Goal: Task Accomplishment & Management: Manage account settings

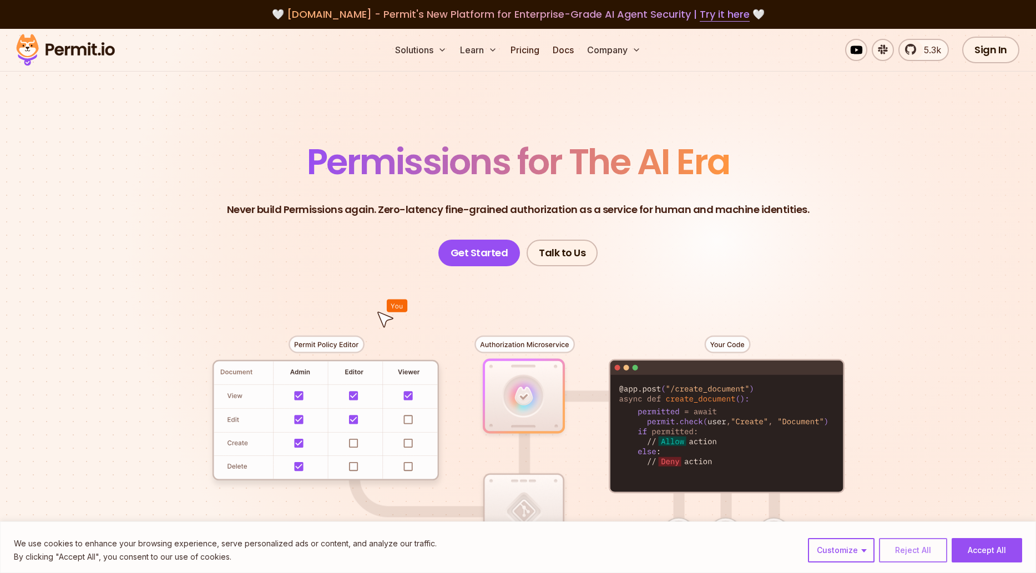
click at [911, 555] on button "Reject All" at bounding box center [913, 550] width 68 height 24
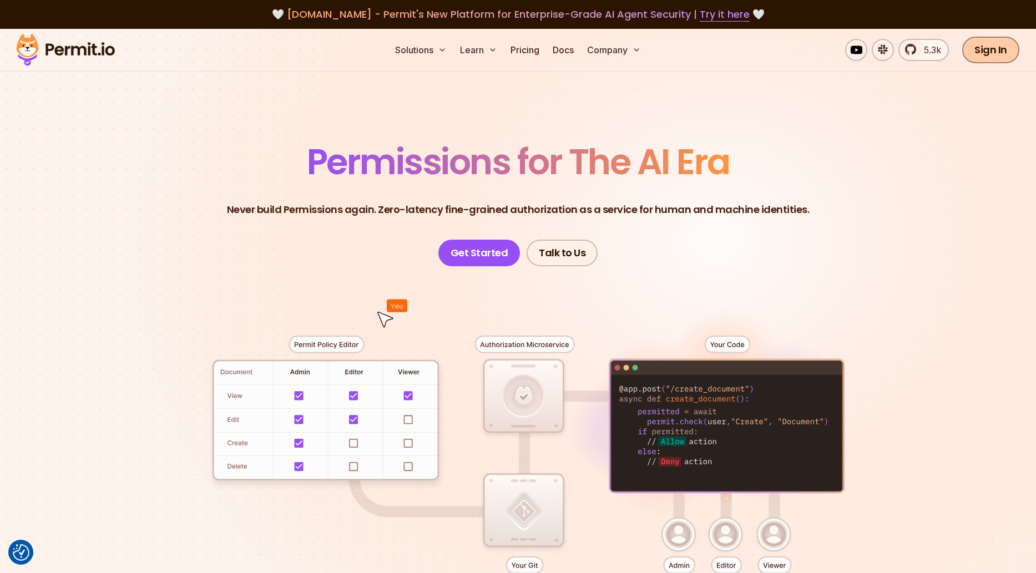
click at [1008, 41] on link "Sign In" at bounding box center [990, 50] width 57 height 27
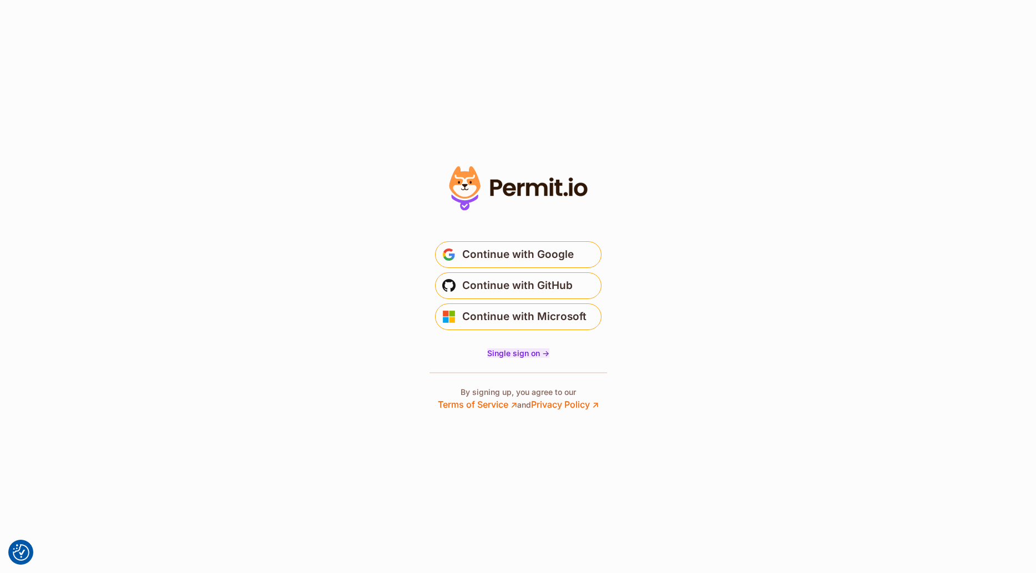
click at [499, 355] on span "Single sign on ->" at bounding box center [518, 353] width 62 height 9
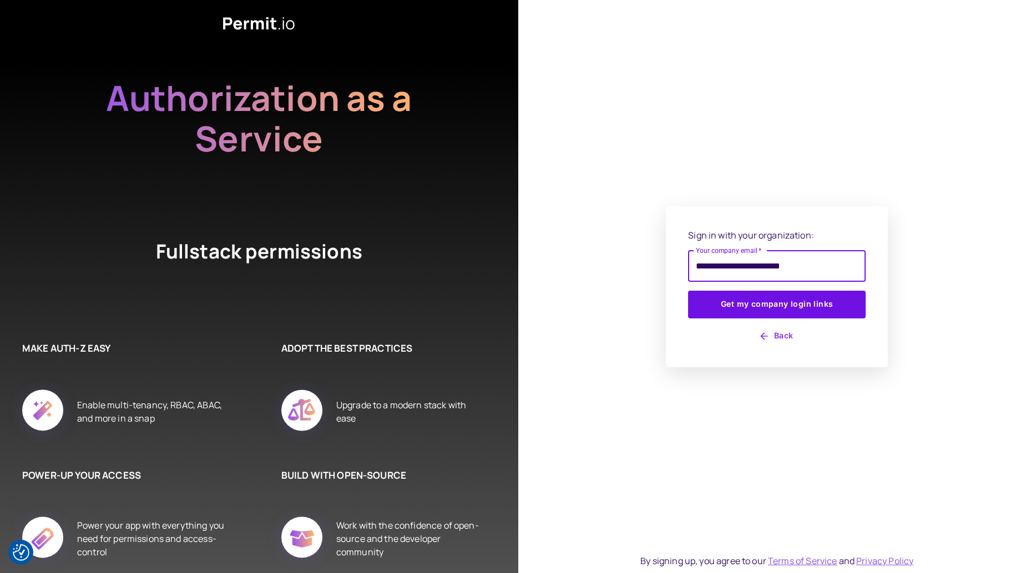
type input "**********"
click at [688, 291] on button "Get my company login links" at bounding box center [777, 305] width 178 height 28
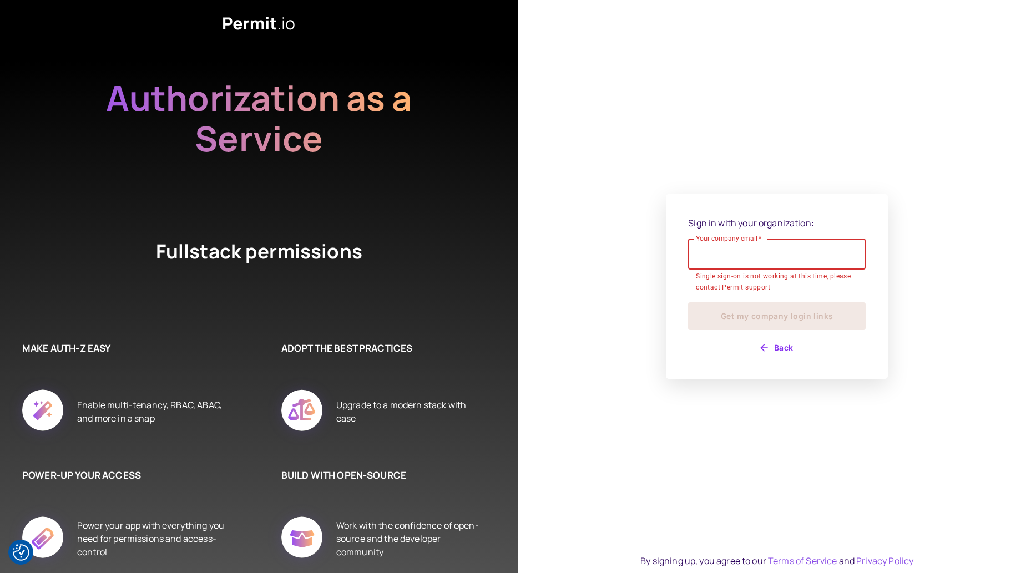
click at [782, 347] on button "Back" at bounding box center [777, 348] width 178 height 18
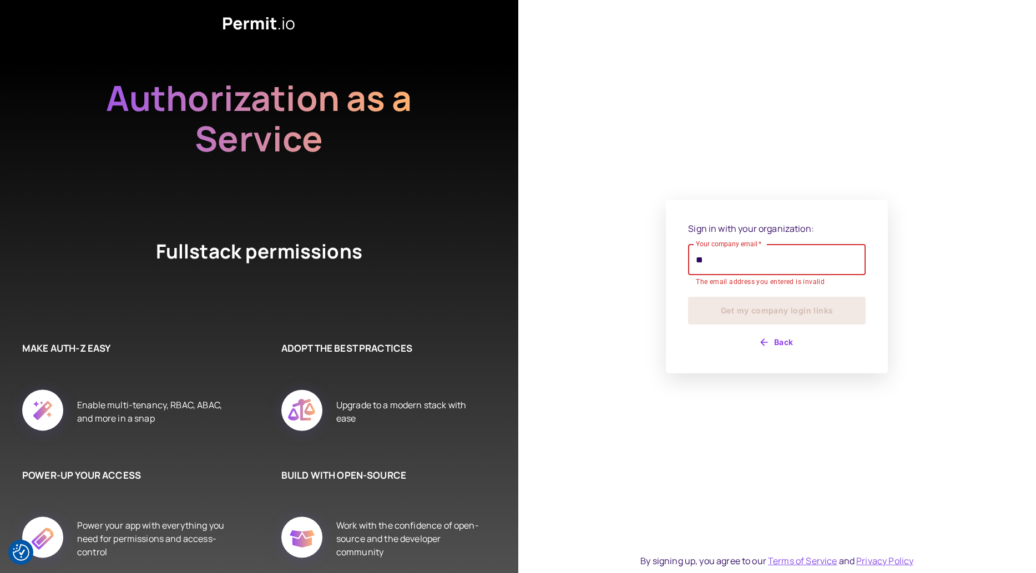
type input "*"
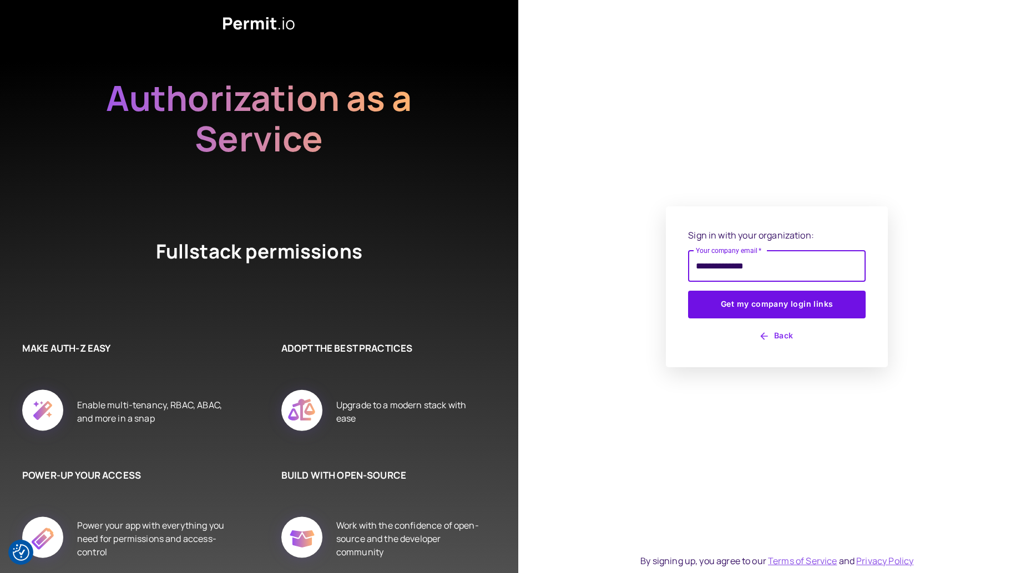
type input "**********"
click at [688, 291] on button "Get my company login links" at bounding box center [777, 305] width 178 height 28
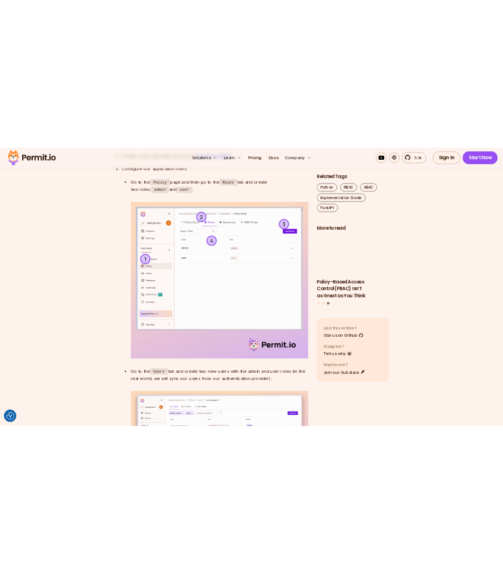
scroll to position [2720, 0]
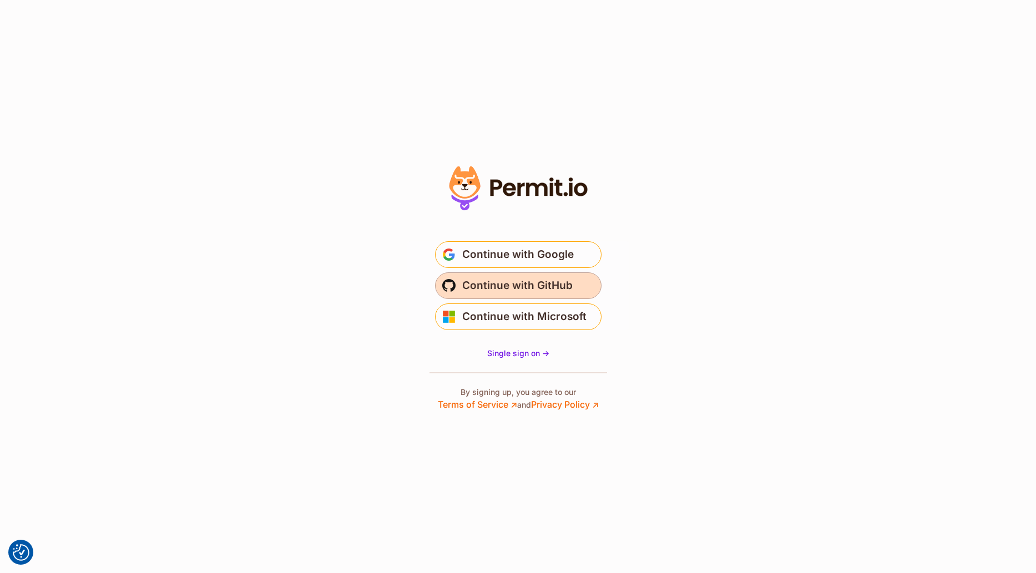
click at [519, 285] on span "Continue with GitHub" at bounding box center [517, 286] width 110 height 18
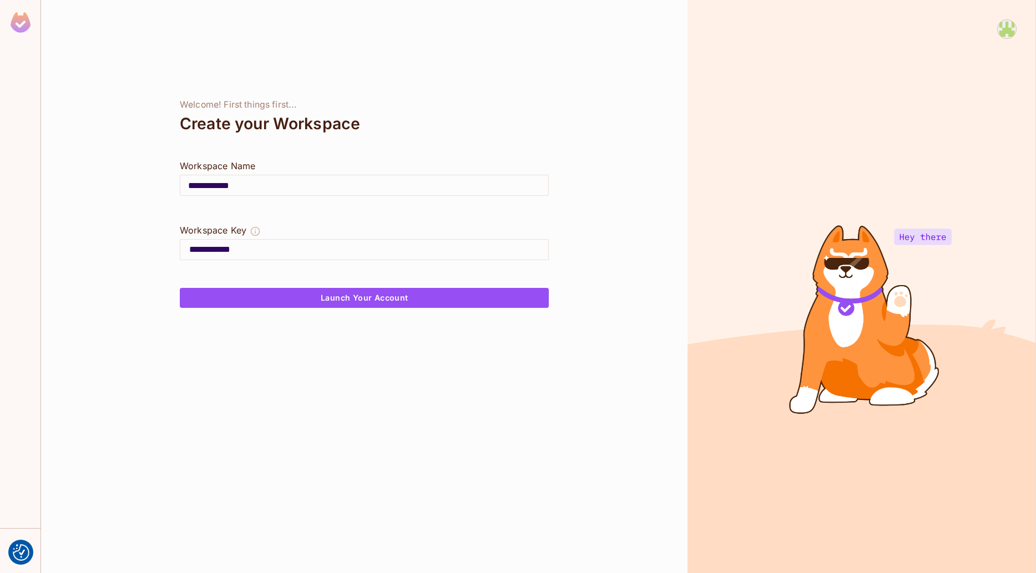
click at [331, 185] on input "**********" at bounding box center [364, 185] width 368 height 31
type input "**********"
type input "*********"
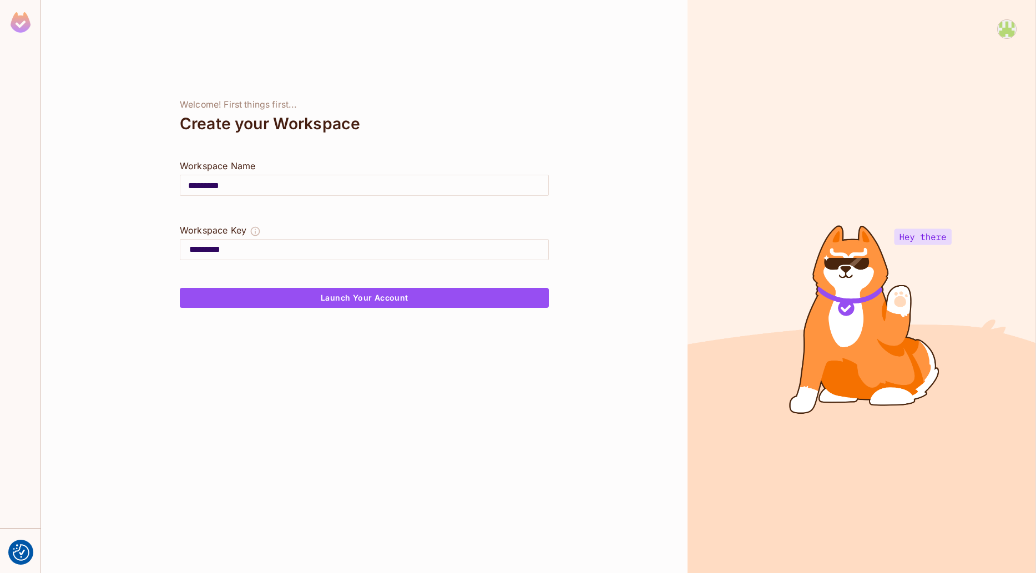
type input "********"
type input "*********"
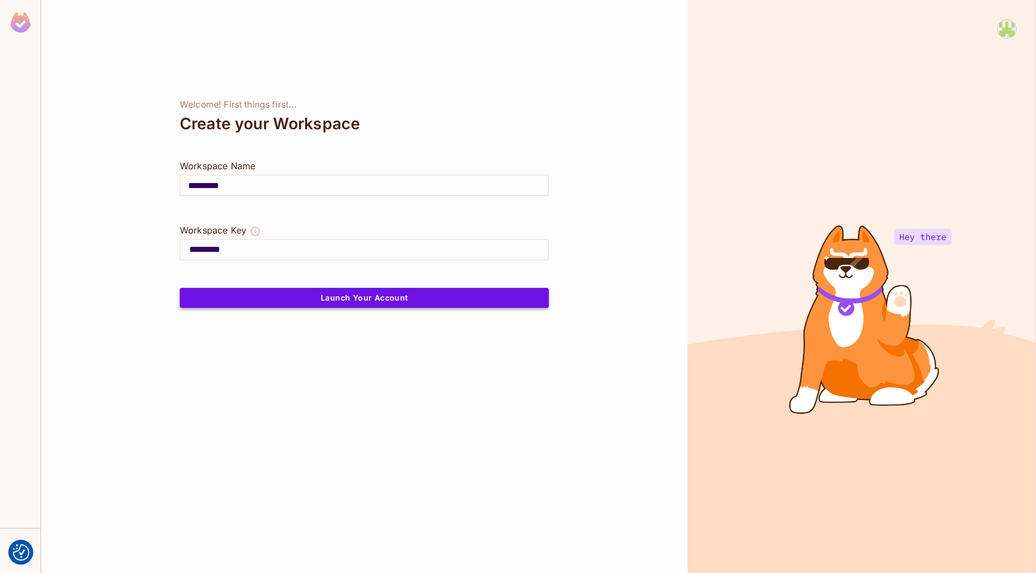
type input "*********"
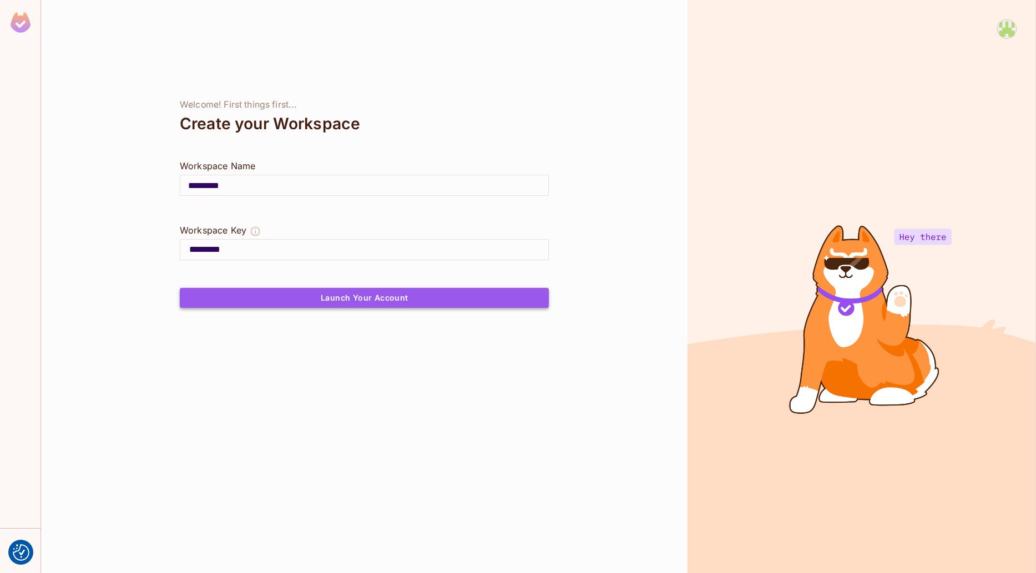
click at [331, 301] on button "Launch Your Account" at bounding box center [364, 298] width 369 height 20
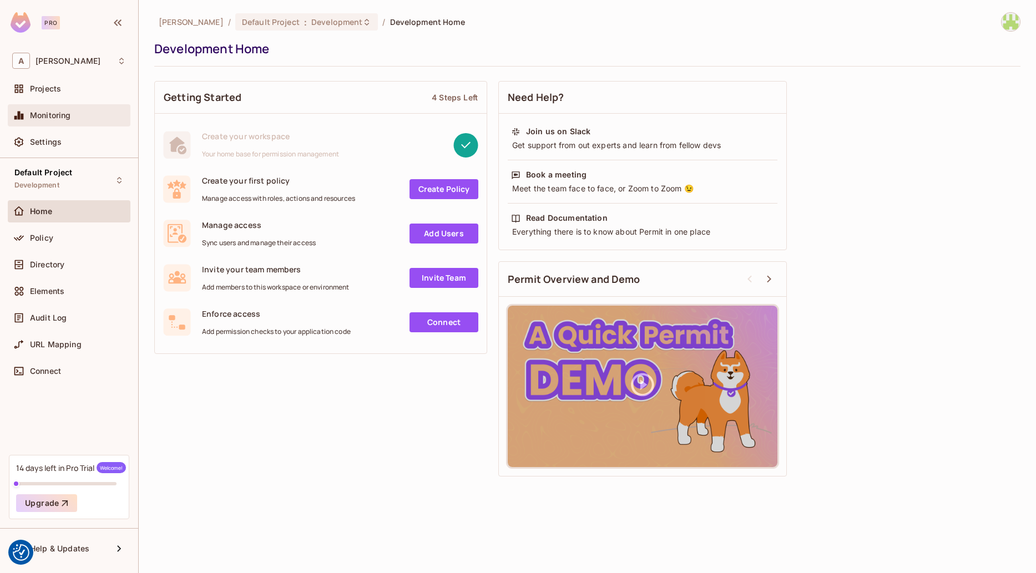
click at [77, 108] on div "Monitoring" at bounding box center [69, 115] width 123 height 22
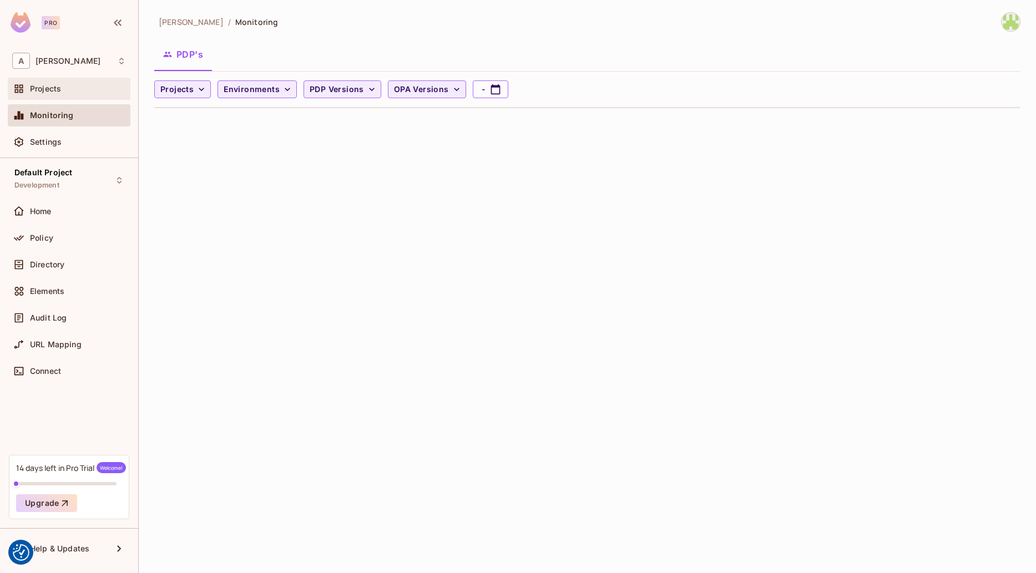
click at [73, 95] on div "Projects" at bounding box center [69, 88] width 114 height 13
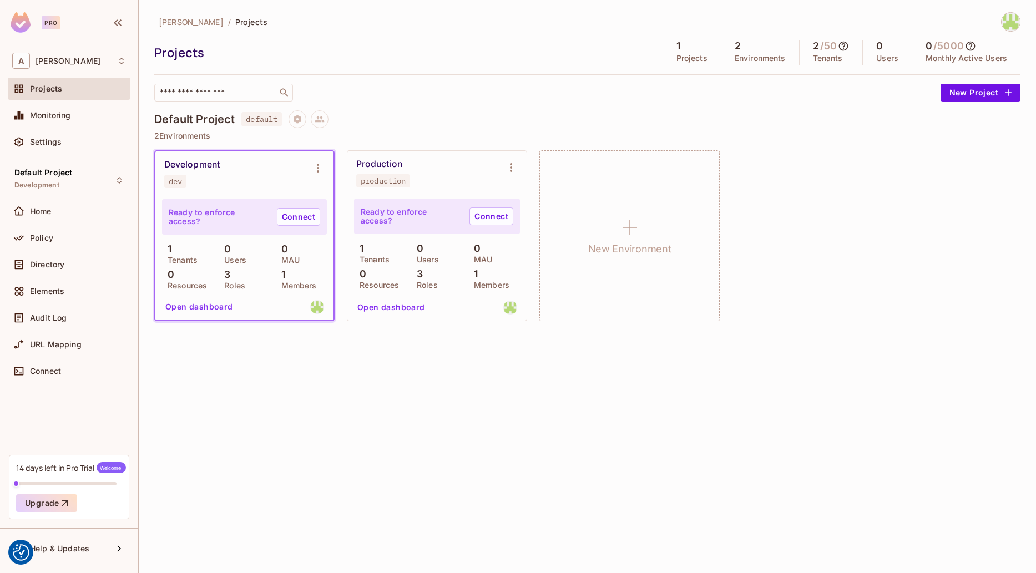
click at [58, 472] on div "14 days left in Pro Trial Welcome!" at bounding box center [71, 467] width 110 height 11
click at [59, 509] on button "Upgrade" at bounding box center [46, 503] width 61 height 18
click at [34, 133] on div "Settings" at bounding box center [69, 142] width 123 height 22
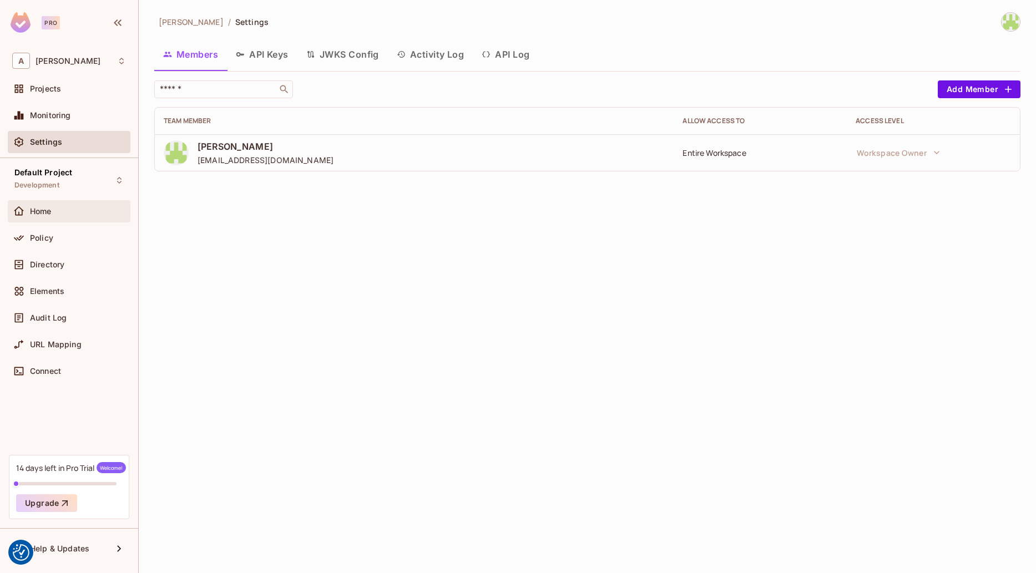
click at [64, 221] on div "Home" at bounding box center [69, 211] width 123 height 22
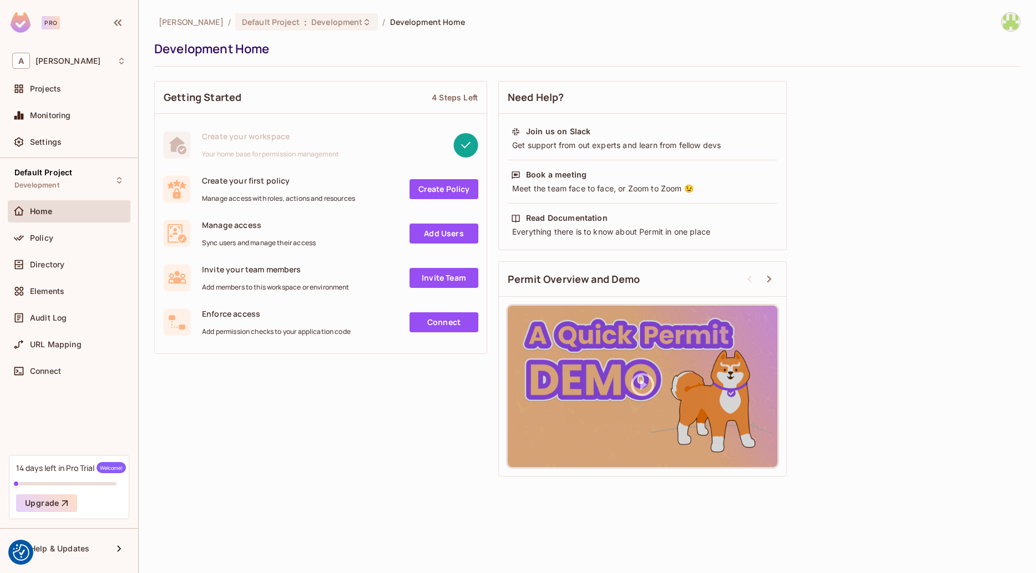
click at [436, 185] on link "Create Policy" at bounding box center [444, 189] width 69 height 20
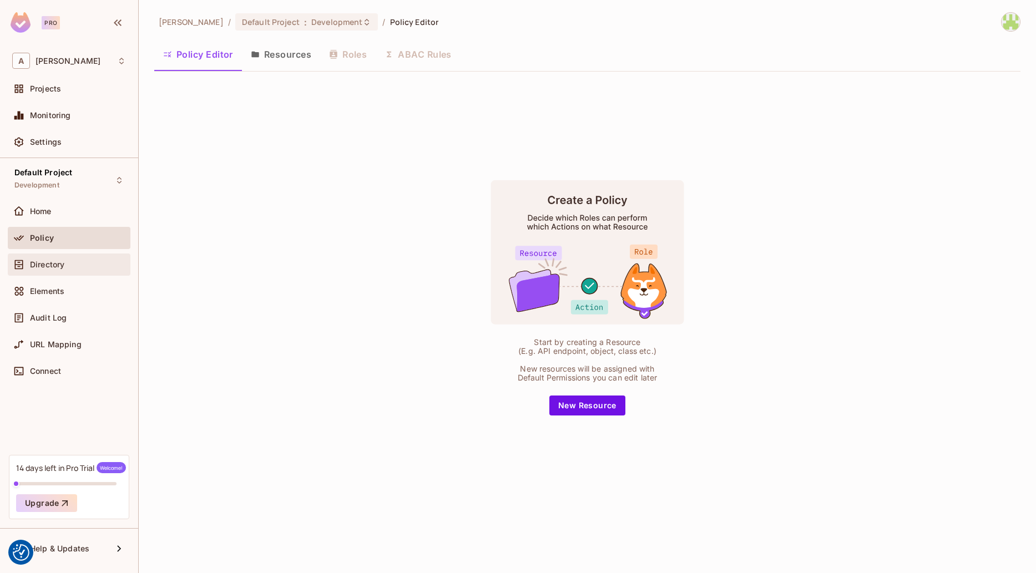
click at [79, 269] on div "Directory" at bounding box center [69, 264] width 114 height 13
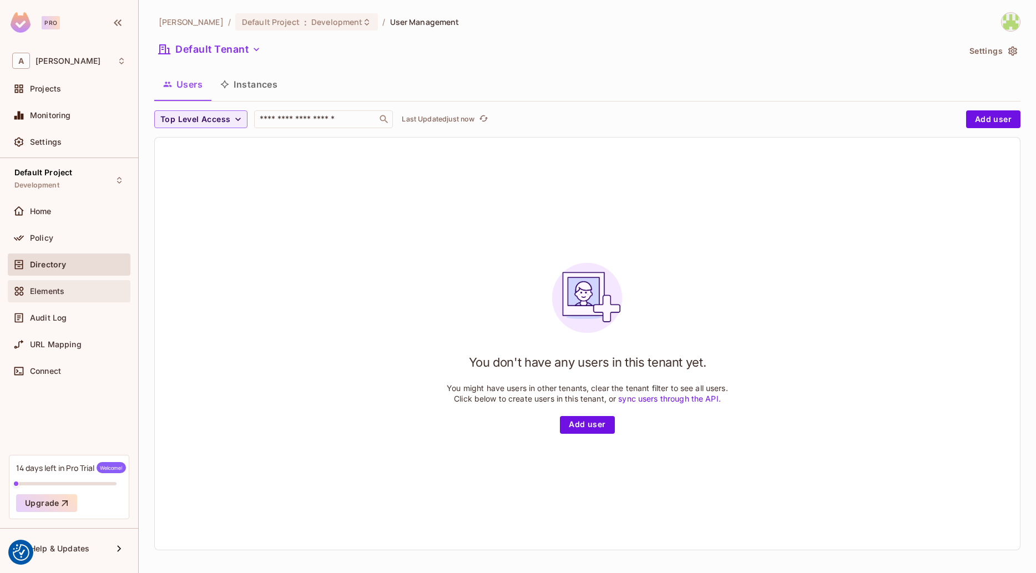
click at [77, 290] on div "Elements" at bounding box center [78, 291] width 96 height 9
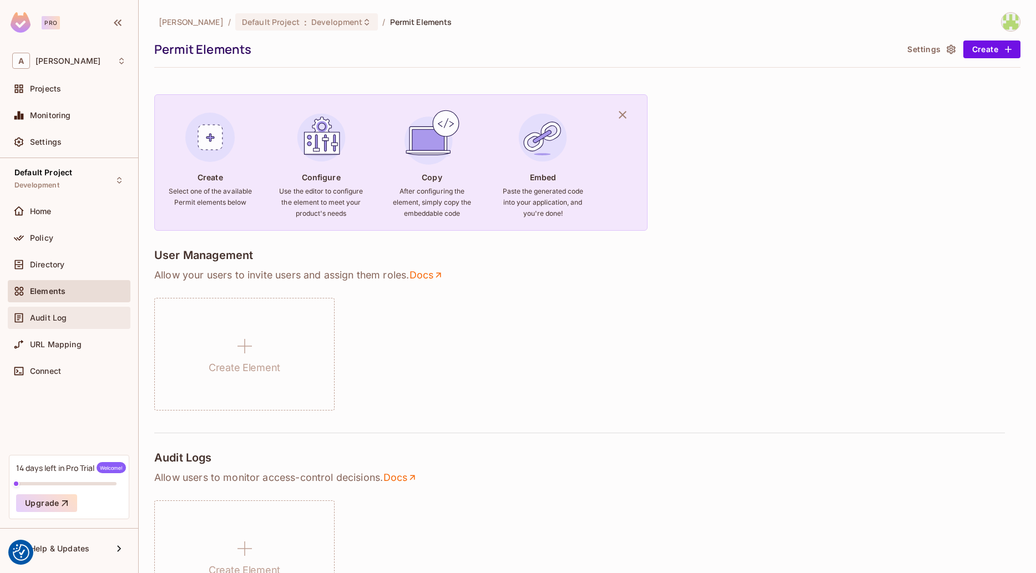
click at [75, 317] on div "Audit Log" at bounding box center [78, 318] width 96 height 9
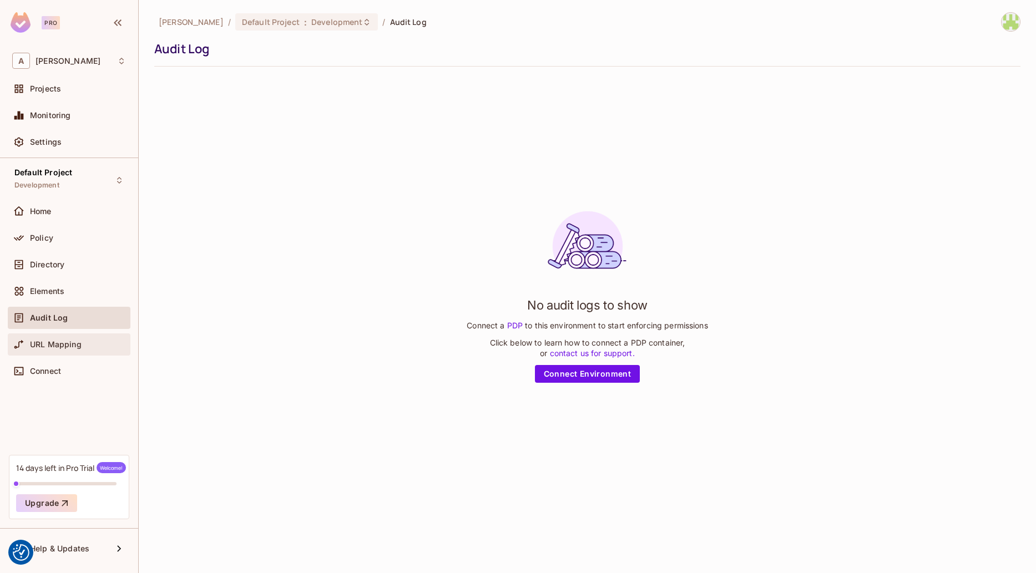
click at [75, 336] on div "URL Mapping" at bounding box center [69, 345] width 123 height 22
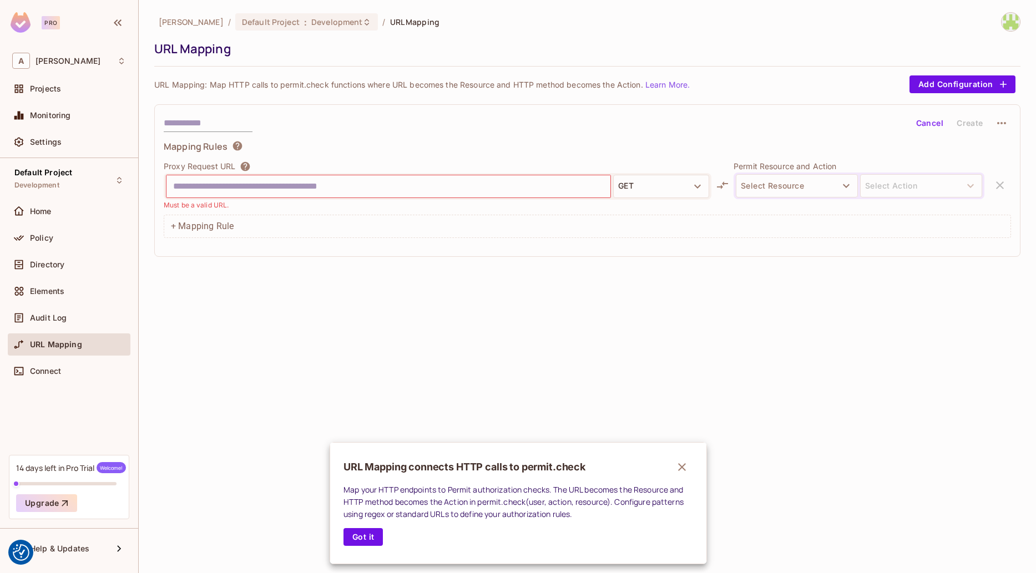
click at [62, 368] on div at bounding box center [518, 286] width 1036 height 573
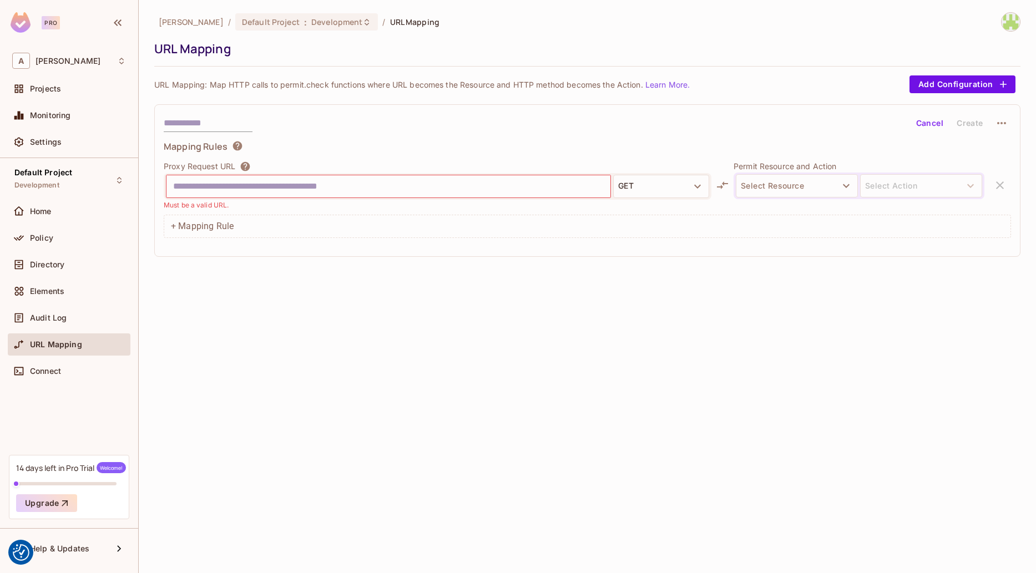
click at [61, 368] on span "Connect" at bounding box center [45, 371] width 31 height 9
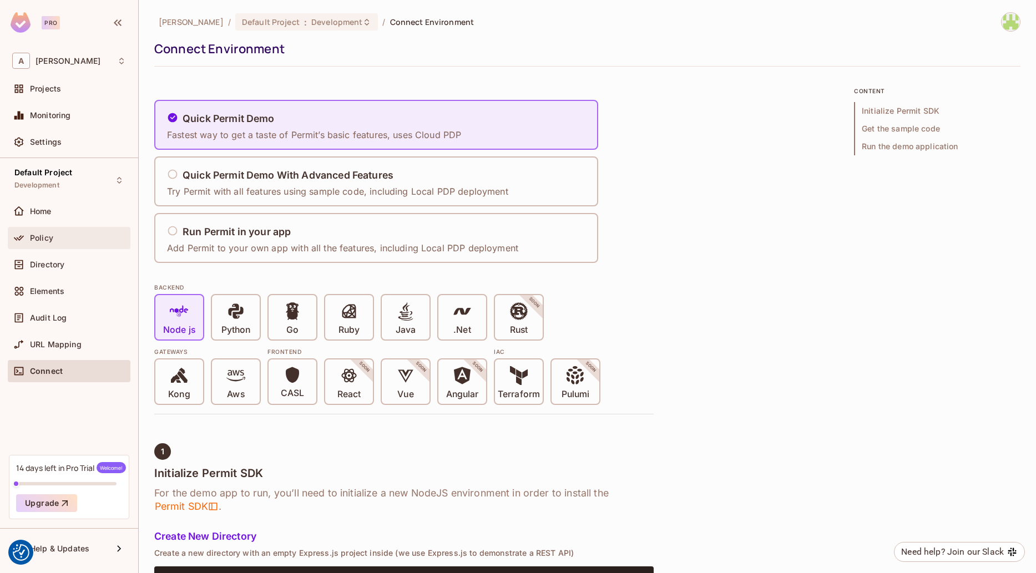
click at [73, 246] on div "Policy" at bounding box center [69, 238] width 123 height 22
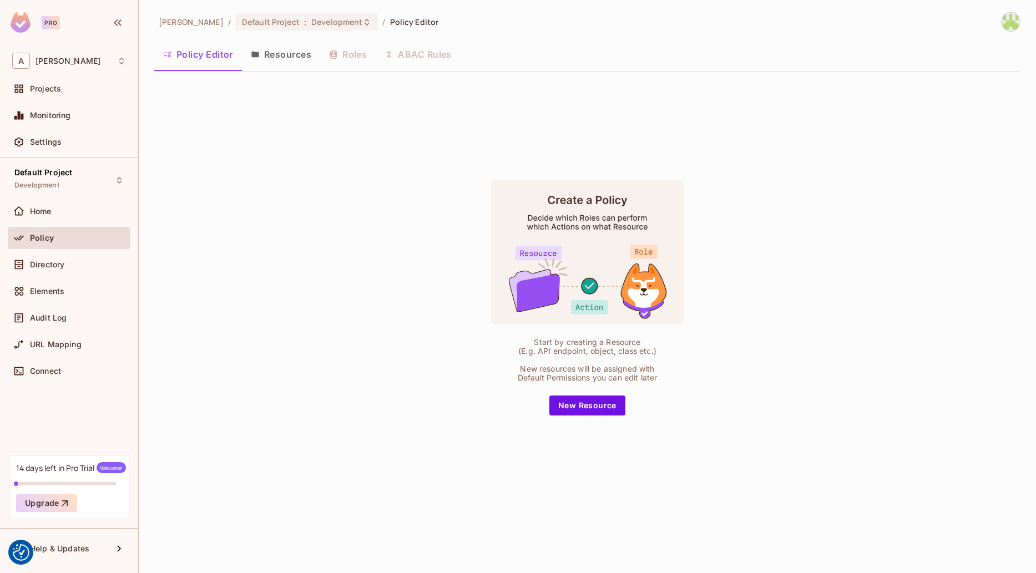
click at [271, 55] on button "Resources" at bounding box center [281, 55] width 78 height 28
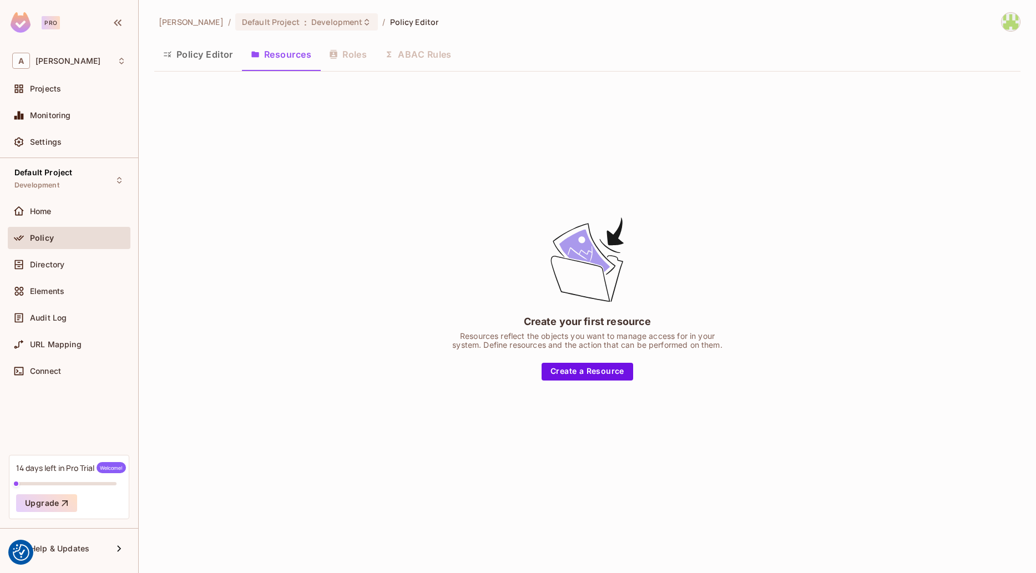
click at [213, 68] on div "Policy Editor Resources Roles ABAC Rules" at bounding box center [587, 56] width 866 height 31
click at [213, 60] on button "Policy Editor" at bounding box center [198, 55] width 88 height 28
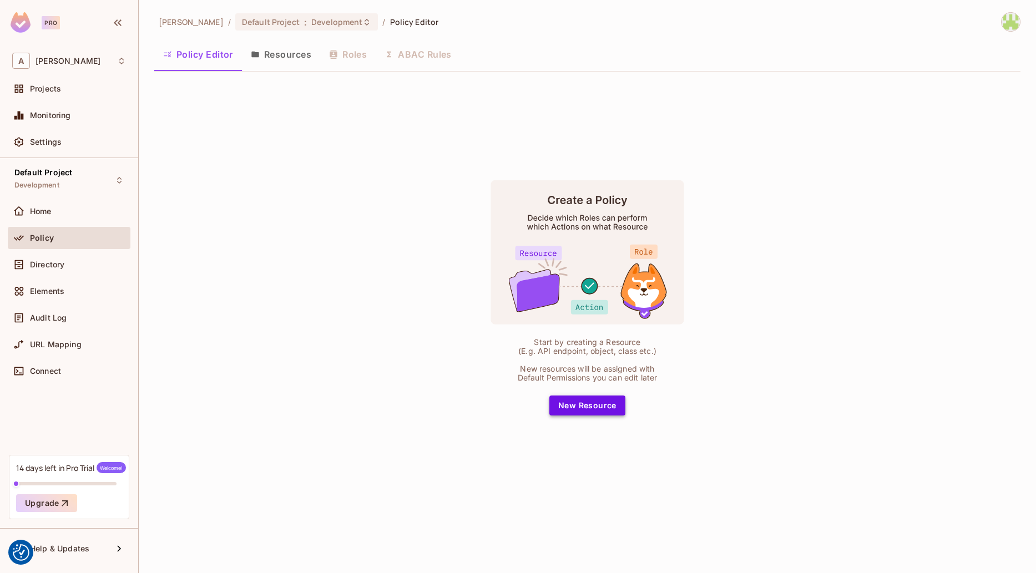
click at [579, 412] on button "New Resource" at bounding box center [587, 406] width 76 height 20
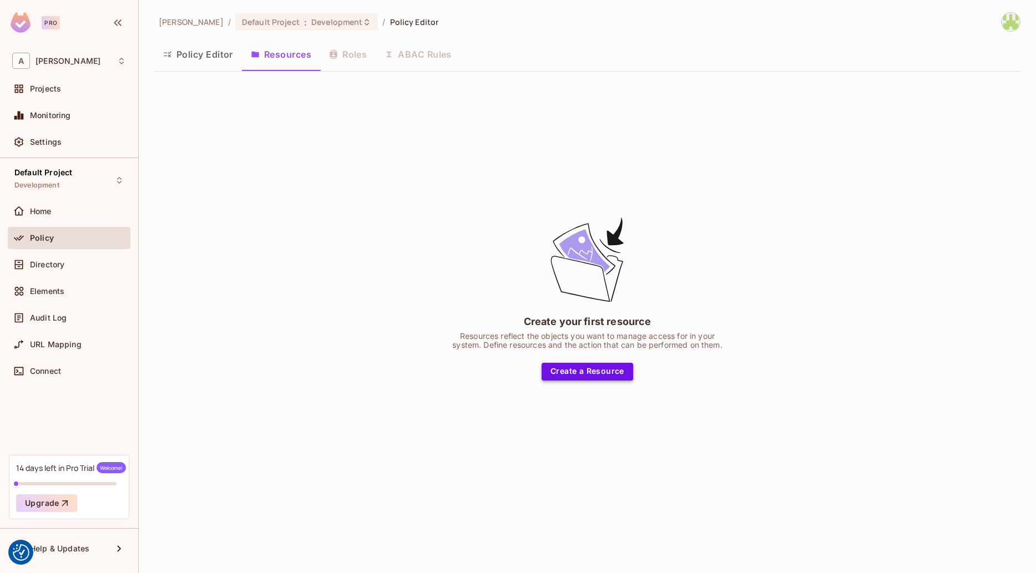
click at [588, 373] on button "Create a Resource" at bounding box center [588, 372] width 92 height 18
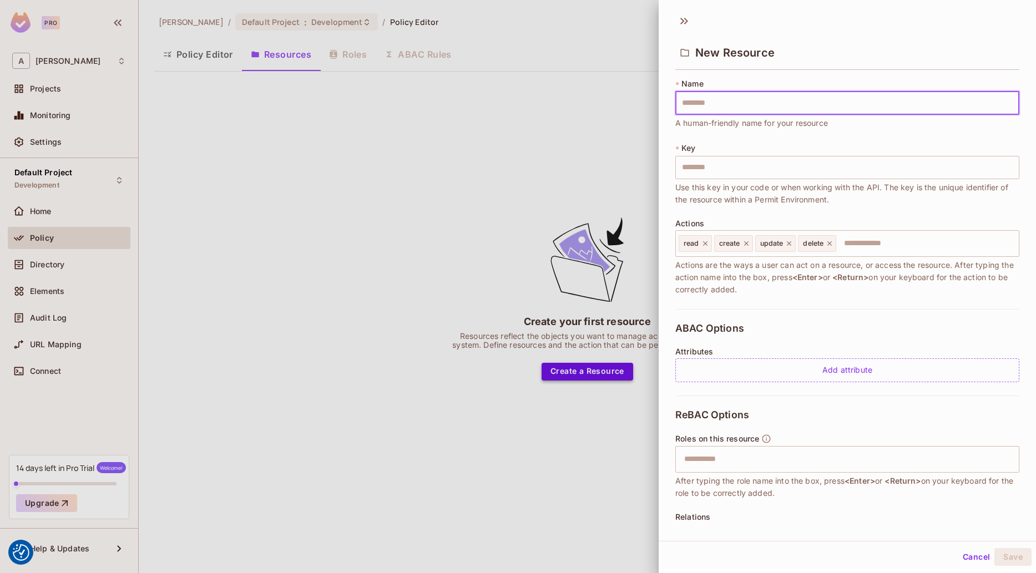
type input "*"
type input "**"
type input "***"
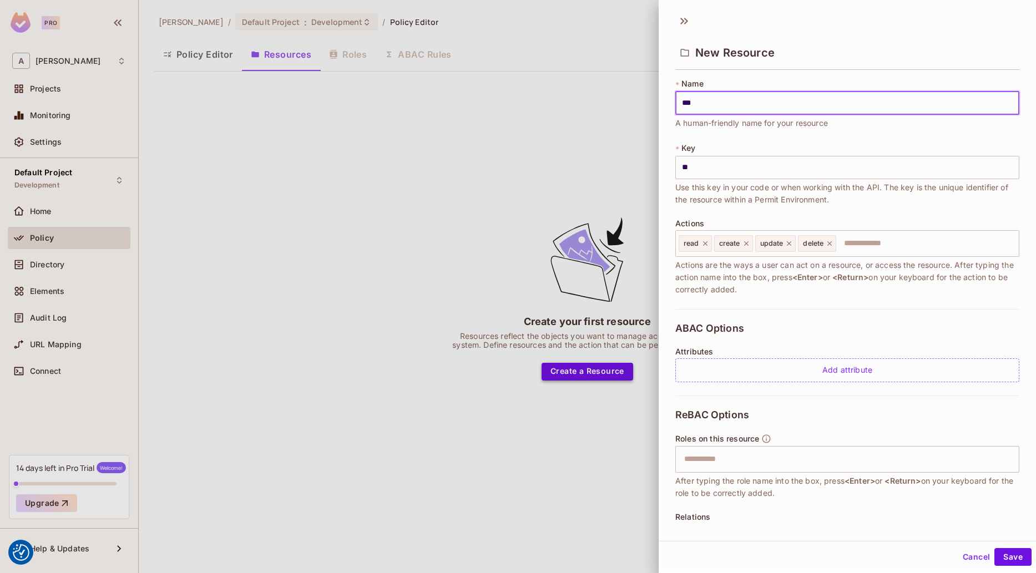
type input "***"
type input "****"
type input "*****"
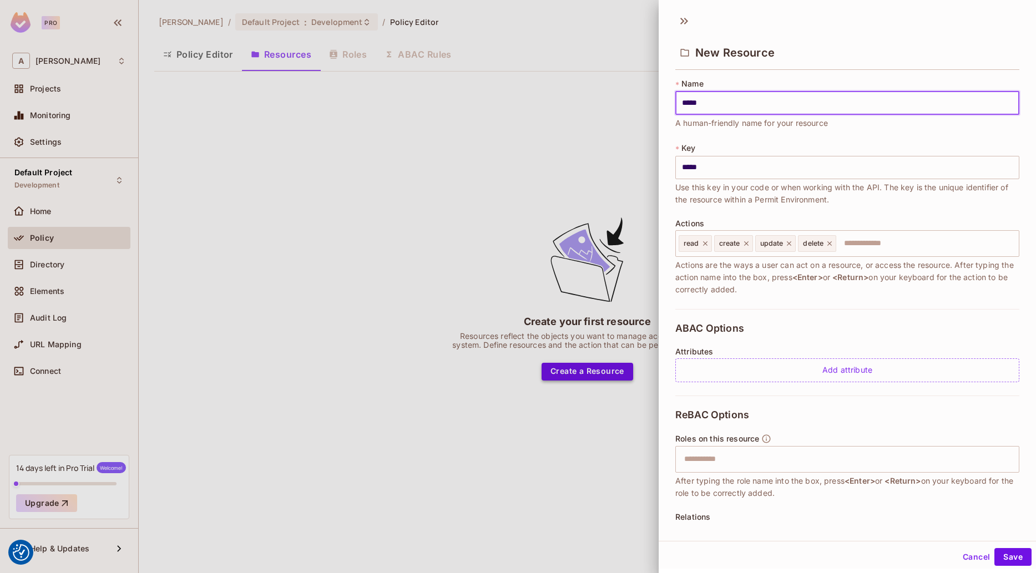
type input "******"
type input "*******"
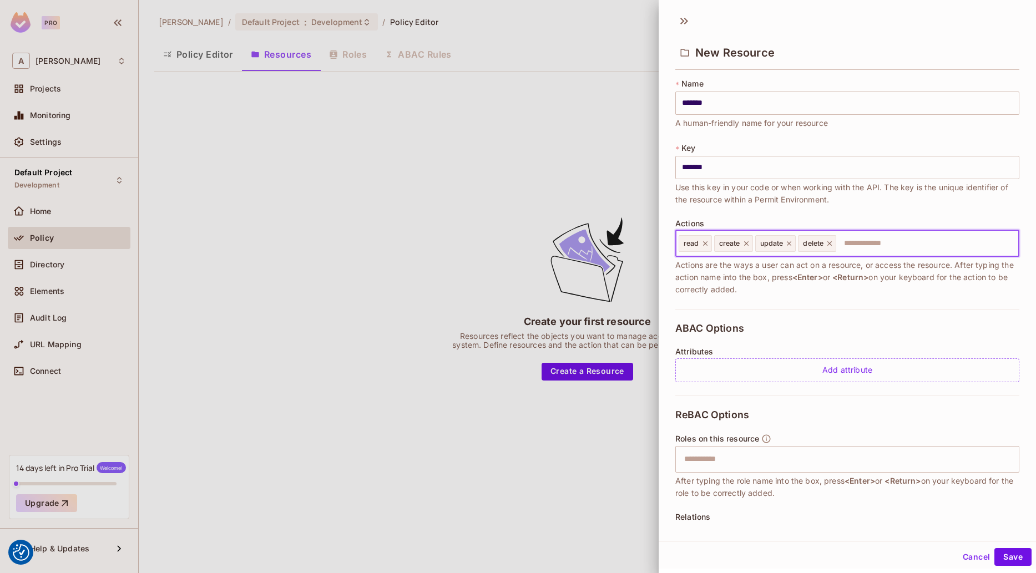
scroll to position [80, 0]
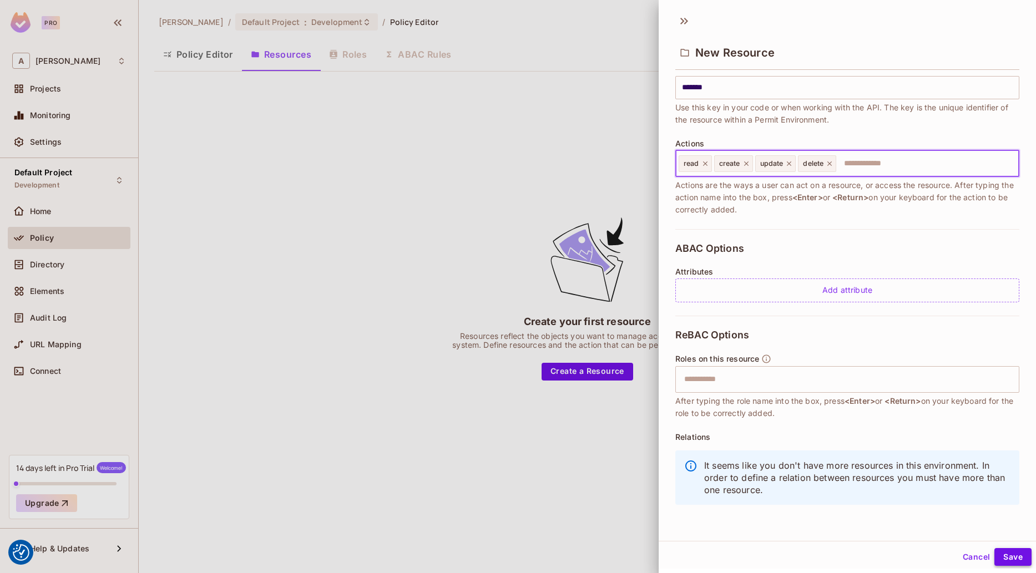
click at [1024, 553] on button "Save" at bounding box center [1012, 557] width 37 height 18
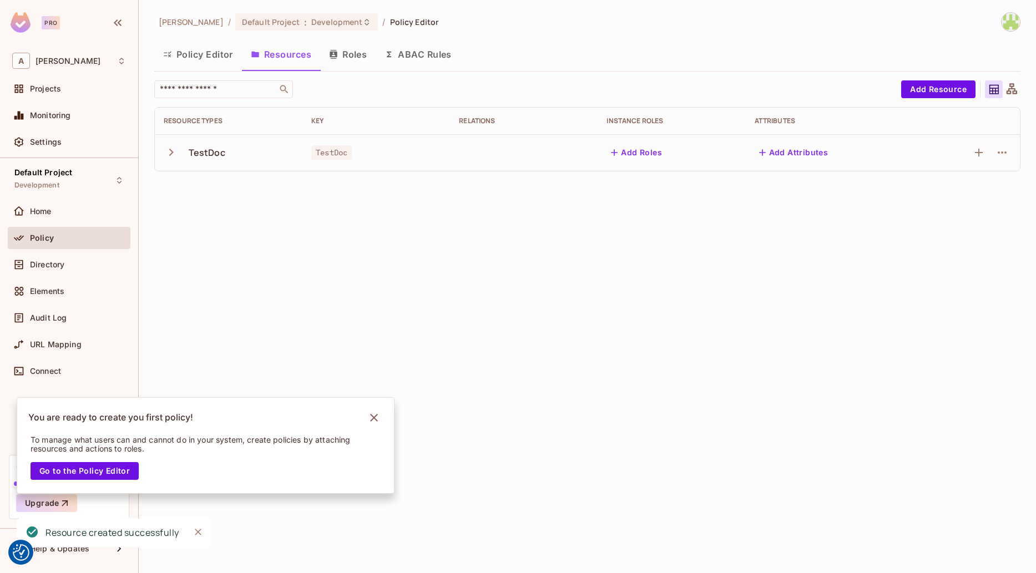
click at [347, 56] on button "Roles" at bounding box center [347, 55] width 55 height 28
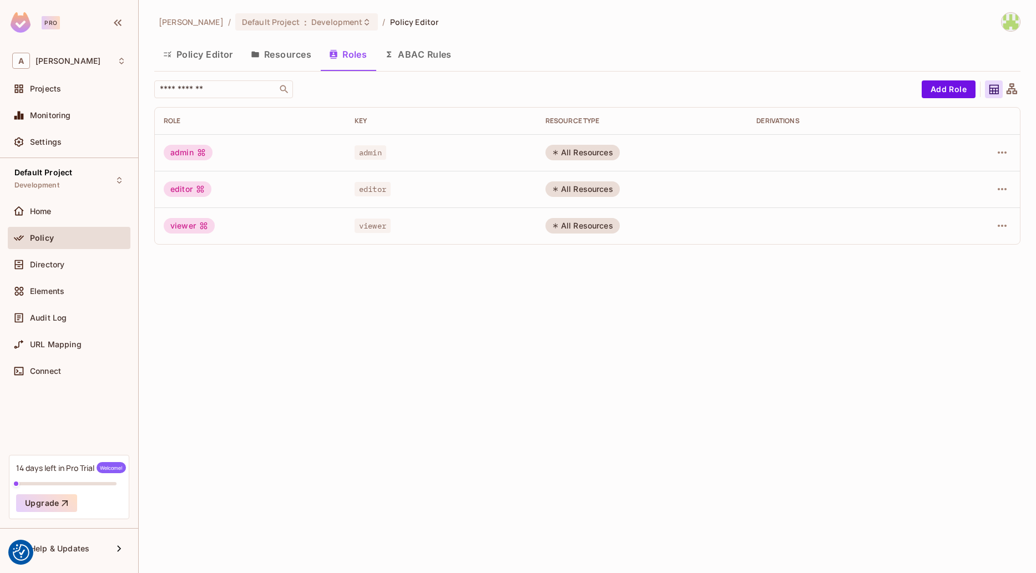
click at [421, 61] on button "ABAC Rules" at bounding box center [418, 55] width 85 height 28
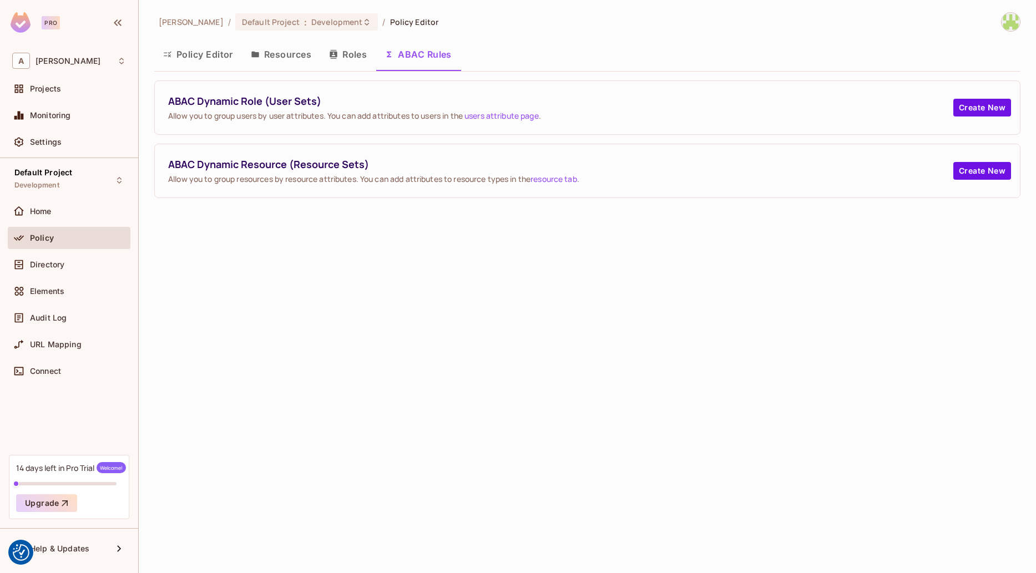
click at [363, 59] on button "Roles" at bounding box center [347, 55] width 55 height 28
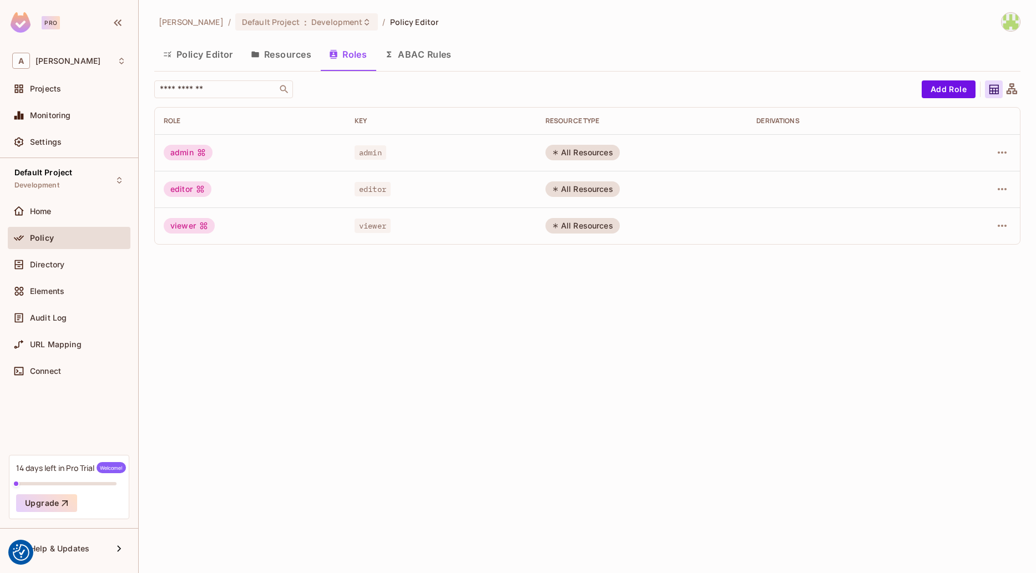
click at [302, 57] on button "Resources" at bounding box center [281, 55] width 78 height 28
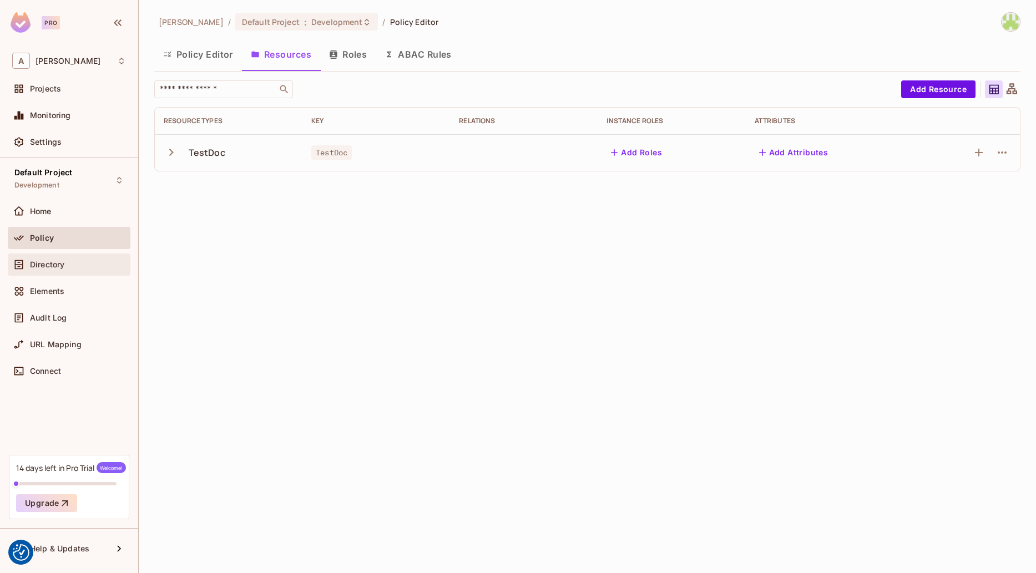
click at [96, 261] on div "Directory" at bounding box center [78, 264] width 96 height 9
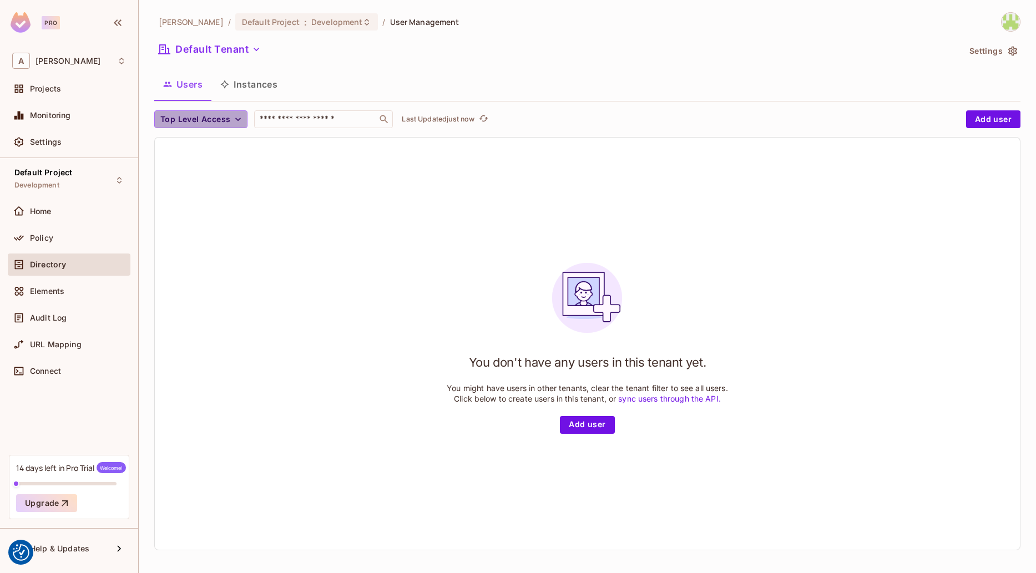
click at [232, 124] on button "Top Level Access" at bounding box center [200, 119] width 93 height 18
click at [232, 124] on div at bounding box center [518, 286] width 1036 height 573
click at [586, 421] on button "Add user" at bounding box center [587, 425] width 54 height 18
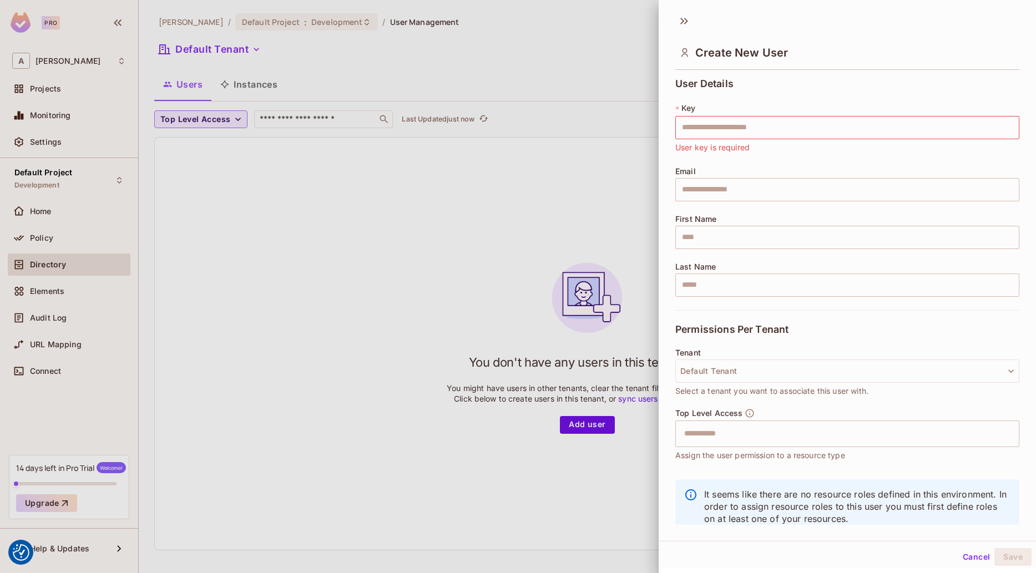
click at [467, 215] on div at bounding box center [518, 286] width 1036 height 573
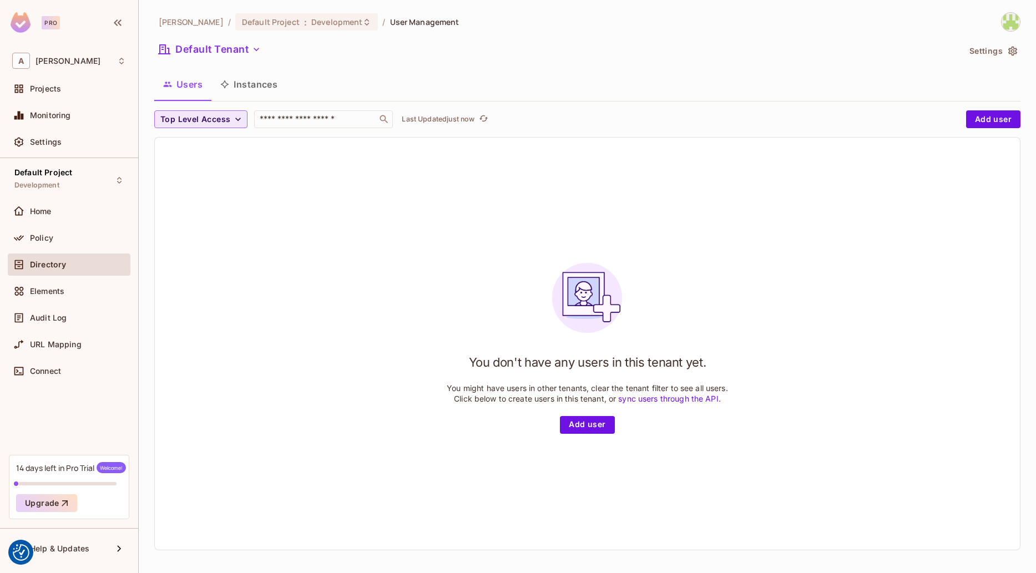
click at [679, 401] on link "sync users through the API." at bounding box center [669, 398] width 103 height 9
click at [53, 300] on div "Elements" at bounding box center [69, 291] width 123 height 22
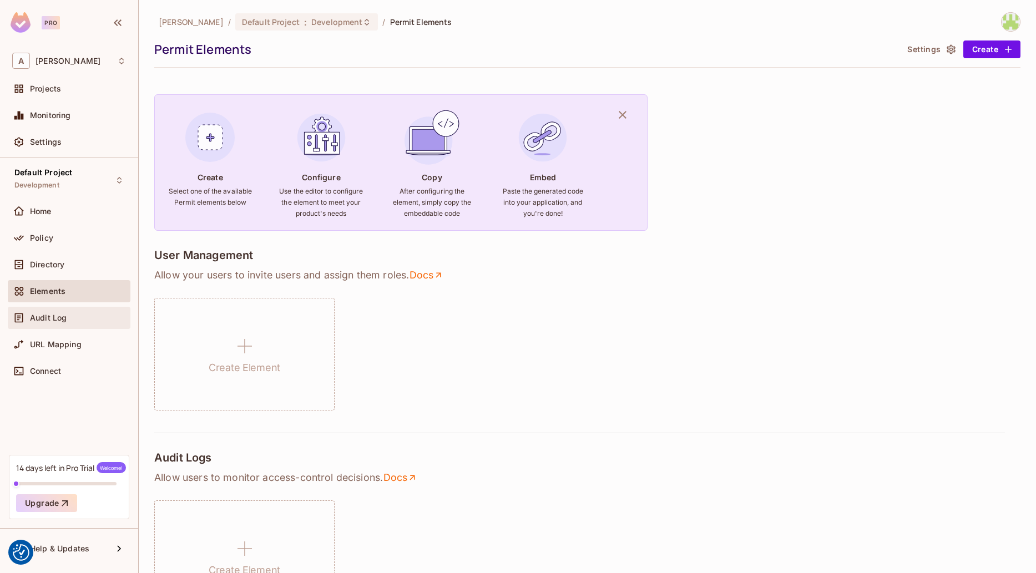
click at [58, 327] on div "Audit Log" at bounding box center [69, 318] width 123 height 22
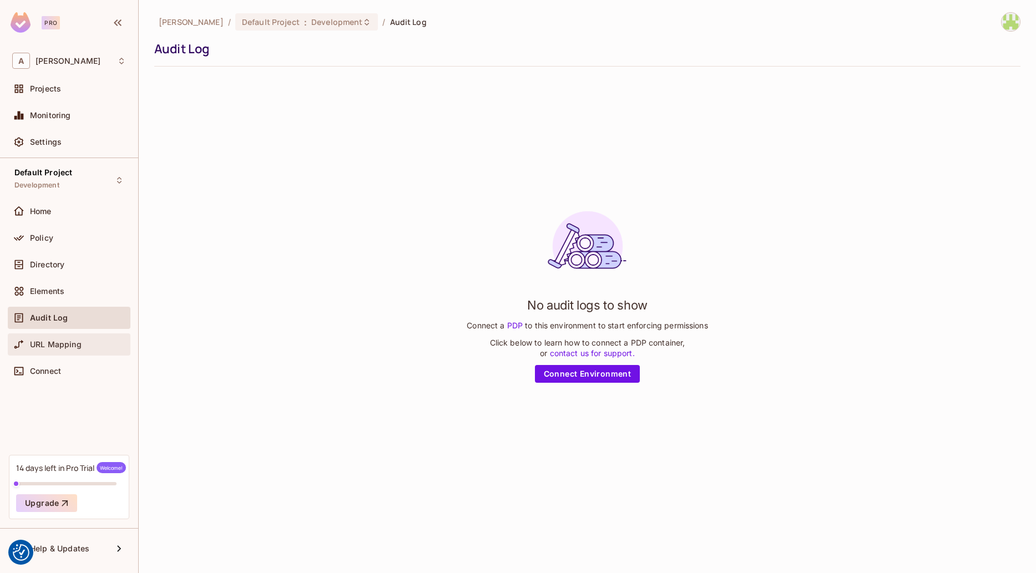
click at [57, 337] on div "URL Mapping" at bounding box center [69, 345] width 123 height 22
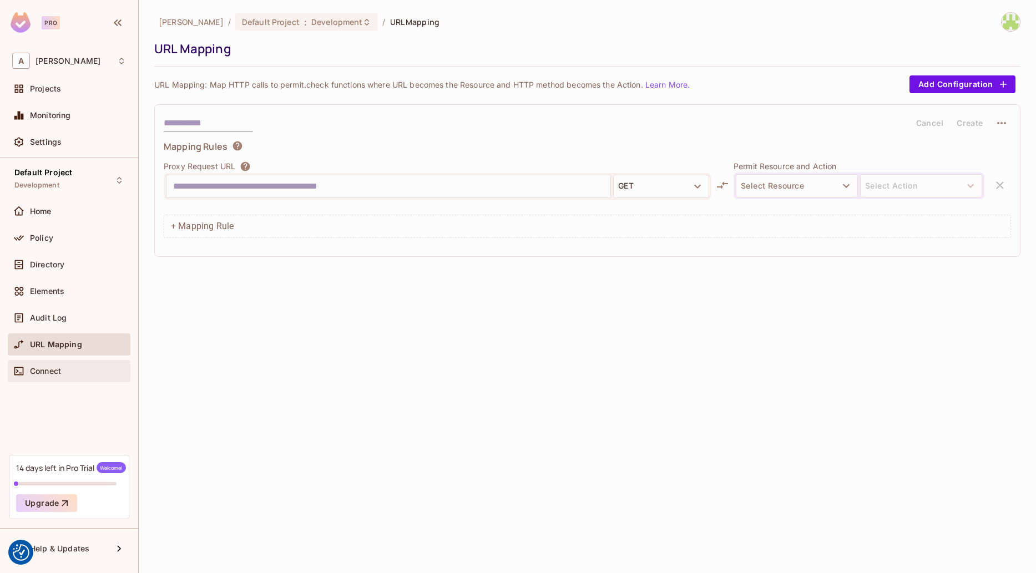
click at [55, 367] on span "Connect" at bounding box center [45, 371] width 31 height 9
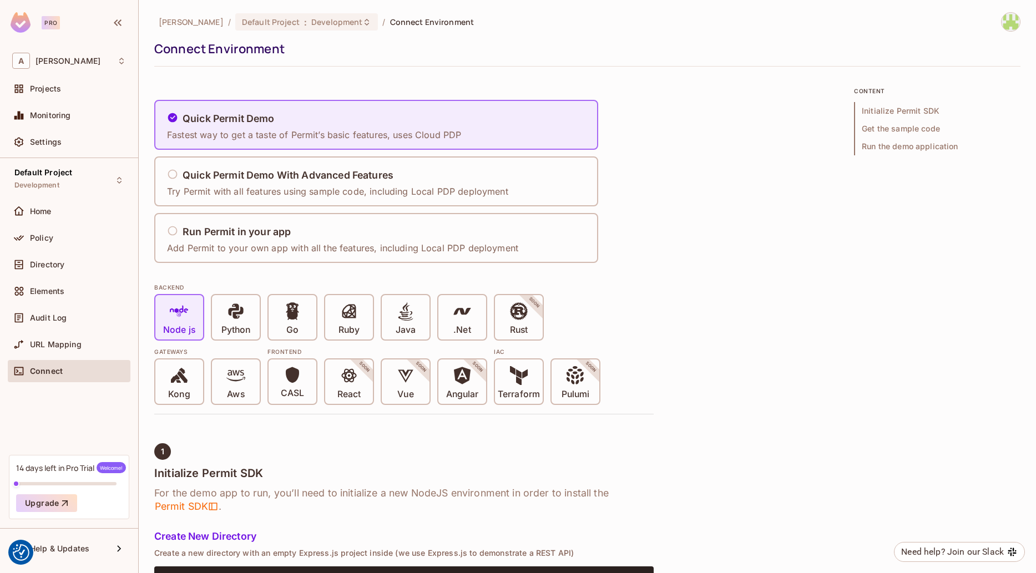
click at [60, 299] on div "Elements" at bounding box center [69, 291] width 123 height 22
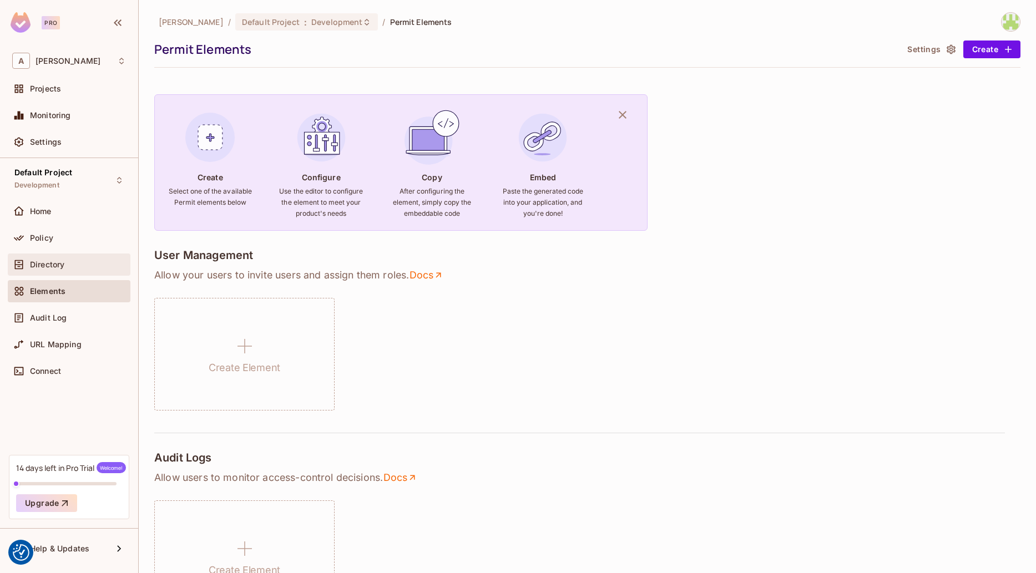
click at [72, 269] on div "Directory" at bounding box center [69, 264] width 114 height 13
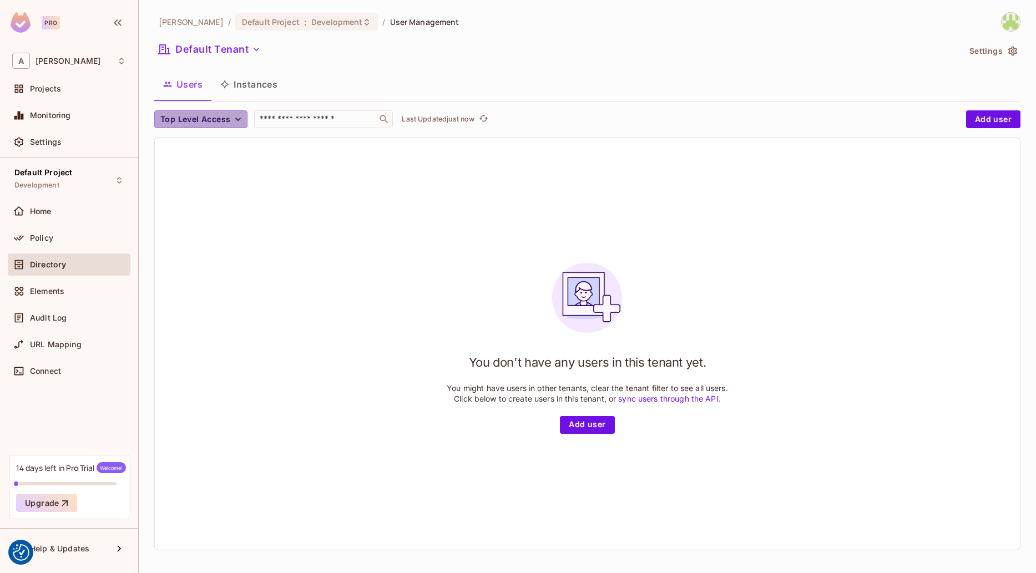
click at [216, 127] on button "Top Level Access" at bounding box center [200, 119] width 93 height 18
click at [216, 127] on div at bounding box center [518, 286] width 1036 height 573
click at [993, 55] on button "Settings" at bounding box center [992, 51] width 55 height 18
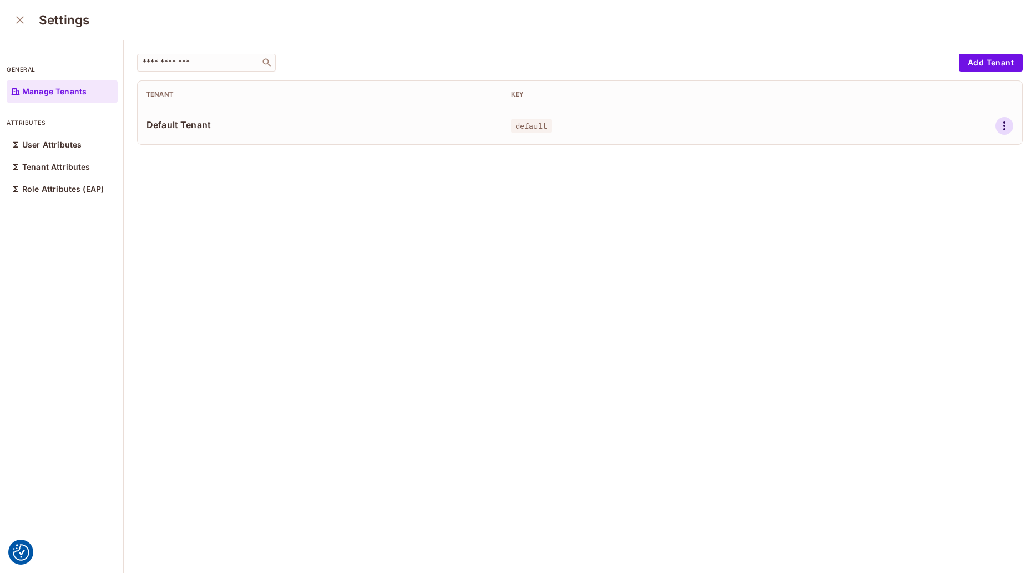
click at [1009, 122] on icon "button" at bounding box center [1004, 125] width 13 height 13
click at [965, 143] on li "Edit" at bounding box center [956, 151] width 98 height 24
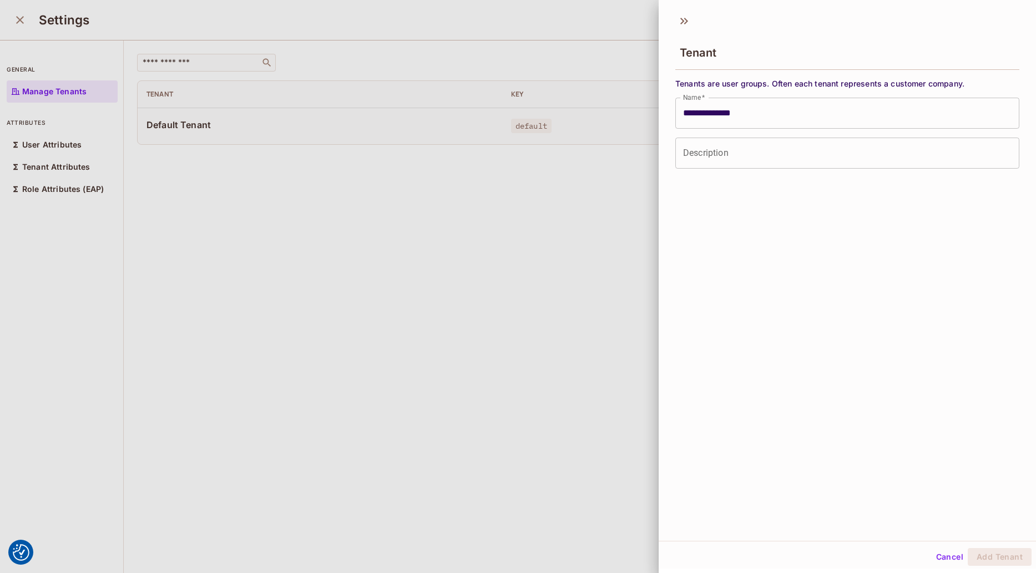
click at [515, 276] on div at bounding box center [518, 286] width 1036 height 573
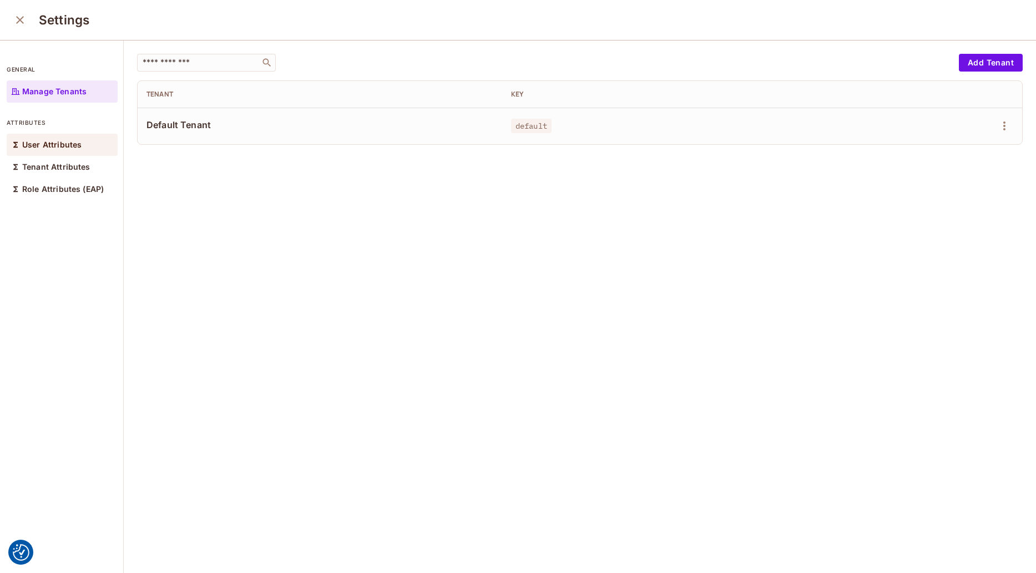
click at [69, 139] on div "User Attributes" at bounding box center [62, 145] width 111 height 22
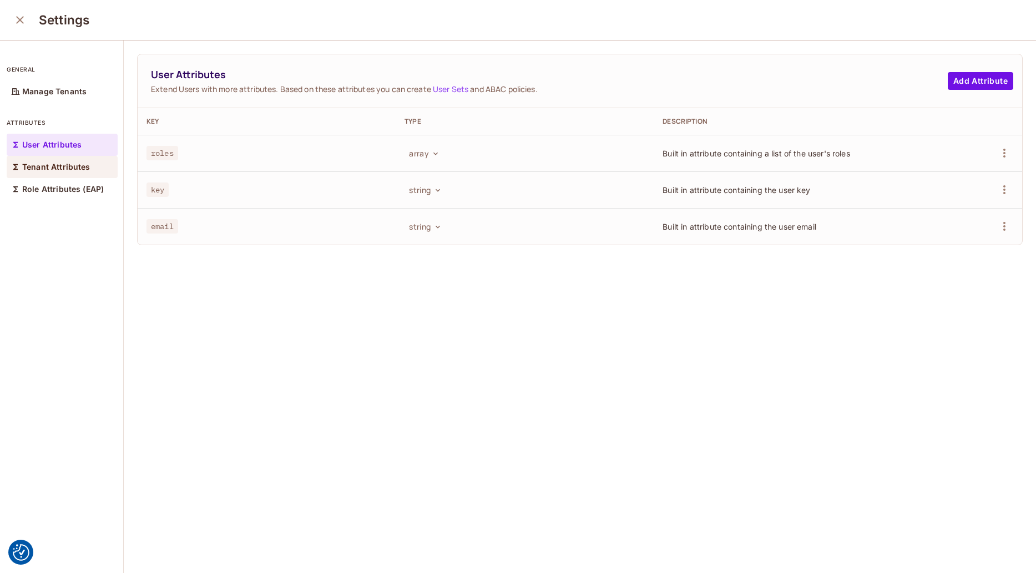
click at [63, 171] on p "Tenant Attributes" at bounding box center [56, 167] width 68 height 9
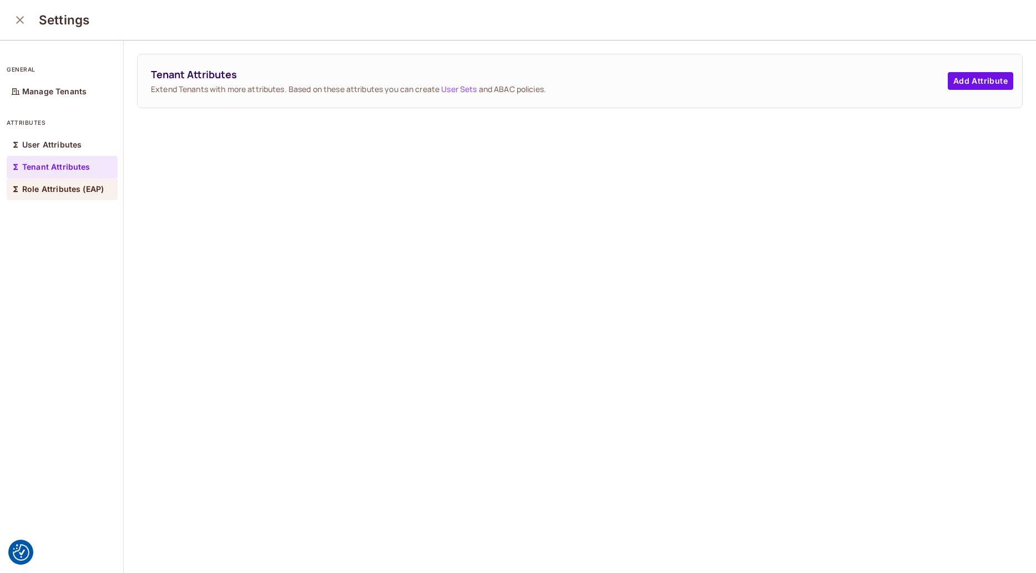
click at [58, 186] on p "Role Attributes (EAP)" at bounding box center [63, 189] width 82 height 9
click at [488, 400] on div "Role Attributes Extend roles with more attributes. Based on these attributes yo…" at bounding box center [580, 308] width 912 height 534
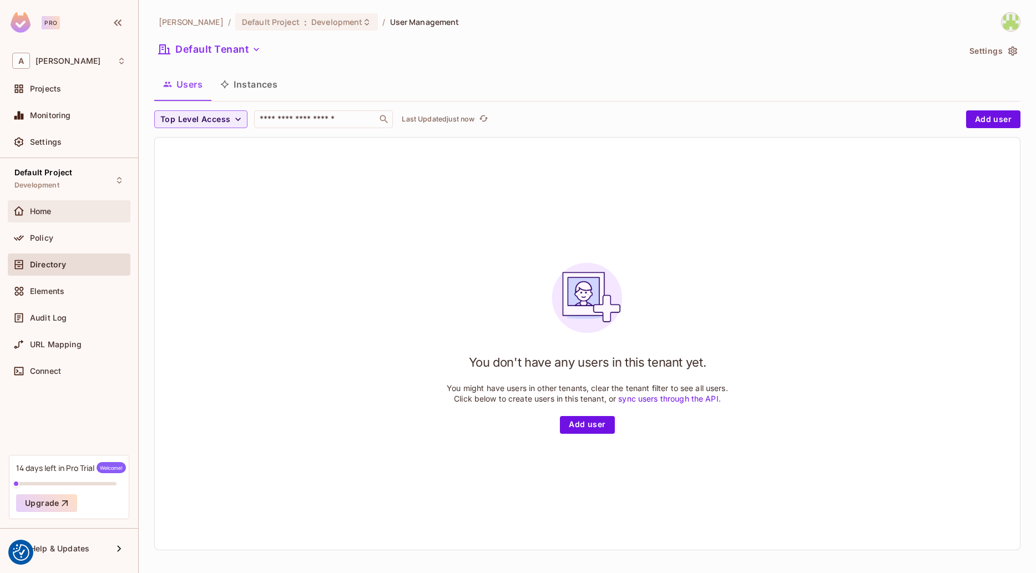
click at [61, 213] on div "Home" at bounding box center [78, 211] width 96 height 9
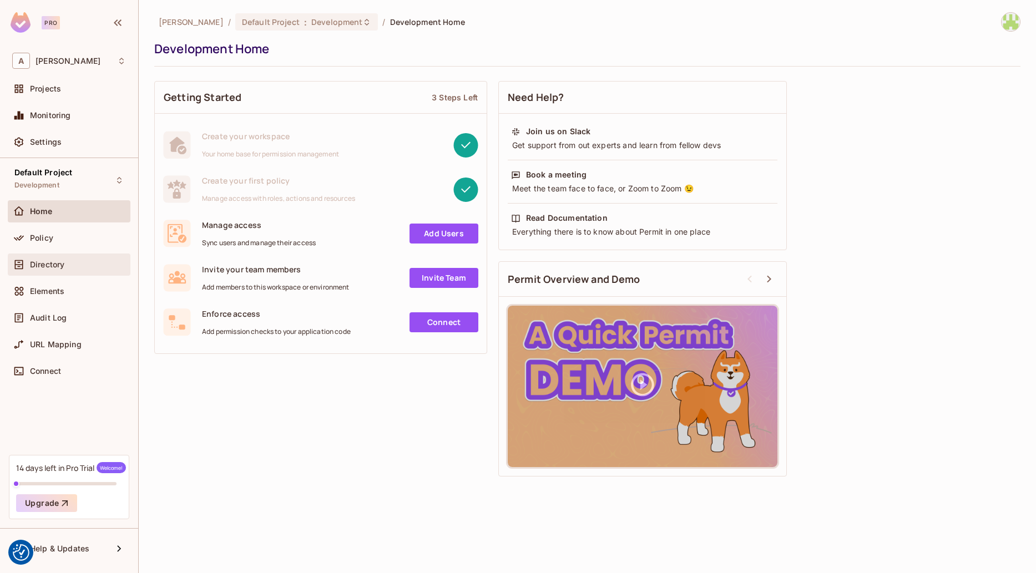
click at [53, 257] on div "Directory" at bounding box center [69, 265] width 123 height 22
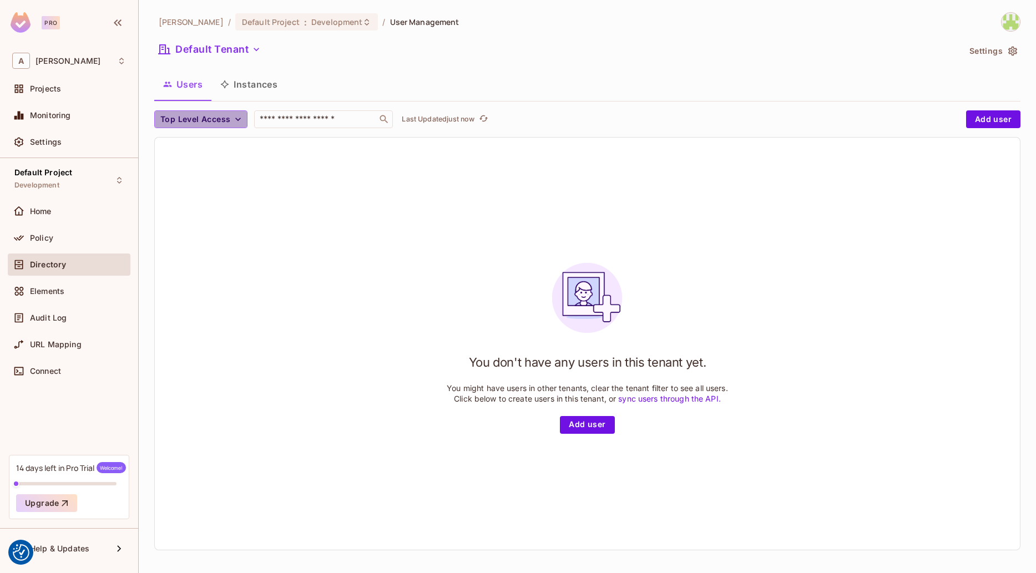
click at [225, 123] on span "Top Level Access" at bounding box center [195, 120] width 70 height 14
click at [225, 123] on div at bounding box center [518, 286] width 1036 height 573
click at [256, 79] on button "Instances" at bounding box center [248, 84] width 75 height 28
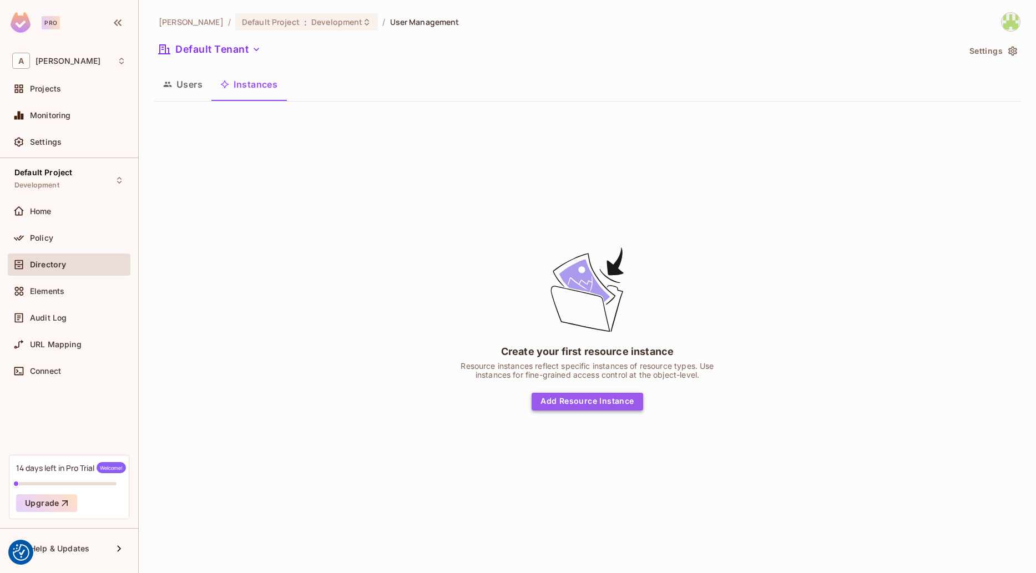
click at [595, 398] on button "Add Resource Instance" at bounding box center [587, 402] width 111 height 18
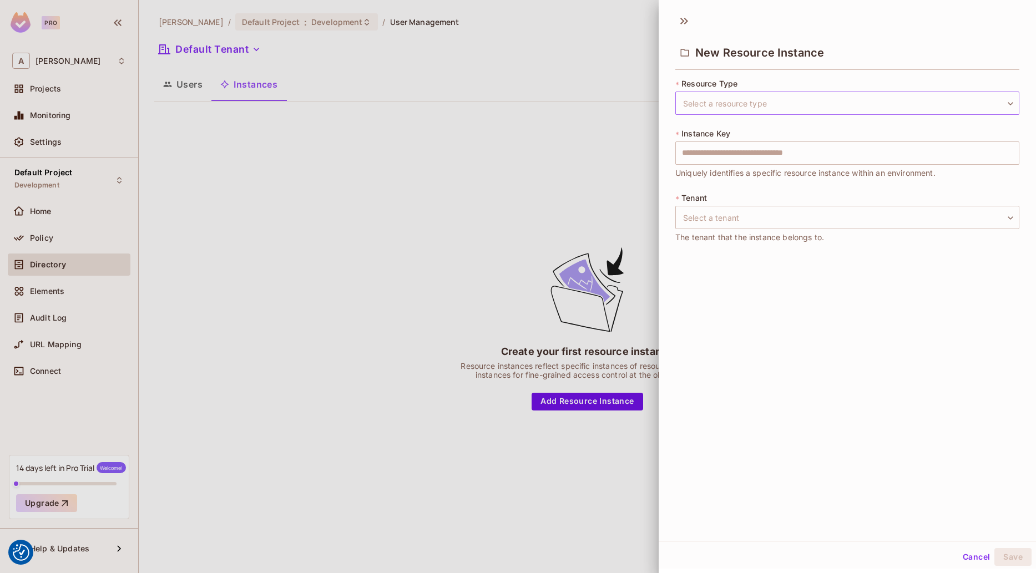
click at [761, 110] on body "We use cookies to enhance your browsing experience, serve personalized ads or c…" at bounding box center [518, 286] width 1036 height 573
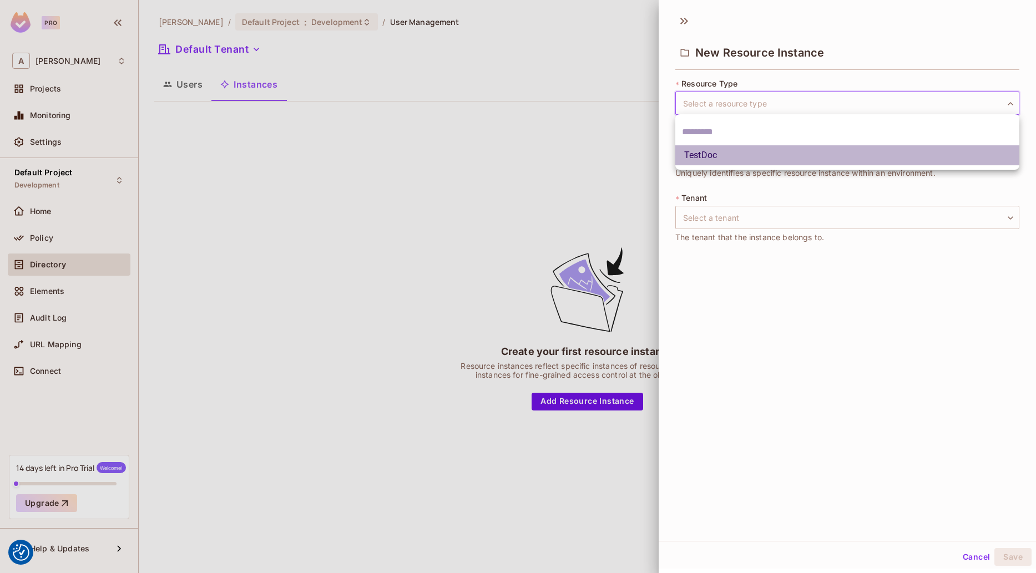
click at [745, 162] on li "TestDoc" at bounding box center [847, 155] width 344 height 20
type input "*******"
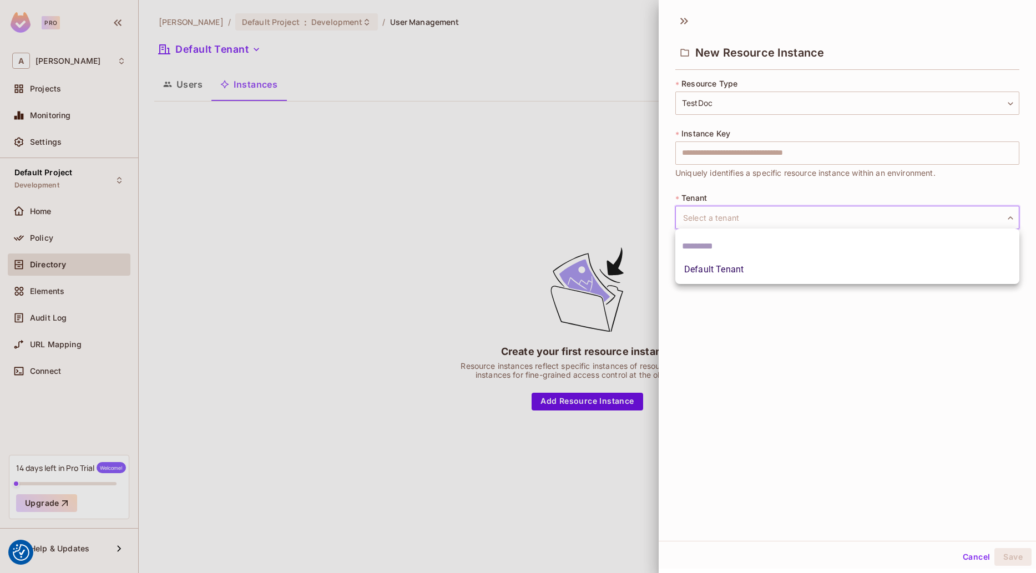
click at [748, 208] on body "We use cookies to enhance your browsing experience, serve personalized ads or c…" at bounding box center [518, 286] width 1036 height 573
click at [741, 269] on li "Default Tenant" at bounding box center [847, 270] width 344 height 20
type input "*******"
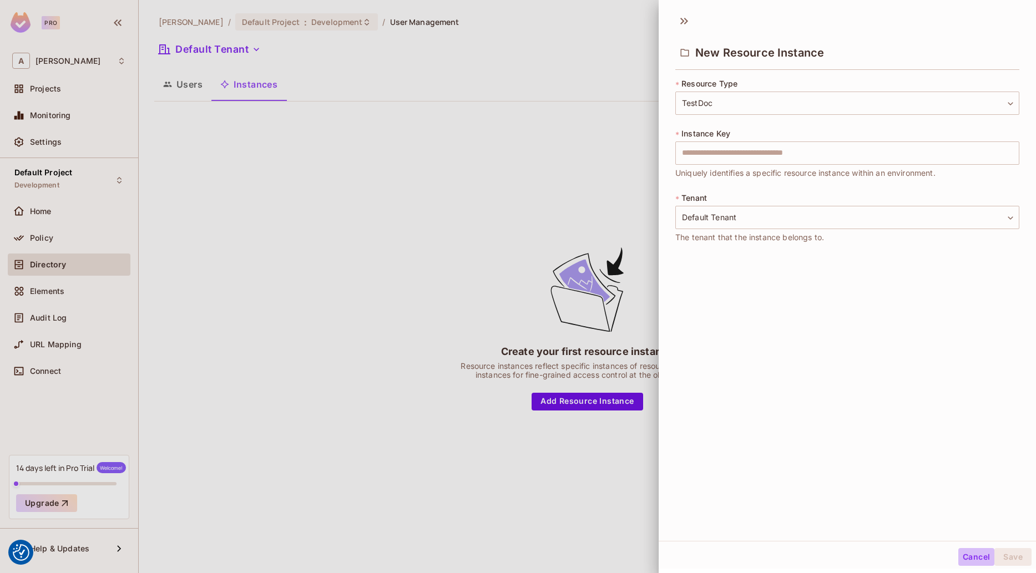
click at [969, 560] on button "Cancel" at bounding box center [976, 557] width 36 height 18
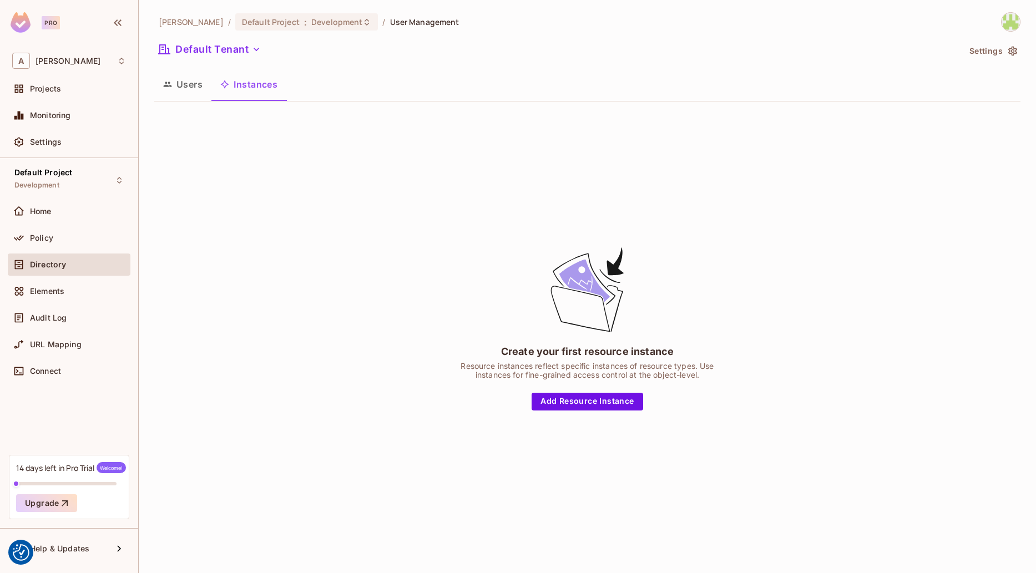
click at [187, 83] on button "Users" at bounding box center [182, 84] width 57 height 28
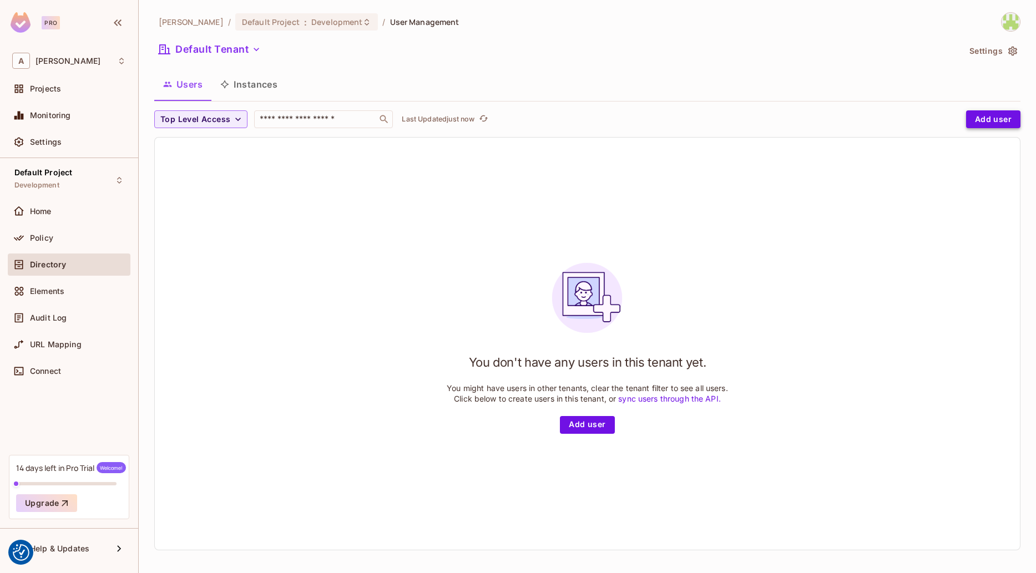
click at [979, 117] on button "Add user" at bounding box center [993, 119] width 54 height 18
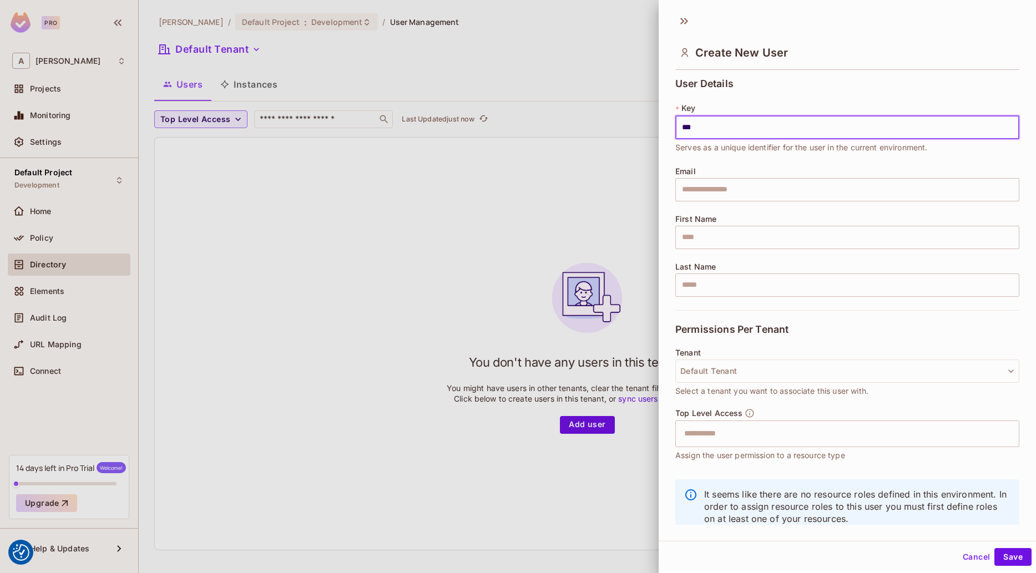
scroll to position [27, 0]
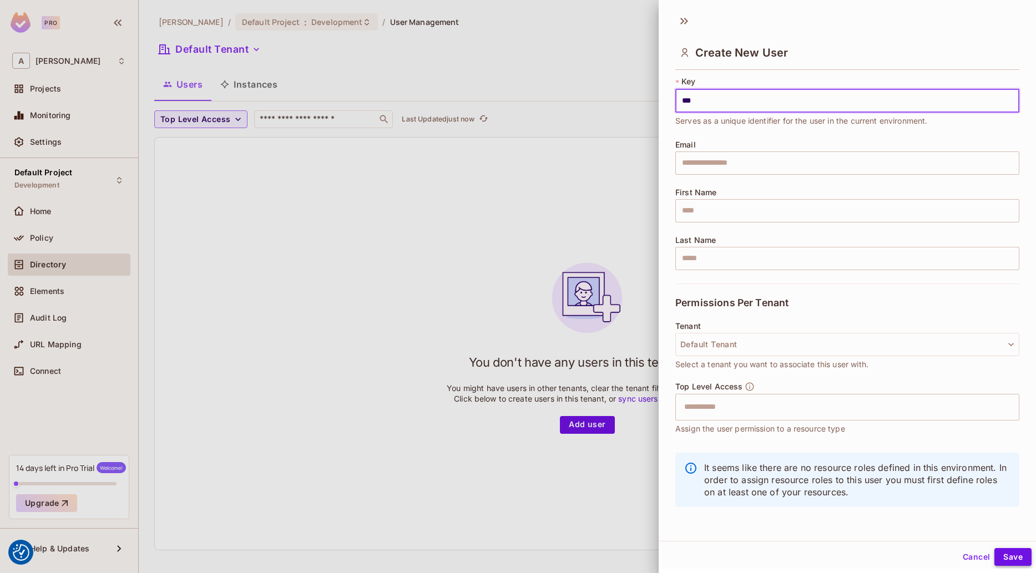
type input "***"
click at [1007, 553] on button "Save" at bounding box center [1012, 557] width 37 height 18
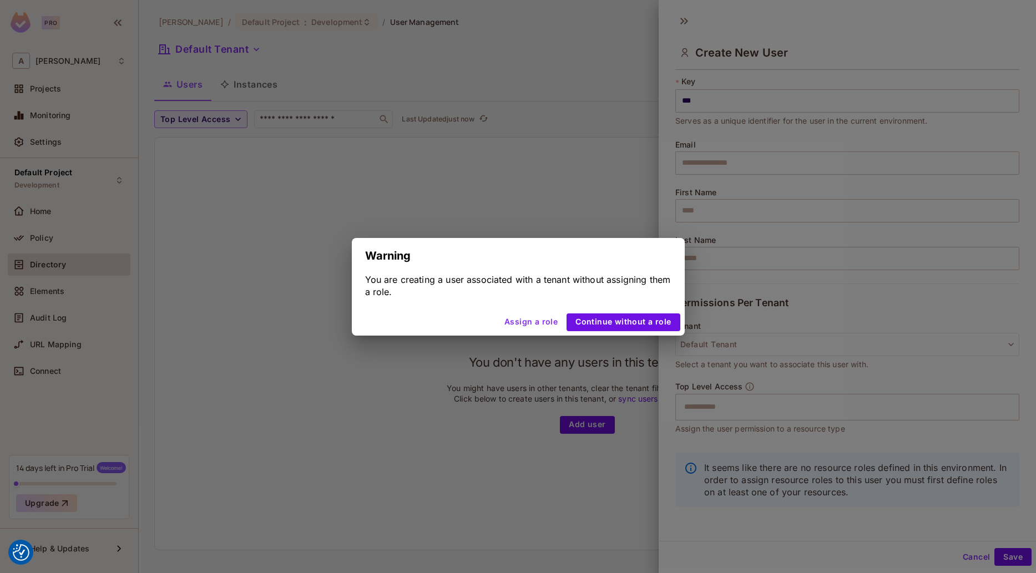
click at [536, 320] on button "Assign a role" at bounding box center [531, 323] width 62 height 18
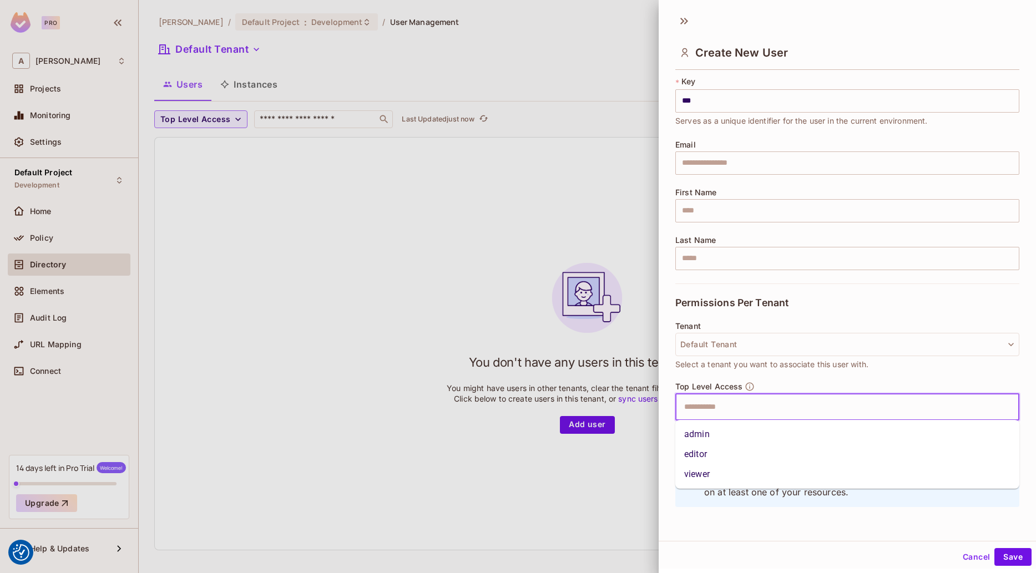
click at [708, 408] on input "text" at bounding box center [838, 407] width 320 height 22
click at [709, 436] on li "admin" at bounding box center [847, 435] width 344 height 20
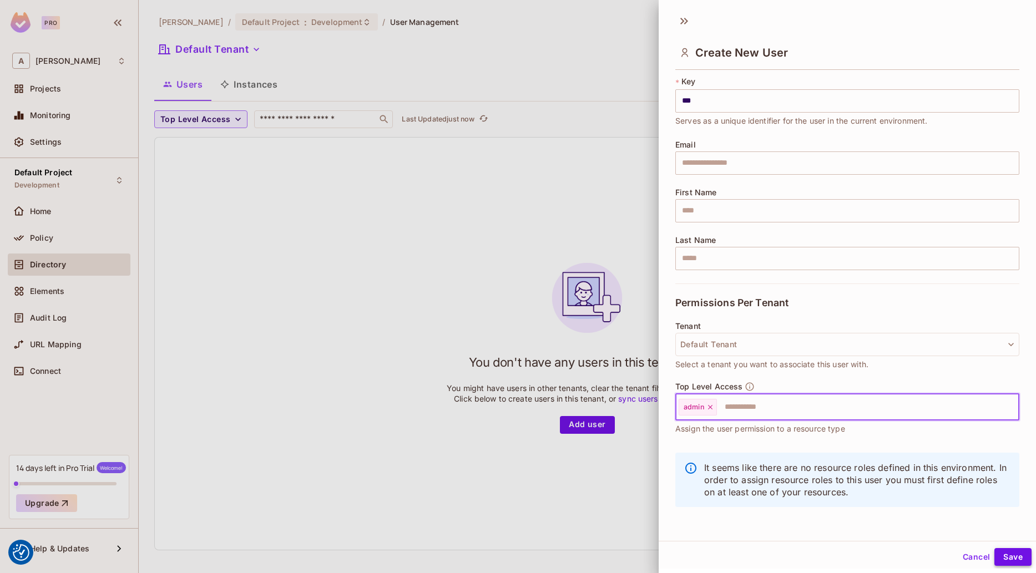
click at [1011, 558] on button "Save" at bounding box center [1012, 557] width 37 height 18
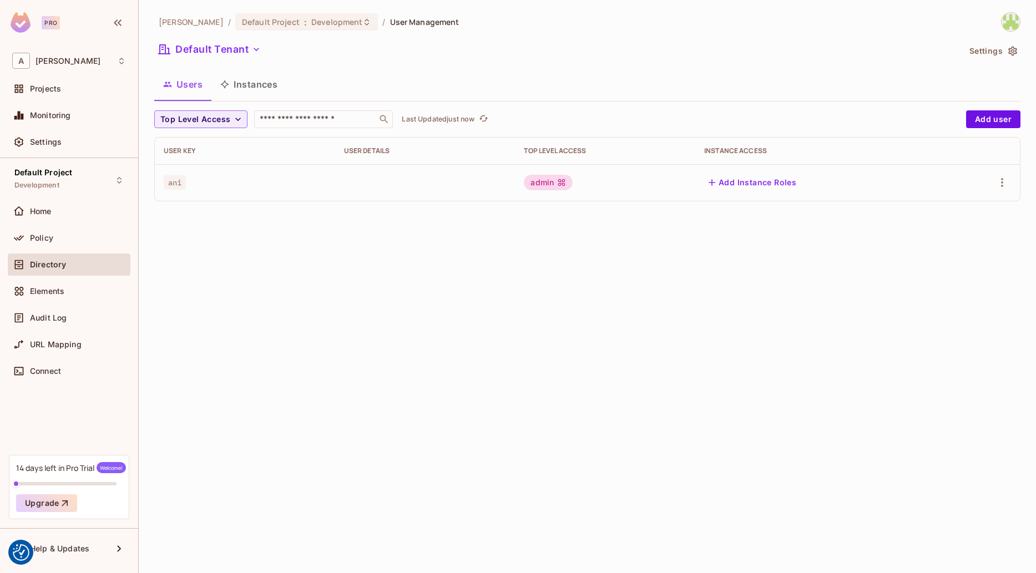
click at [746, 183] on button "Add Instance Roles" at bounding box center [752, 183] width 97 height 18
click at [62, 284] on div "Elements" at bounding box center [69, 291] width 123 height 22
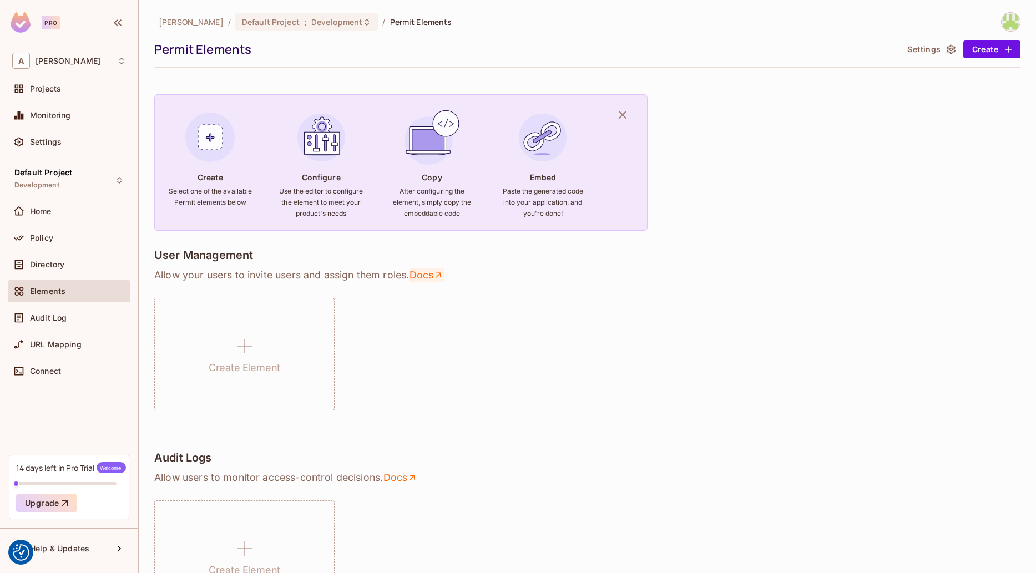
click at [432, 273] on link "Docs" at bounding box center [426, 275] width 35 height 13
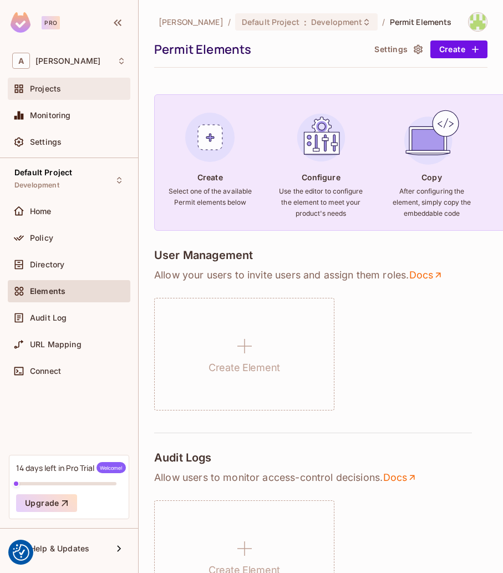
click at [70, 94] on div "Projects" at bounding box center [69, 88] width 114 height 13
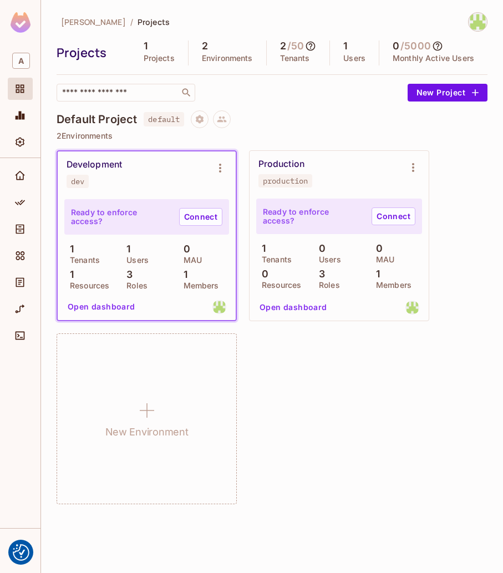
click at [77, 25] on span "Alexander" at bounding box center [93, 22] width 65 height 11
click at [17, 24] on img at bounding box center [21, 22] width 20 height 21
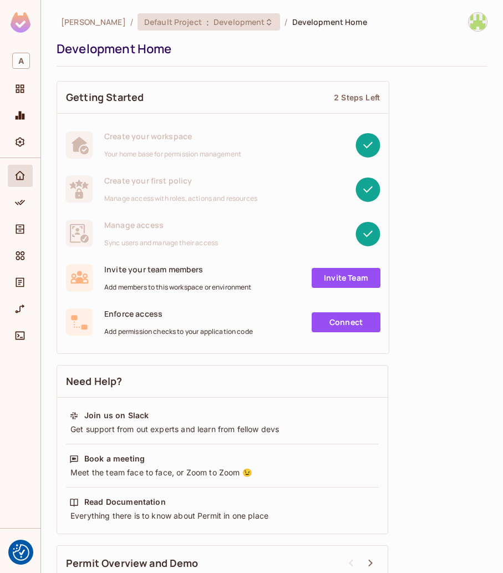
click at [216, 23] on span "Development" at bounding box center [239, 22] width 51 height 11
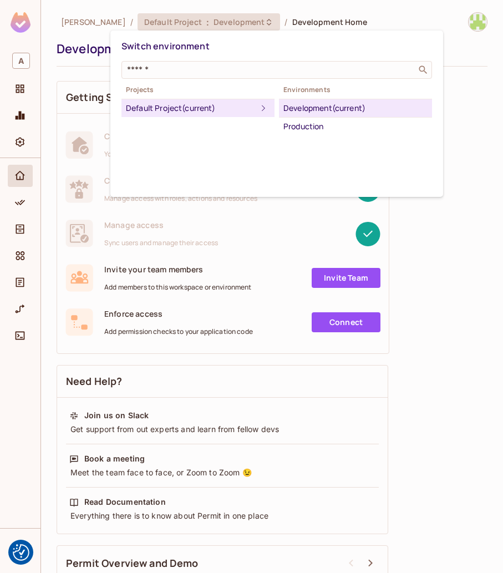
click at [216, 23] on div at bounding box center [251, 286] width 503 height 573
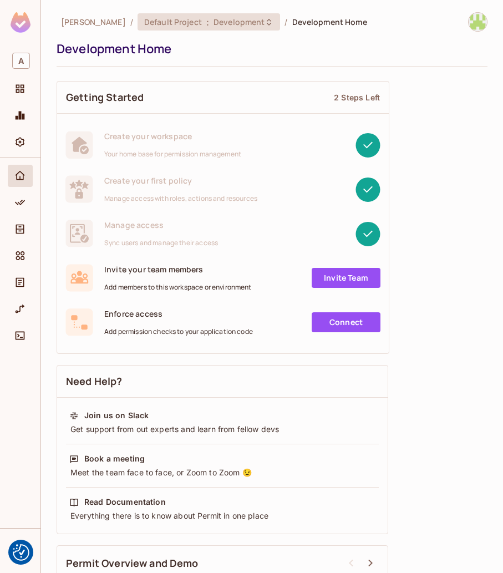
click at [199, 28] on div "Default Project : Development" at bounding box center [209, 21] width 143 height 17
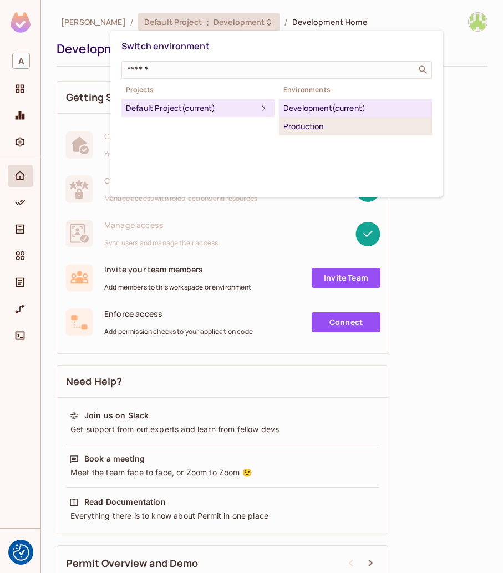
click at [296, 127] on div "Production" at bounding box center [356, 126] width 144 height 13
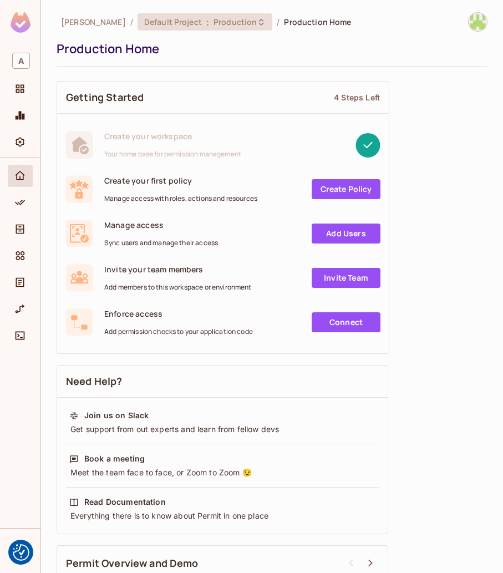
click at [214, 22] on span "Production" at bounding box center [235, 22] width 43 height 11
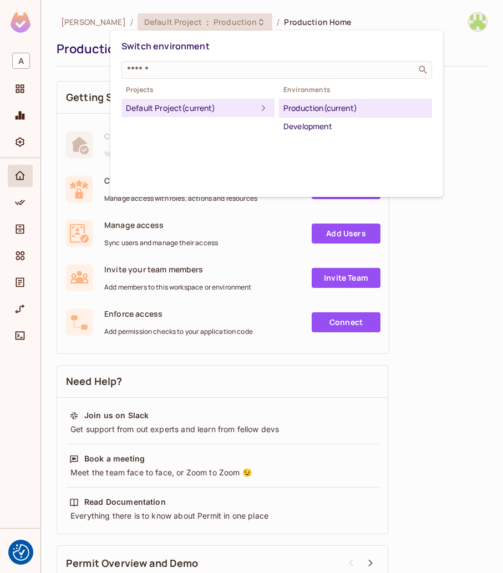
click at [173, 107] on div "Default Project (current)" at bounding box center [191, 108] width 131 height 13
click at [76, 20] on div at bounding box center [251, 286] width 503 height 573
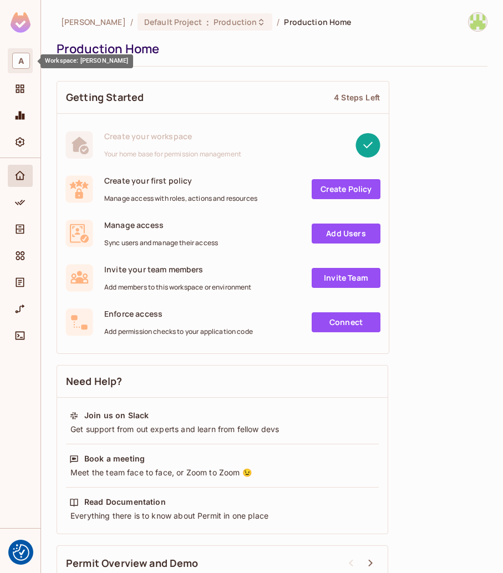
click at [26, 55] on span "A" at bounding box center [21, 61] width 18 height 16
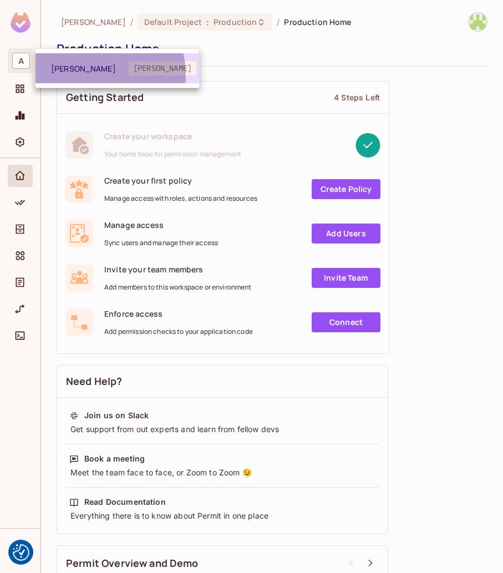
click at [75, 76] on li "Alexander alexander" at bounding box center [118, 68] width 164 height 30
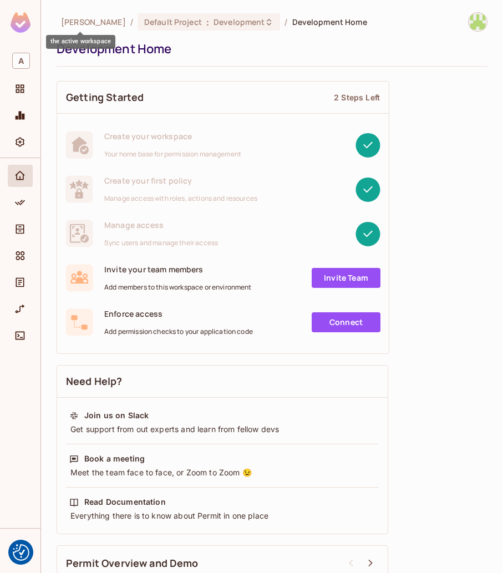
click at [78, 19] on span "Alexander" at bounding box center [93, 22] width 65 height 11
click at [480, 21] on img at bounding box center [478, 22] width 18 height 18
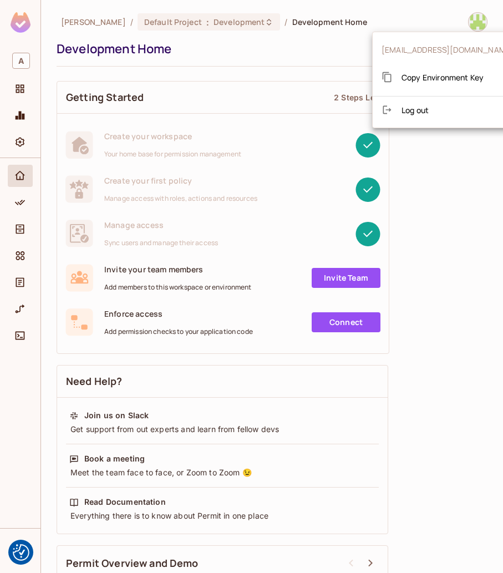
click at [480, 21] on div at bounding box center [251, 286] width 503 height 573
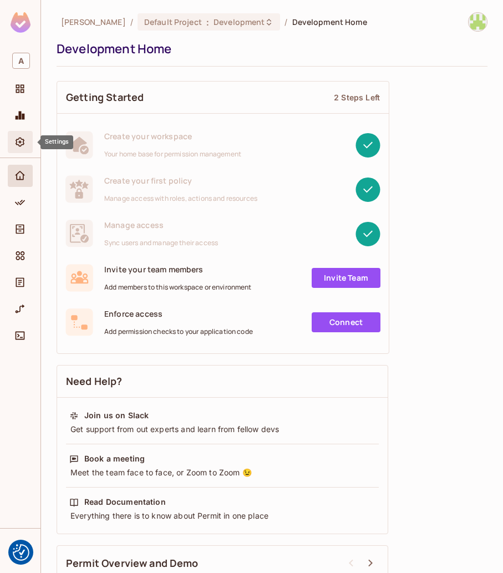
click at [23, 137] on icon "Settings" at bounding box center [19, 142] width 11 height 11
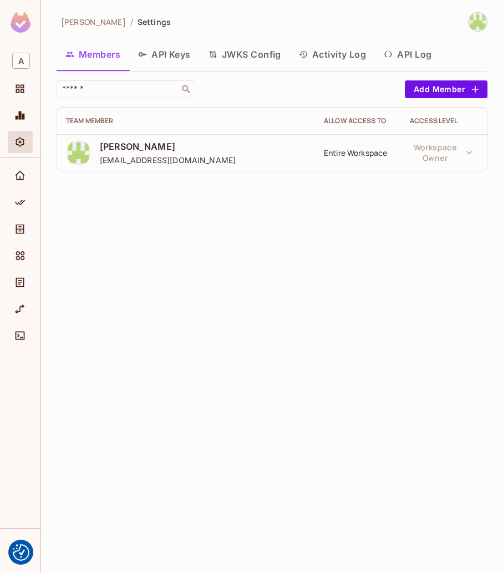
click at [183, 59] on button "API Keys" at bounding box center [164, 55] width 70 height 28
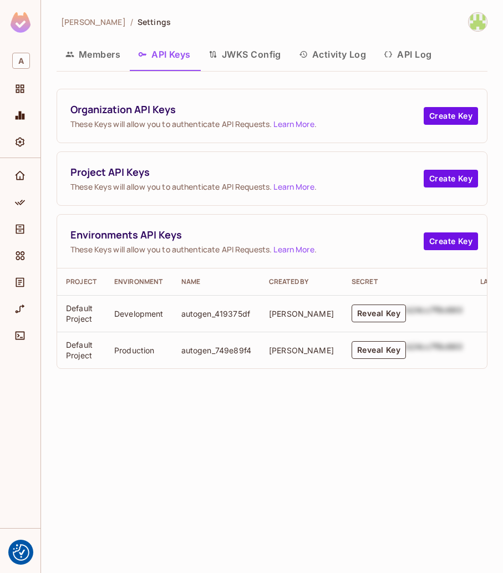
click at [234, 63] on button "JWKS Config" at bounding box center [245, 55] width 90 height 28
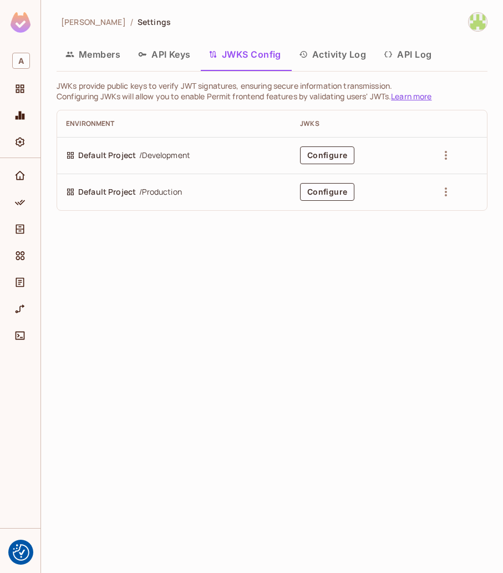
click at [339, 56] on button "Activity Log" at bounding box center [332, 55] width 85 height 28
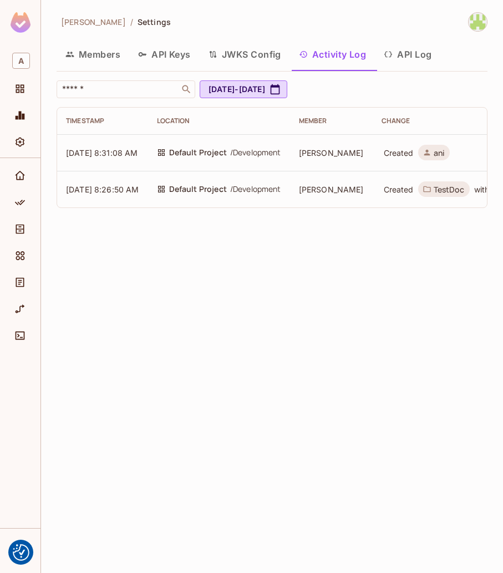
click at [421, 58] on button "API Log" at bounding box center [407, 55] width 65 height 28
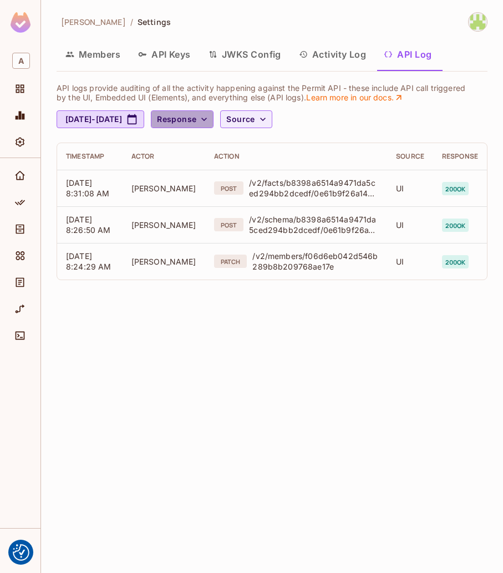
click at [196, 115] on span "Response" at bounding box center [176, 120] width 39 height 14
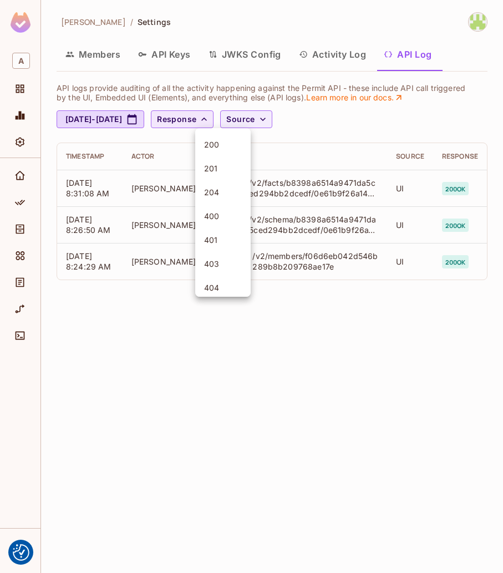
click at [234, 115] on div at bounding box center [251, 286] width 503 height 573
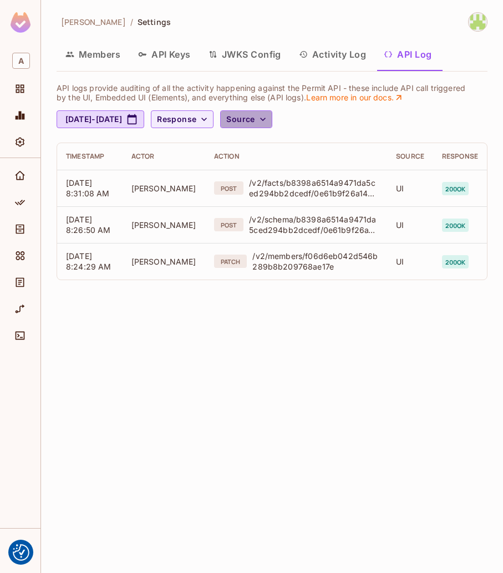
click at [255, 121] on span "Source" at bounding box center [240, 120] width 28 height 14
click at [285, 121] on div at bounding box center [251, 286] width 503 height 573
click at [91, 61] on button "Members" at bounding box center [93, 55] width 73 height 28
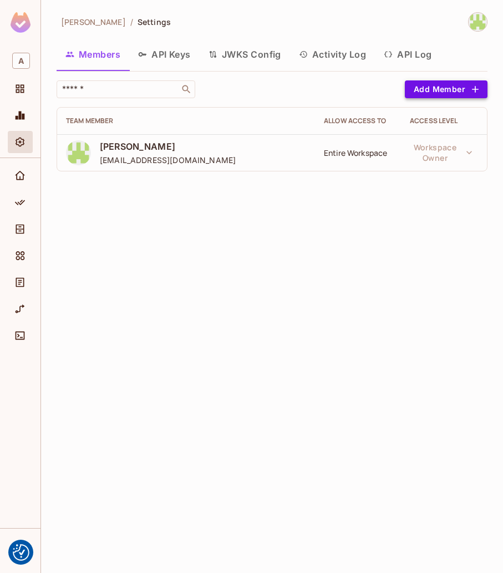
click at [454, 91] on button "Add Member" at bounding box center [446, 89] width 83 height 18
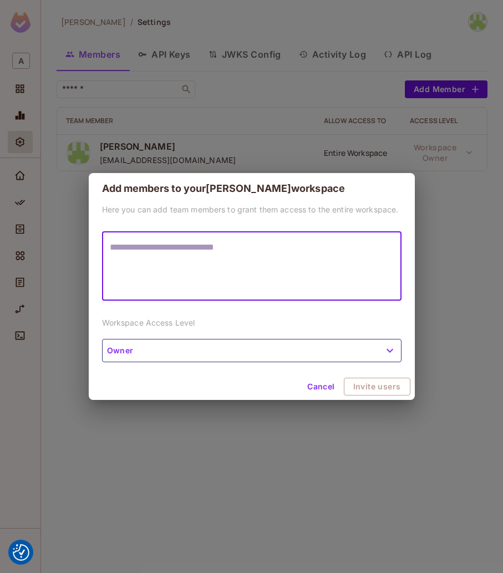
click at [223, 347] on button "Owner" at bounding box center [252, 350] width 300 height 23
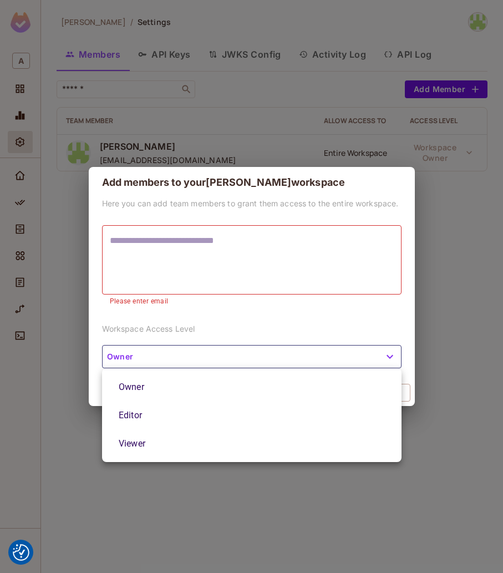
click at [223, 347] on div at bounding box center [251, 286] width 503 height 573
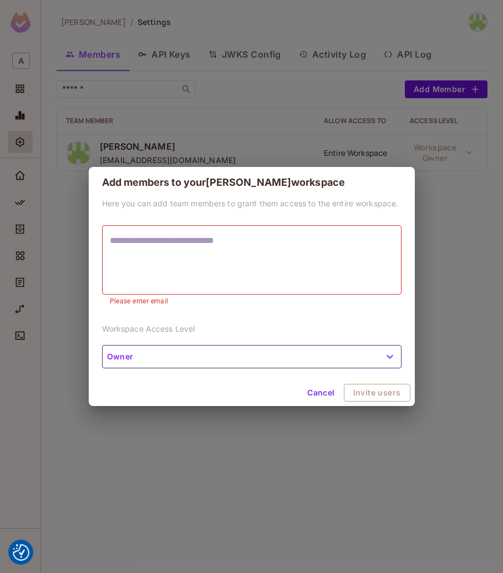
click at [330, 390] on button "Cancel" at bounding box center [321, 393] width 36 height 18
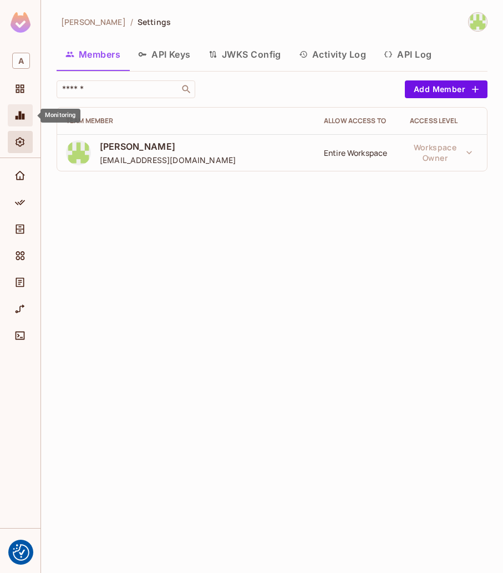
click at [21, 125] on div "Monitoring" at bounding box center [20, 115] width 25 height 22
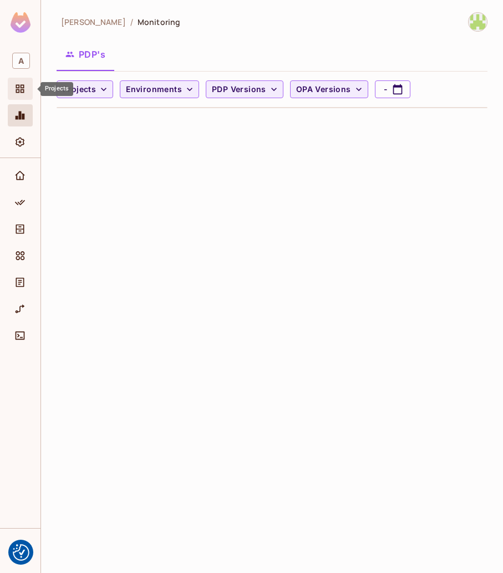
click at [24, 88] on icon "Projects" at bounding box center [19, 88] width 11 height 11
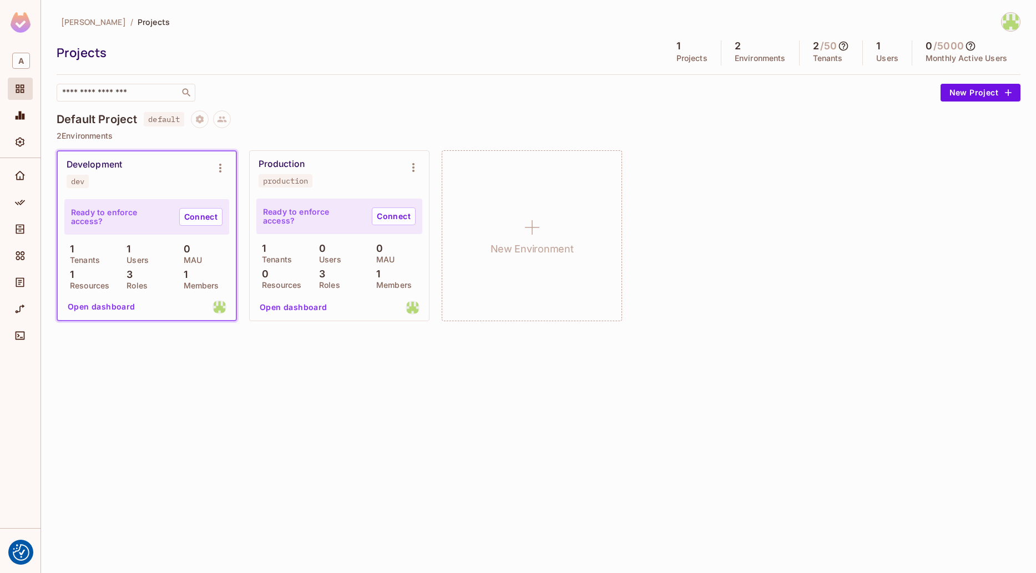
click at [1007, 19] on img at bounding box center [1011, 22] width 18 height 18
click at [1007, 19] on div at bounding box center [518, 286] width 1036 height 573
click at [761, 264] on div "Development dev Ready to enforce access? Connect 1 Tenants 1 Users 0 MAU 1 Reso…" at bounding box center [539, 235] width 964 height 171
click at [67, 24] on span "Alexander" at bounding box center [93, 22] width 65 height 11
click at [20, 553] on img "Consent Preferences" at bounding box center [21, 552] width 17 height 17
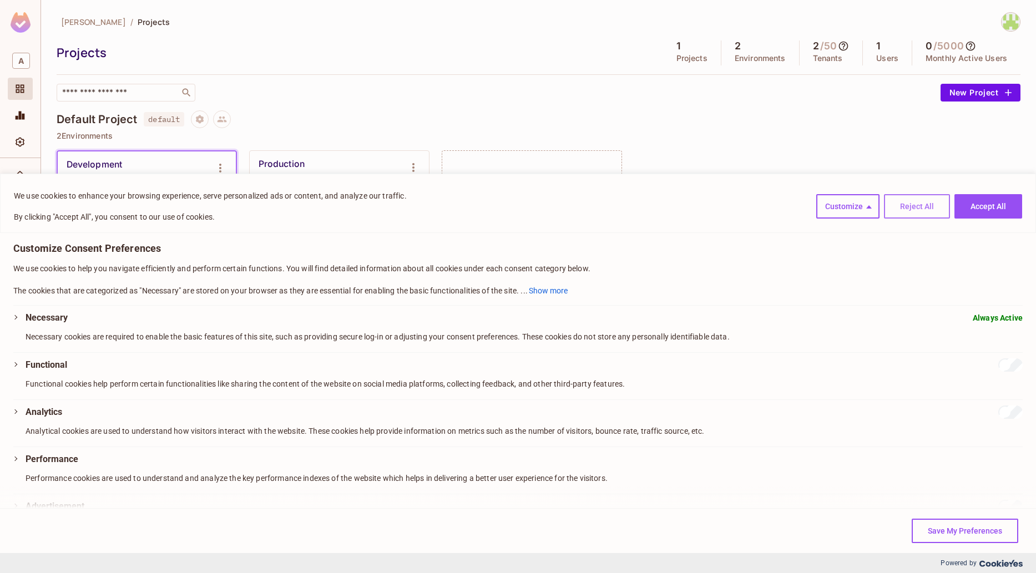
click at [921, 207] on button "Reject All" at bounding box center [917, 206] width 66 height 24
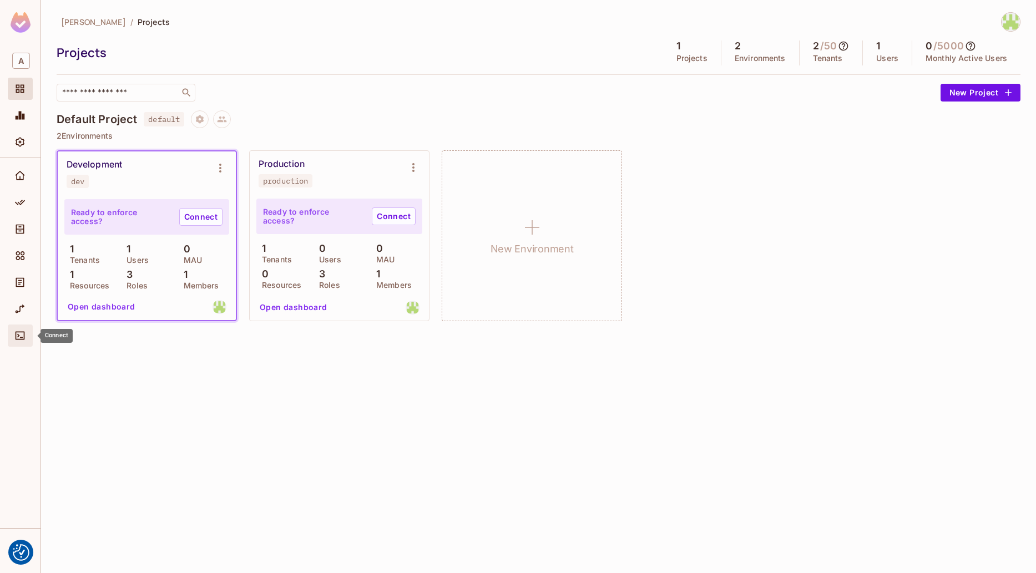
click at [22, 337] on icon "Connect" at bounding box center [19, 335] width 11 height 11
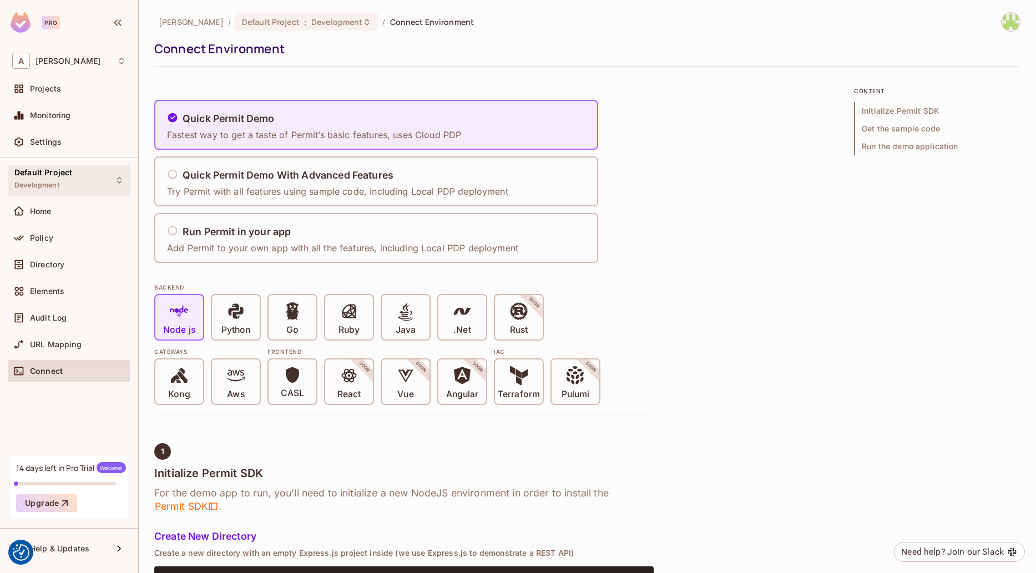
click at [92, 177] on div "Default Project Development" at bounding box center [69, 180] width 123 height 31
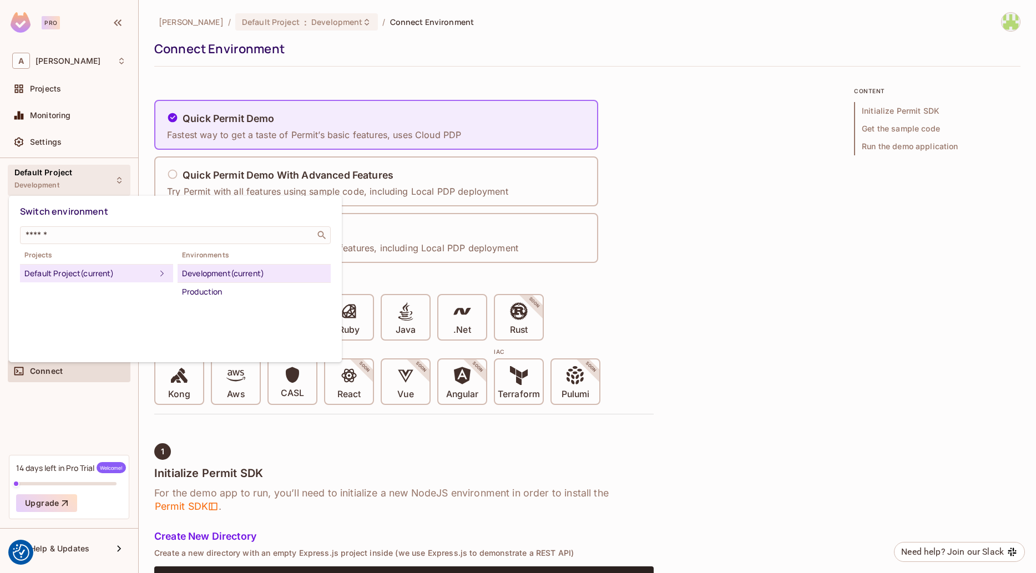
click at [92, 177] on div at bounding box center [518, 286] width 1036 height 573
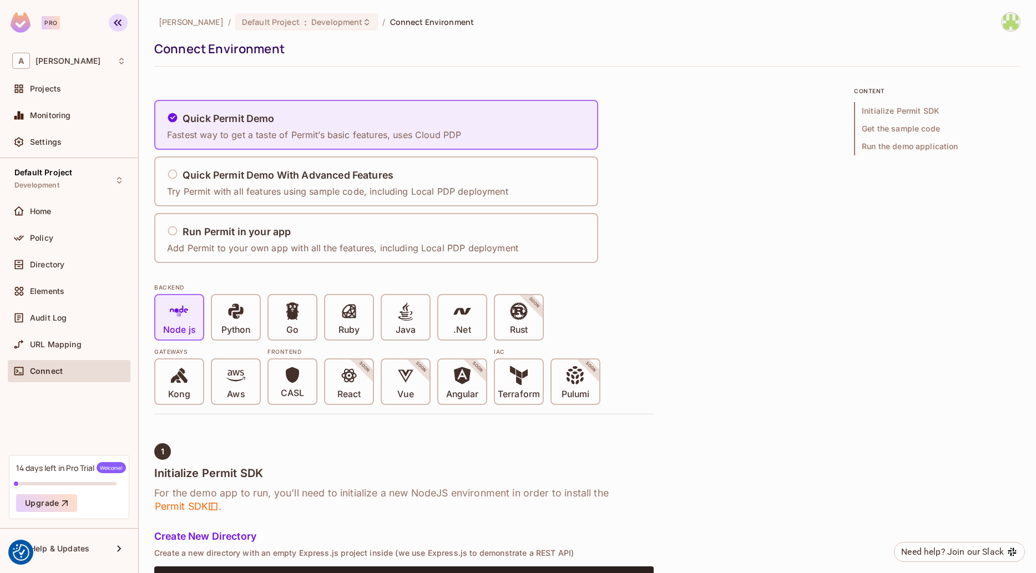
click at [116, 24] on icon "button" at bounding box center [118, 22] width 8 height 7
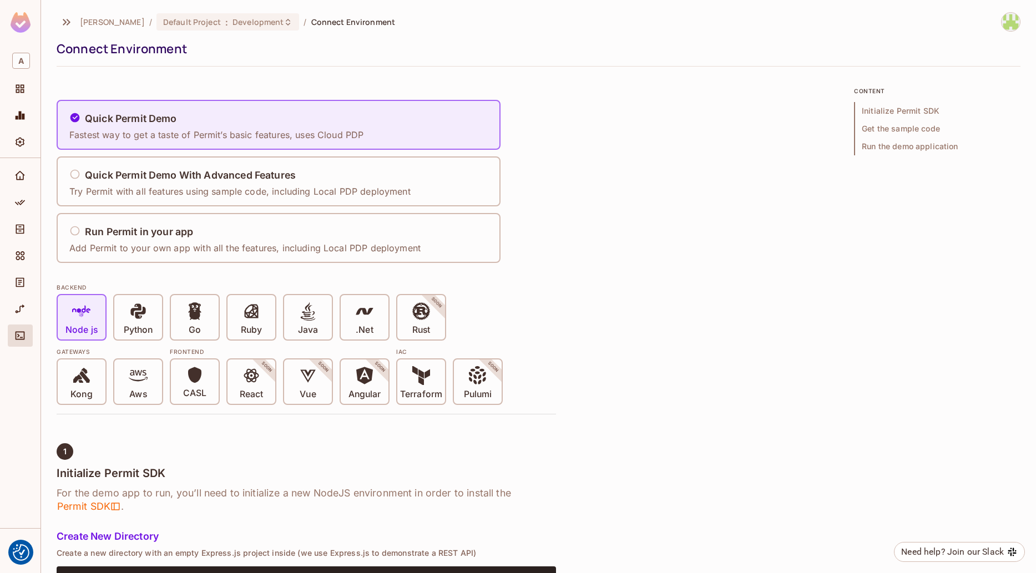
click at [23, 29] on img at bounding box center [21, 22] width 20 height 21
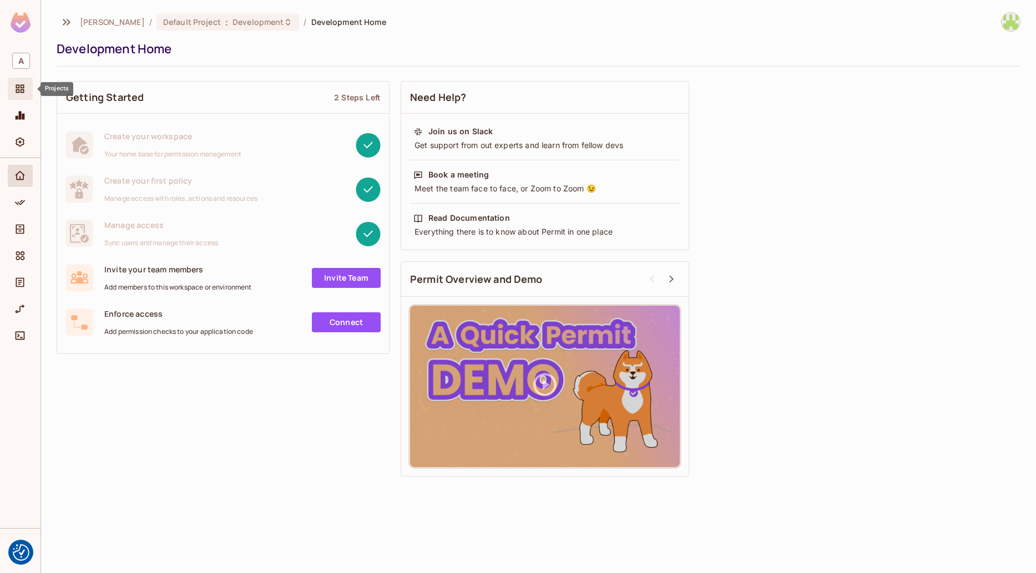
click at [16, 83] on span "Projects" at bounding box center [19, 88] width 13 height 13
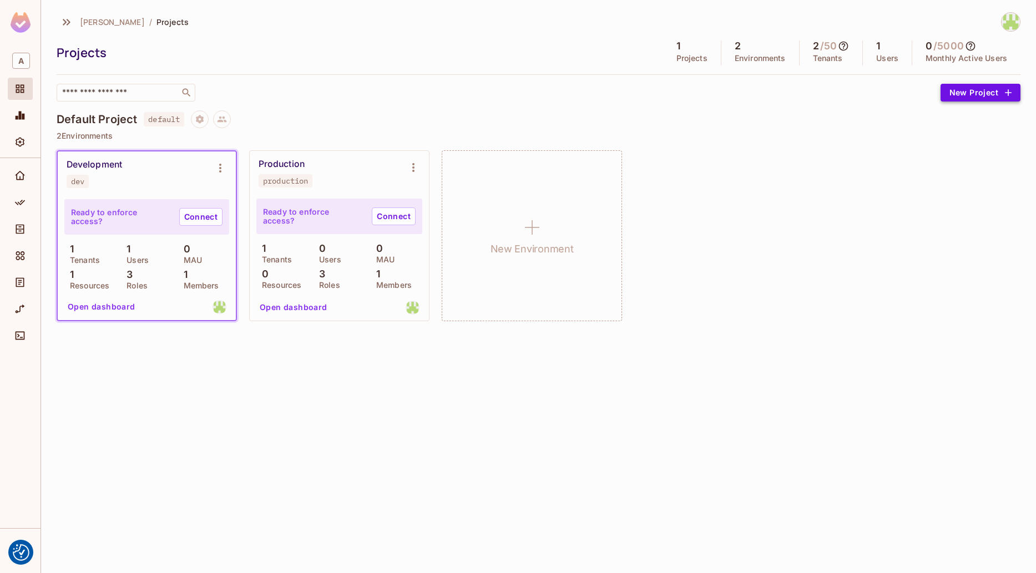
click at [967, 92] on button "New Project" at bounding box center [981, 93] width 80 height 18
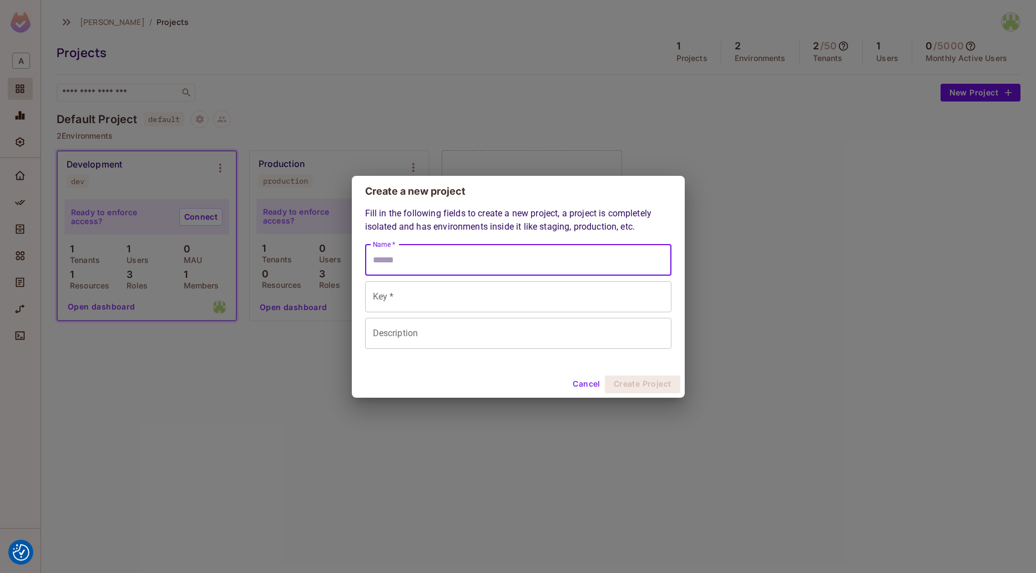
click at [537, 259] on input "Name *" at bounding box center [518, 260] width 306 height 31
type input "*"
type input "**"
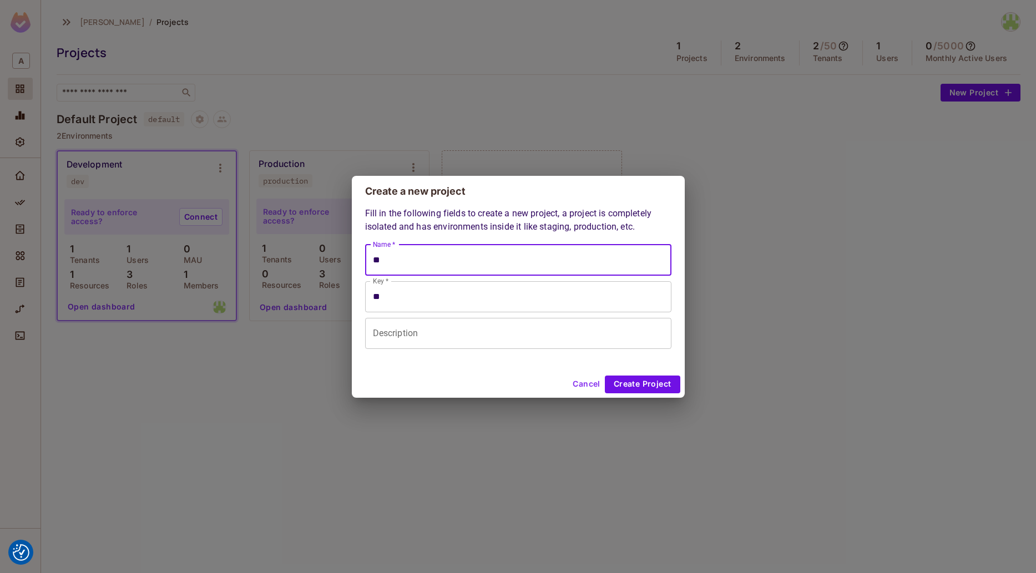
type input "***"
type input "****"
type input "*****"
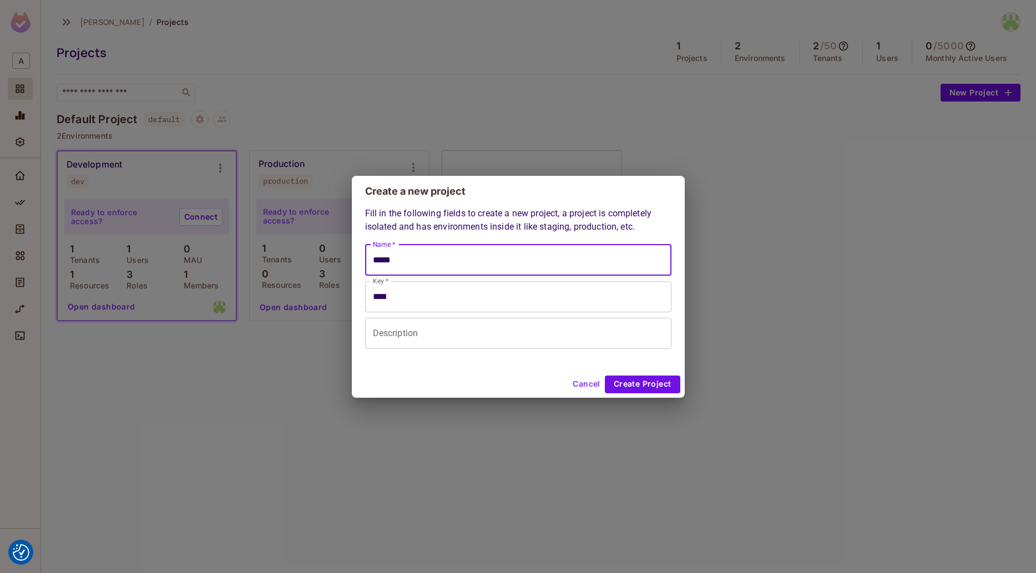
type input "*****"
type input "******"
type input "*******"
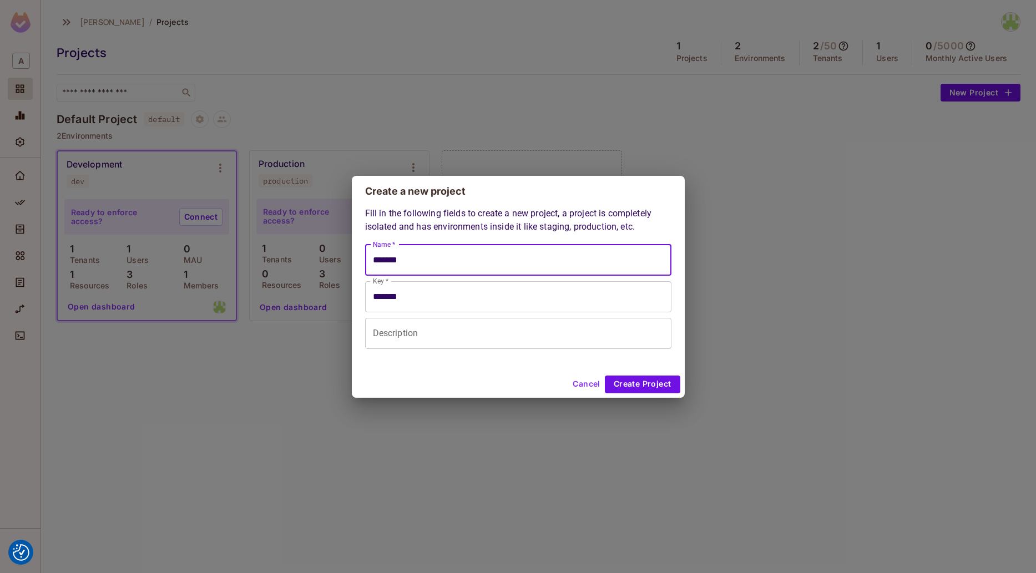
type input "******"
type input "*******"
type input "********"
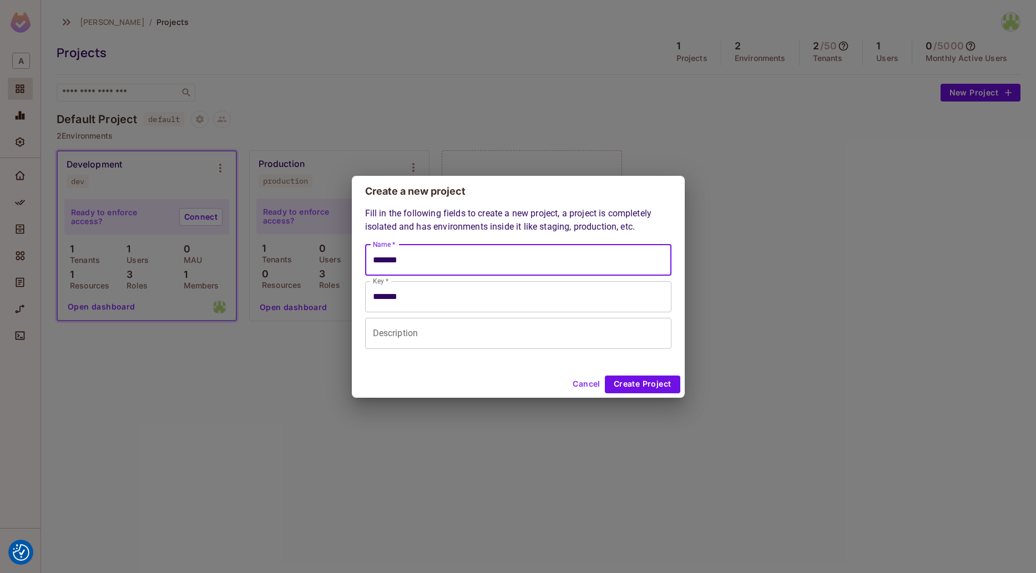
type input "********"
type input "*********"
type input "**********"
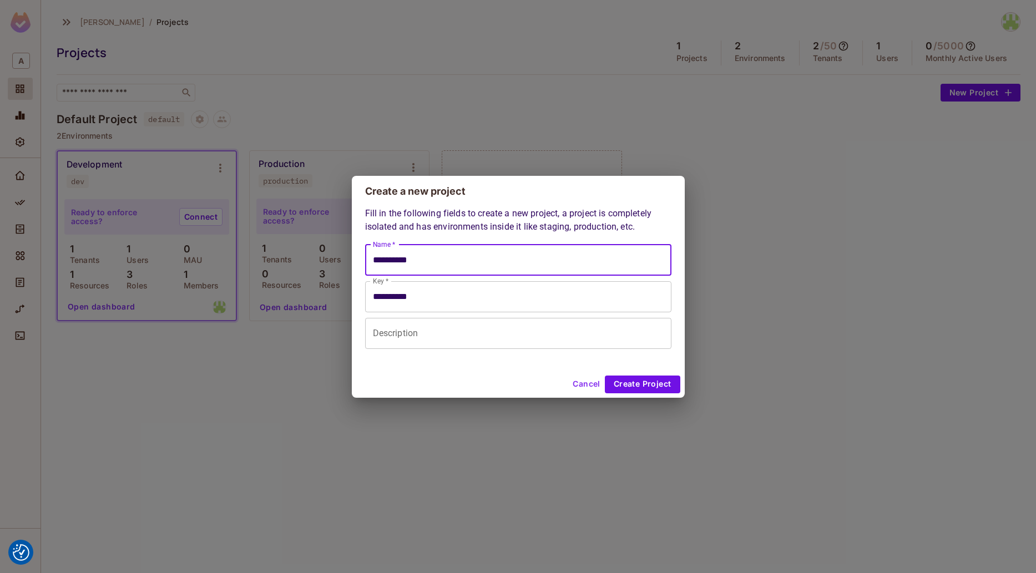
type input "**********"
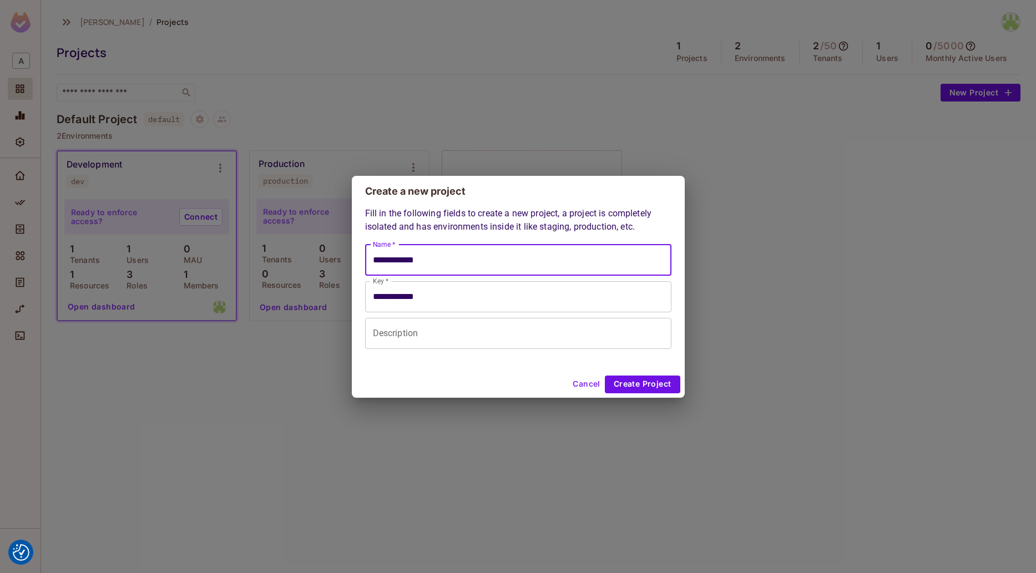
type input "**********"
click at [649, 381] on button "Create Project" at bounding box center [642, 385] width 75 height 18
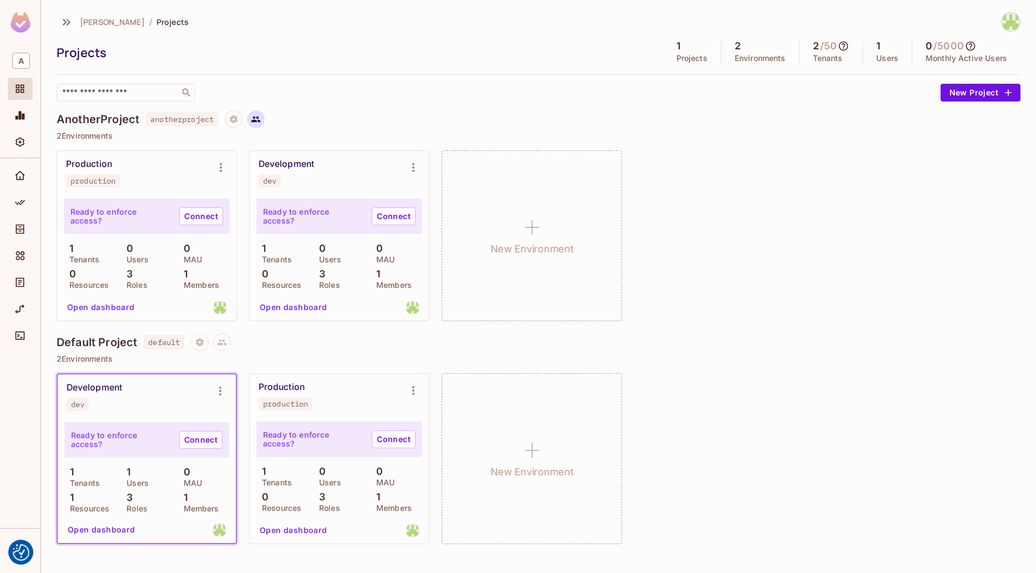
click at [261, 119] on icon at bounding box center [256, 119] width 10 height 10
click at [95, 117] on h4 "AnotherProject" at bounding box center [98, 119] width 83 height 13
click at [26, 64] on span "A" at bounding box center [21, 61] width 18 height 16
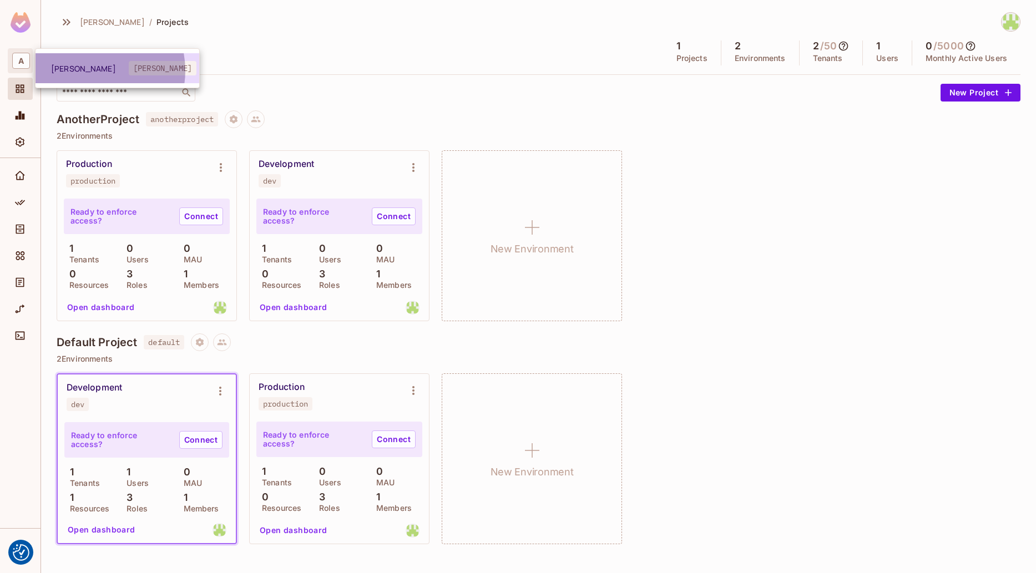
click at [93, 70] on span "Alexander" at bounding box center [90, 68] width 78 height 11
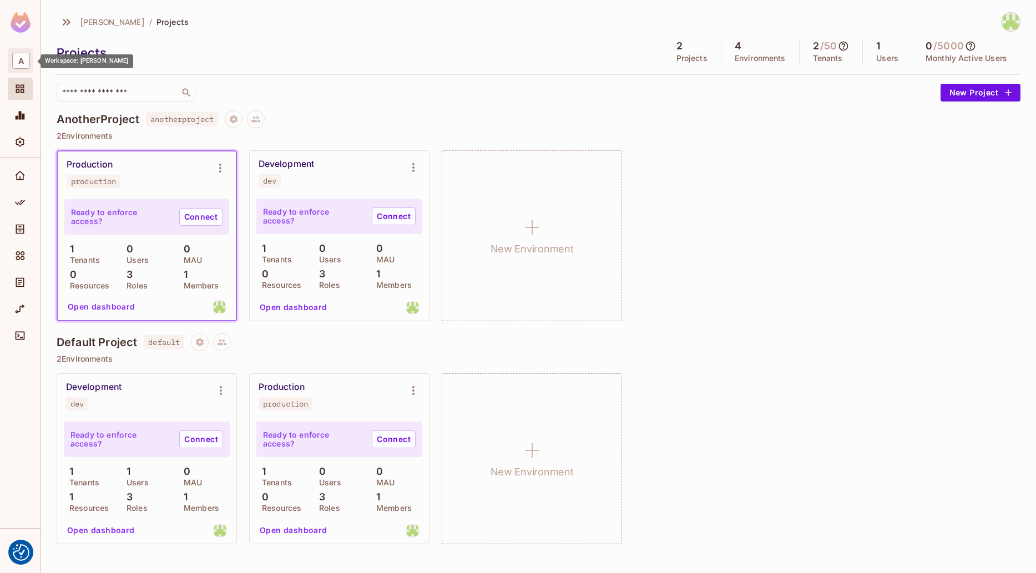
click at [22, 60] on span "A" at bounding box center [21, 61] width 18 height 16
click at [82, 70] on span "Alexander" at bounding box center [90, 68] width 78 height 11
click at [301, 170] on div "Development dev" at bounding box center [331, 173] width 144 height 29
click at [98, 302] on button "Open dashboard" at bounding box center [101, 307] width 77 height 18
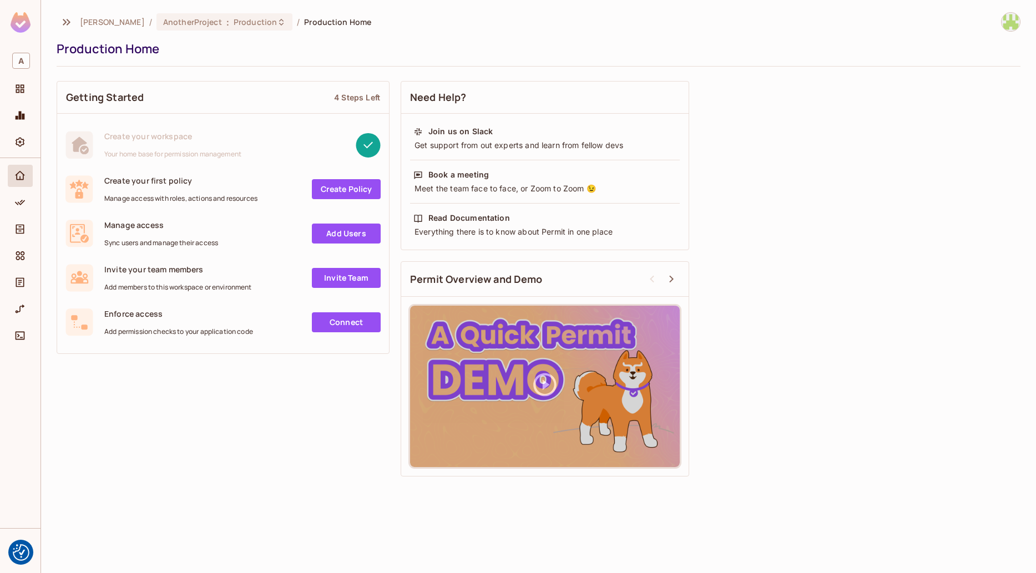
click at [70, 26] on icon "button" at bounding box center [66, 22] width 13 height 13
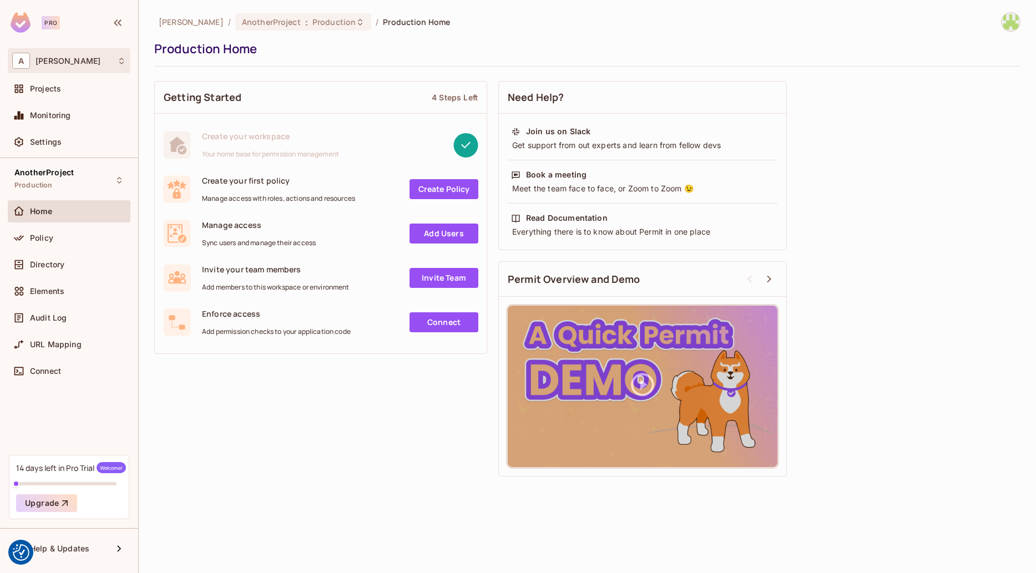
click at [124, 63] on icon at bounding box center [121, 61] width 9 height 9
click at [124, 63] on div at bounding box center [518, 286] width 1036 height 573
click at [124, 63] on icon at bounding box center [121, 61] width 9 height 9
click at [124, 63] on div at bounding box center [518, 286] width 1036 height 573
click at [36, 57] on div "A Alexander" at bounding box center [69, 61] width 114 height 16
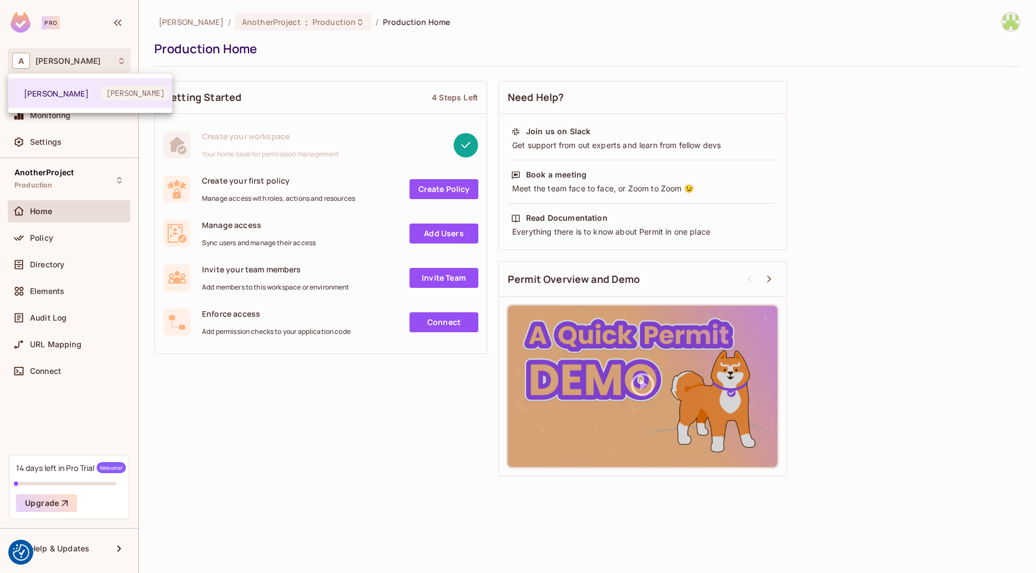
click at [48, 150] on div at bounding box center [518, 286] width 1036 height 573
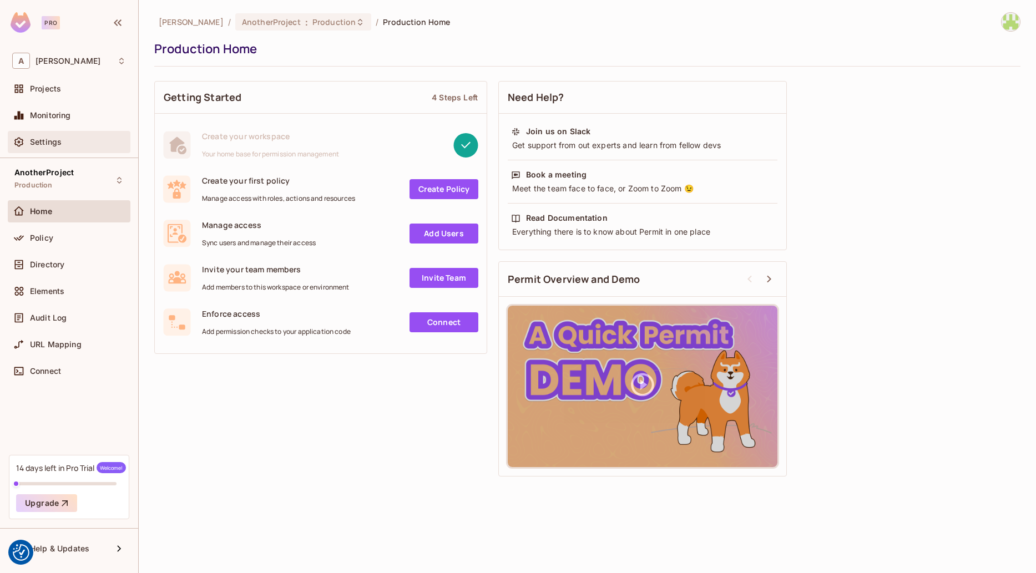
click at [50, 146] on span "Settings" at bounding box center [46, 142] width 32 height 9
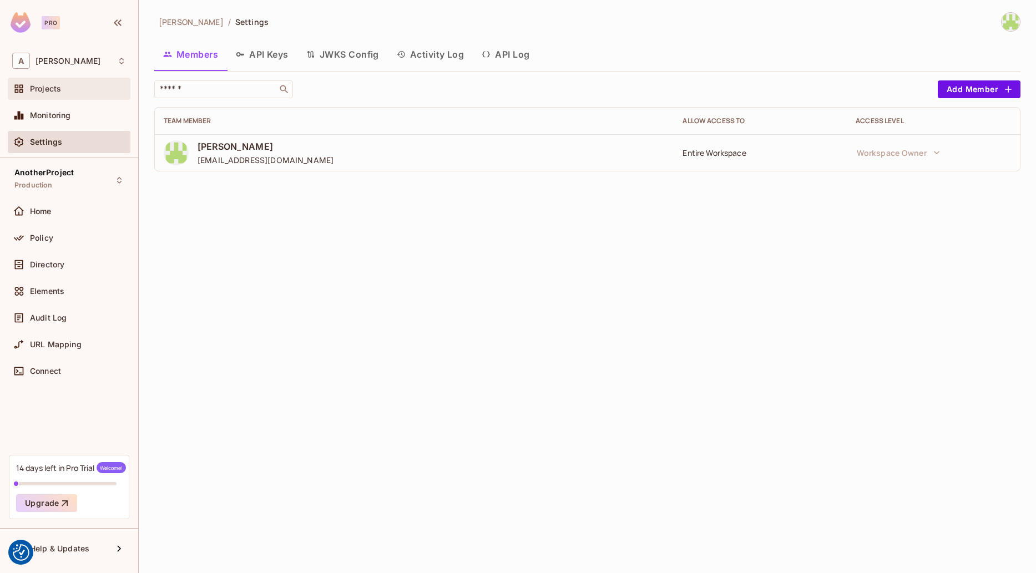
click at [48, 96] on div "Projects" at bounding box center [69, 89] width 123 height 22
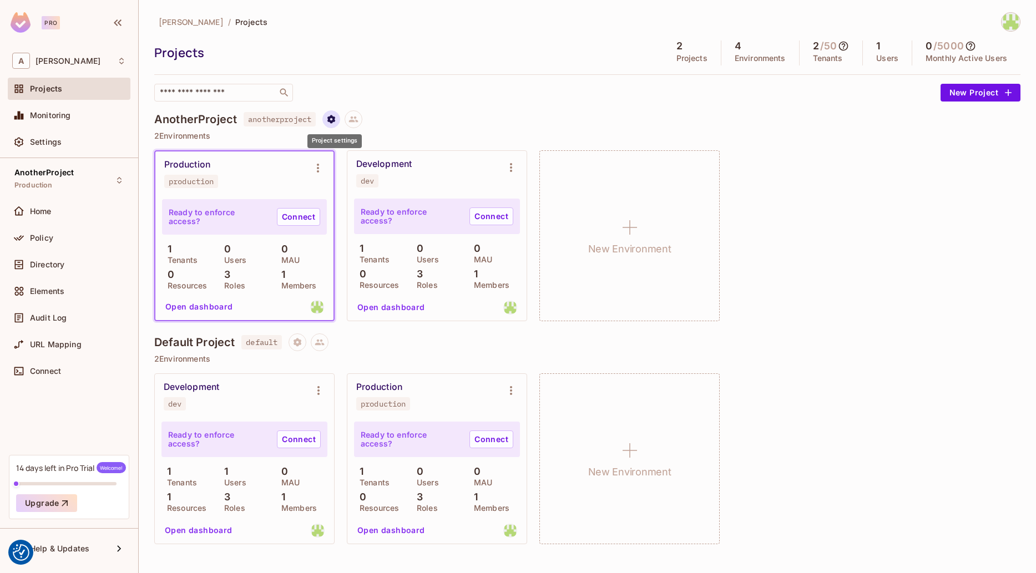
click at [331, 119] on icon "Project settings" at bounding box center [331, 119] width 8 height 8
click at [386, 186] on div "Delete Project" at bounding box center [391, 185] width 53 height 11
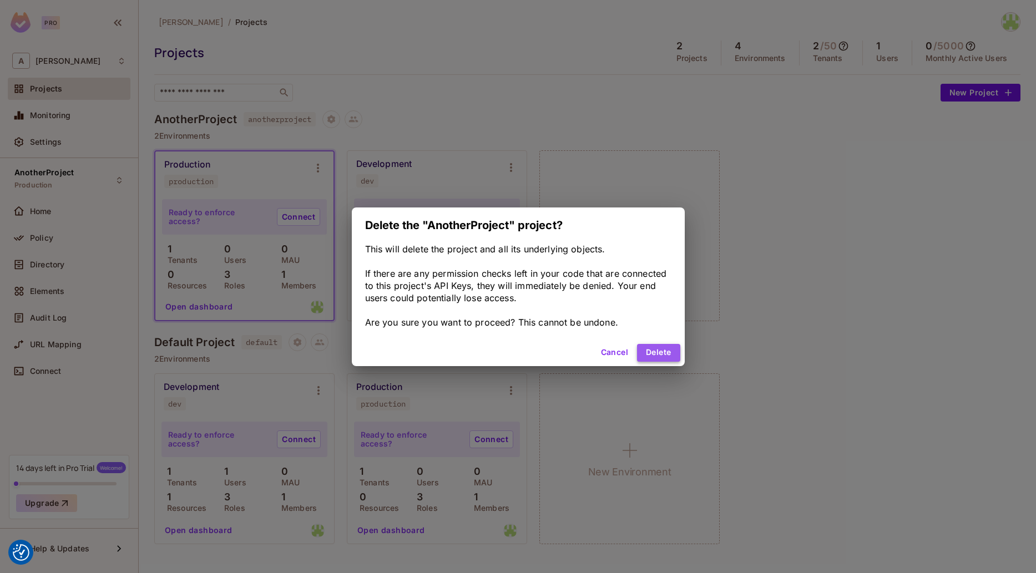
click at [663, 356] on button "Delete" at bounding box center [658, 353] width 43 height 18
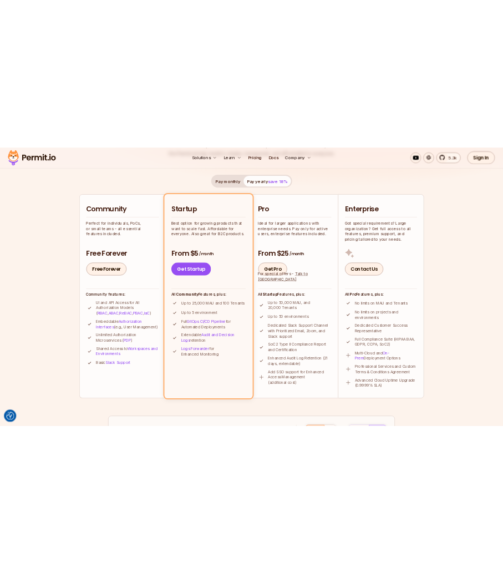
scroll to position [191, 0]
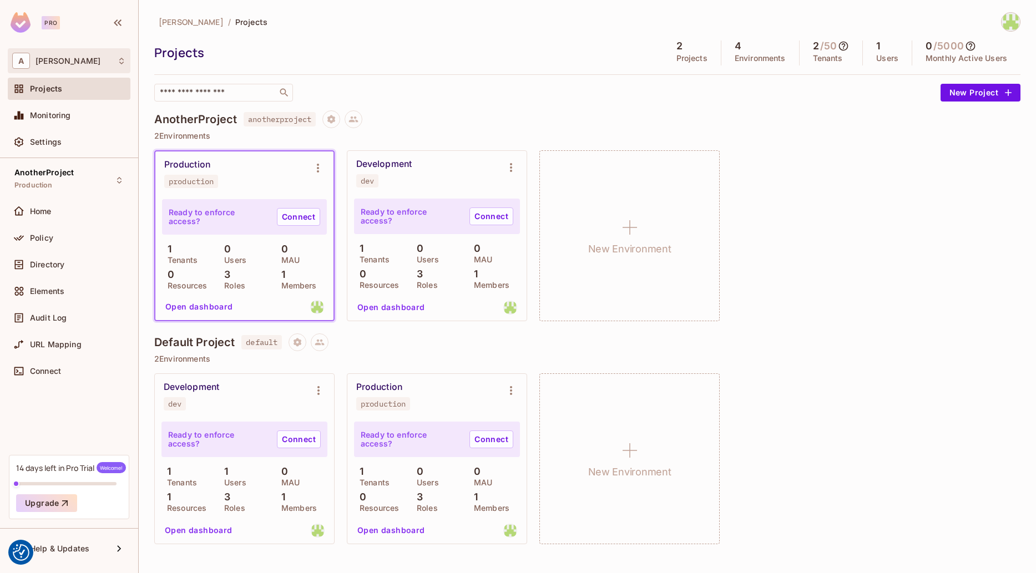
click at [49, 53] on div "A Alexander" at bounding box center [69, 60] width 123 height 25
click at [50, 54] on div at bounding box center [518, 286] width 1036 height 573
click at [42, 190] on div "AnotherProject Production" at bounding box center [43, 180] width 59 height 24
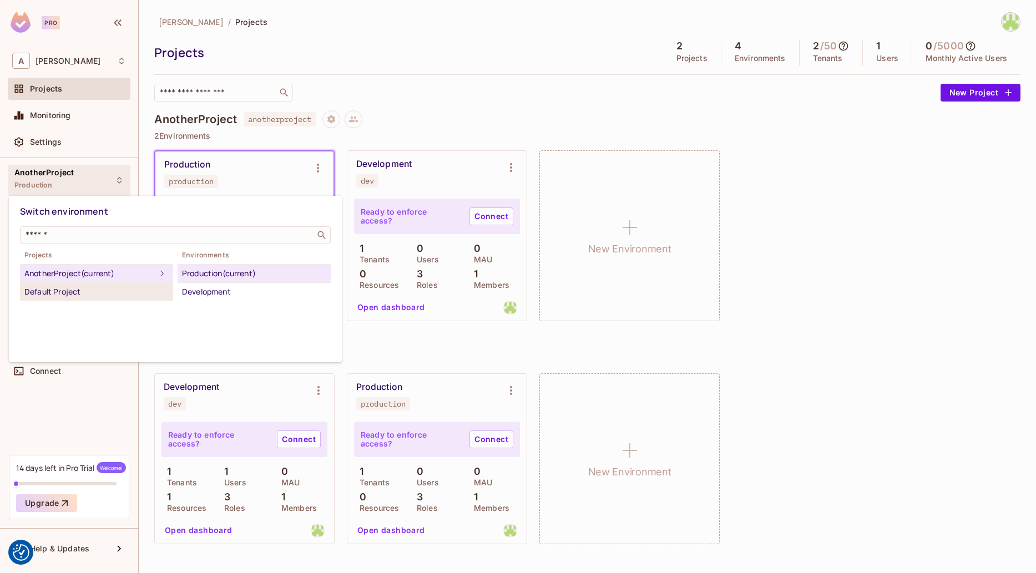
click at [53, 299] on li "Default Project" at bounding box center [96, 292] width 153 height 18
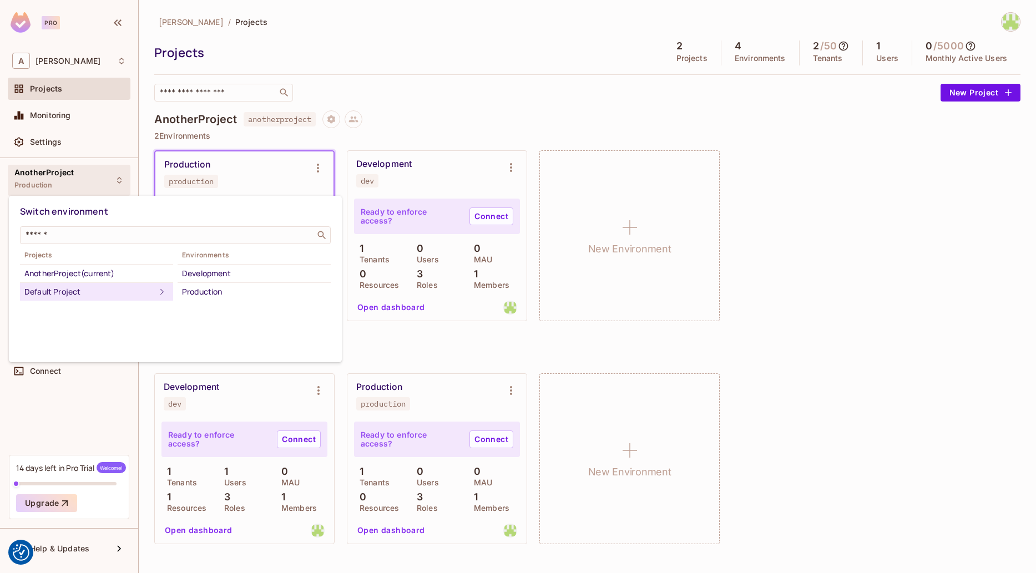
click at [907, 296] on div at bounding box center [518, 286] width 1036 height 573
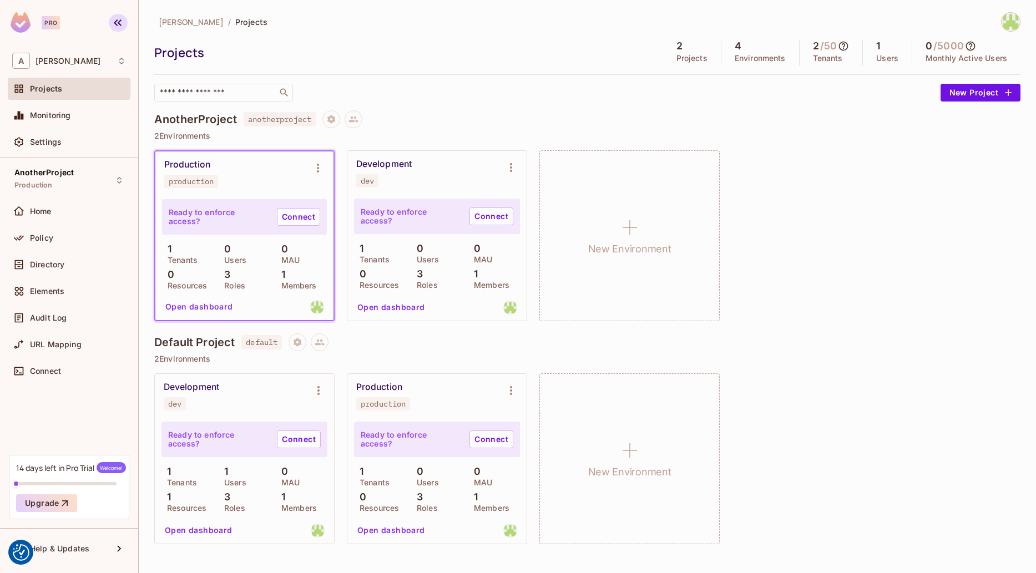
click at [113, 26] on icon "button" at bounding box center [117, 22] width 13 height 13
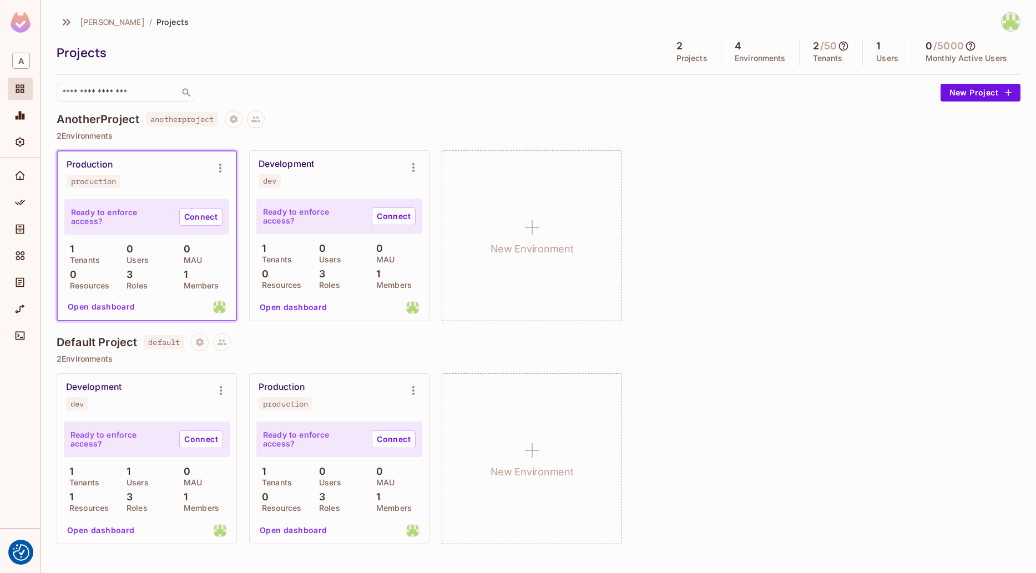
click at [27, 28] on img at bounding box center [21, 22] width 20 height 21
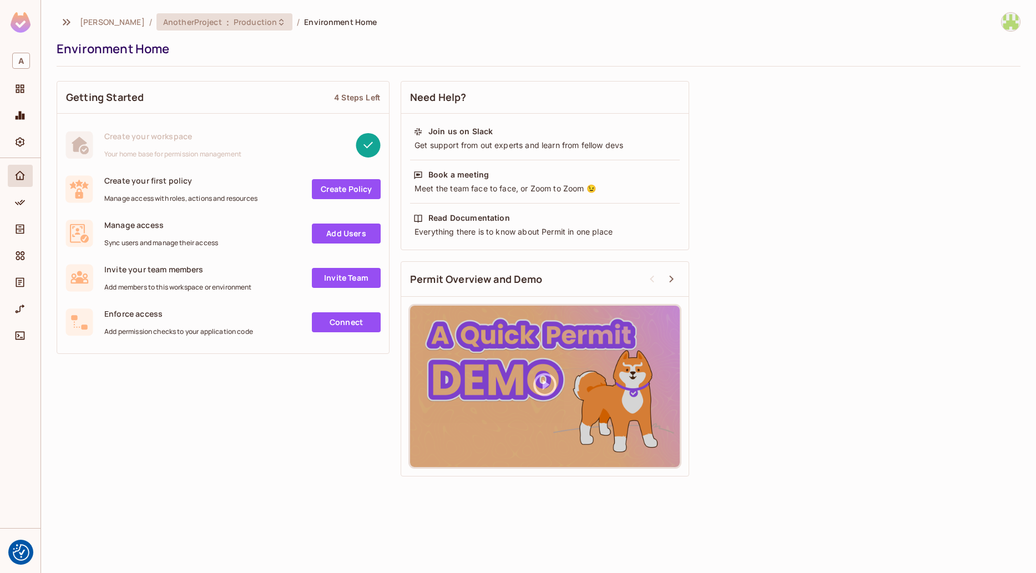
click at [158, 27] on div "AnotherProject : Production" at bounding box center [224, 21] width 136 height 17
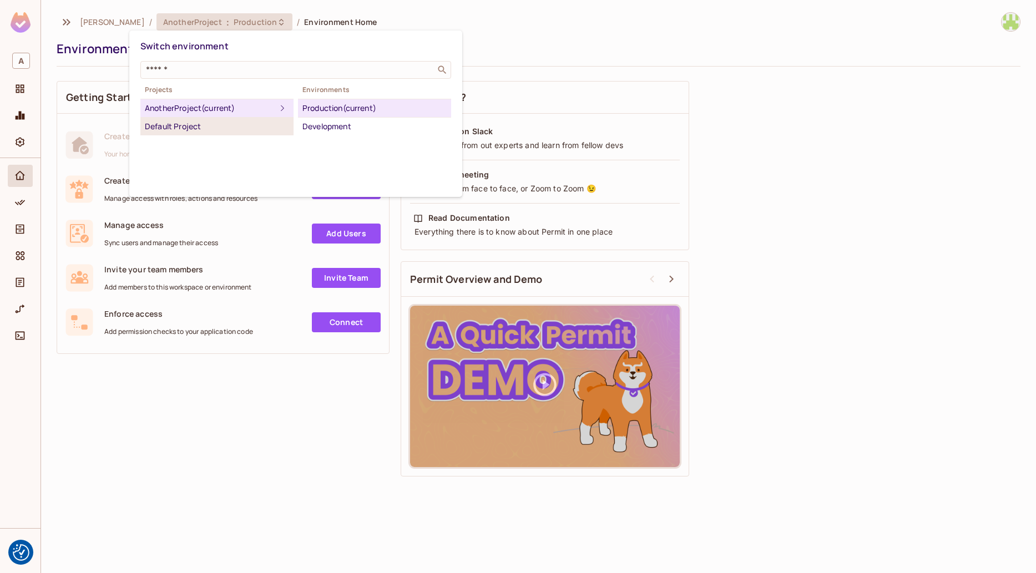
click at [161, 124] on div "Default Project" at bounding box center [217, 126] width 144 height 13
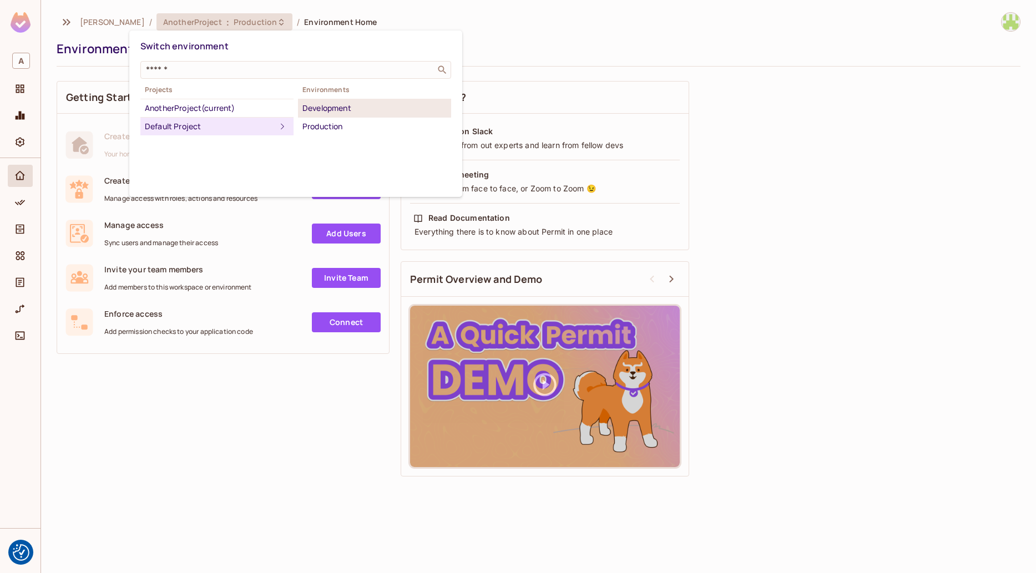
click at [329, 115] on li "Development" at bounding box center [374, 108] width 153 height 18
